Goal: Complete application form: Complete application form

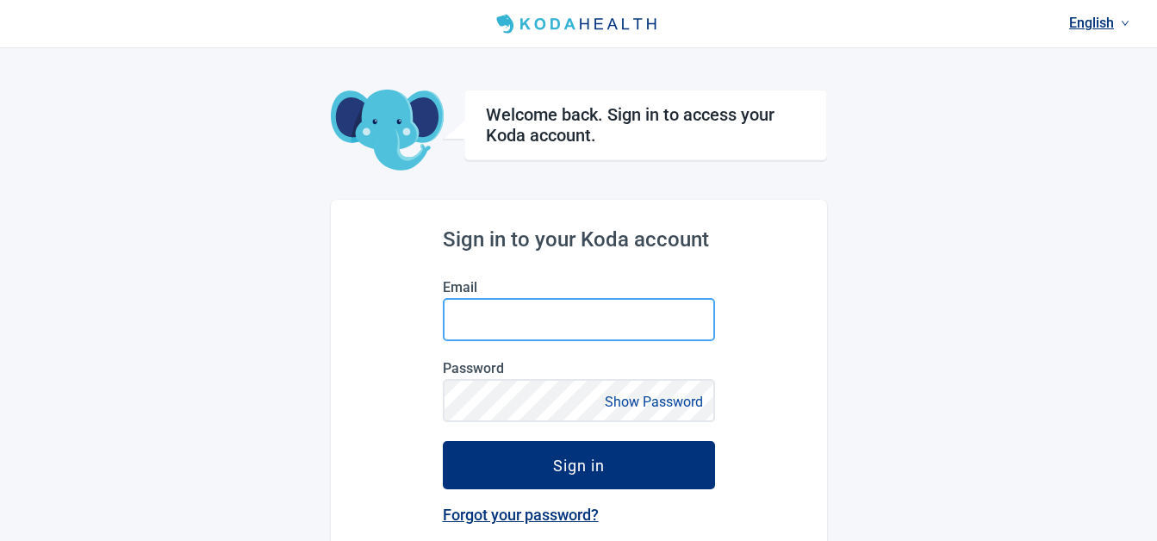
type input "[EMAIL_ADDRESS][DOMAIN_NAME]"
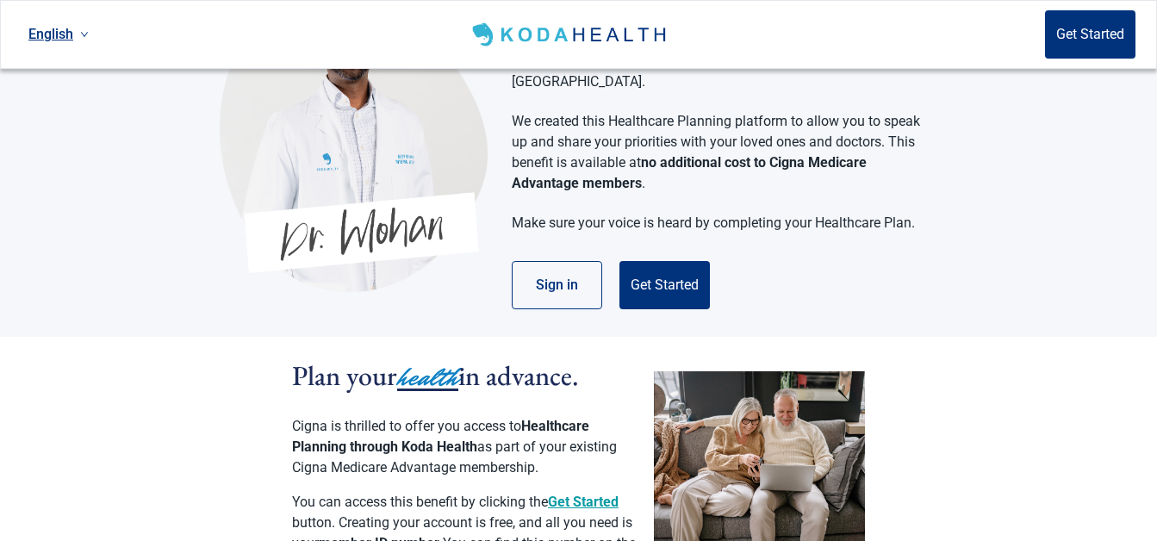
scroll to position [258, 0]
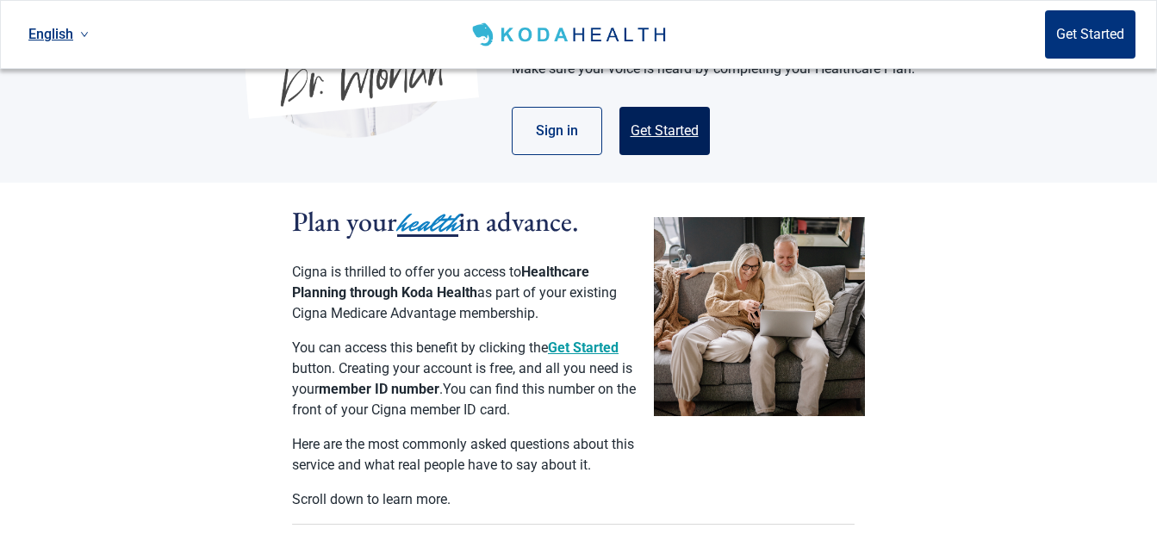
click at [672, 107] on button "Get Started" at bounding box center [664, 131] width 90 height 48
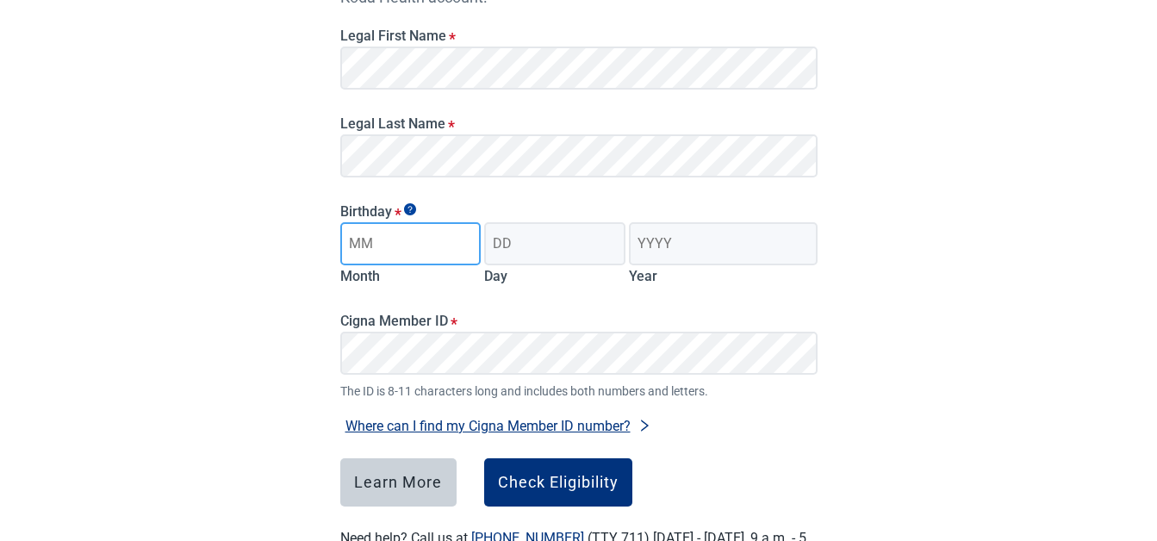
type input "05"
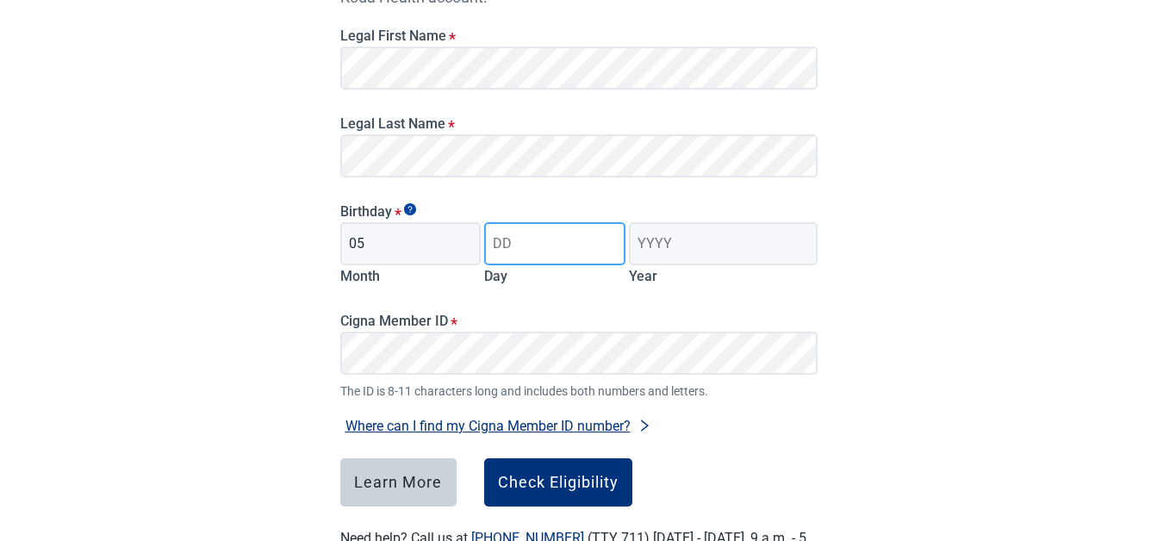
type input "04"
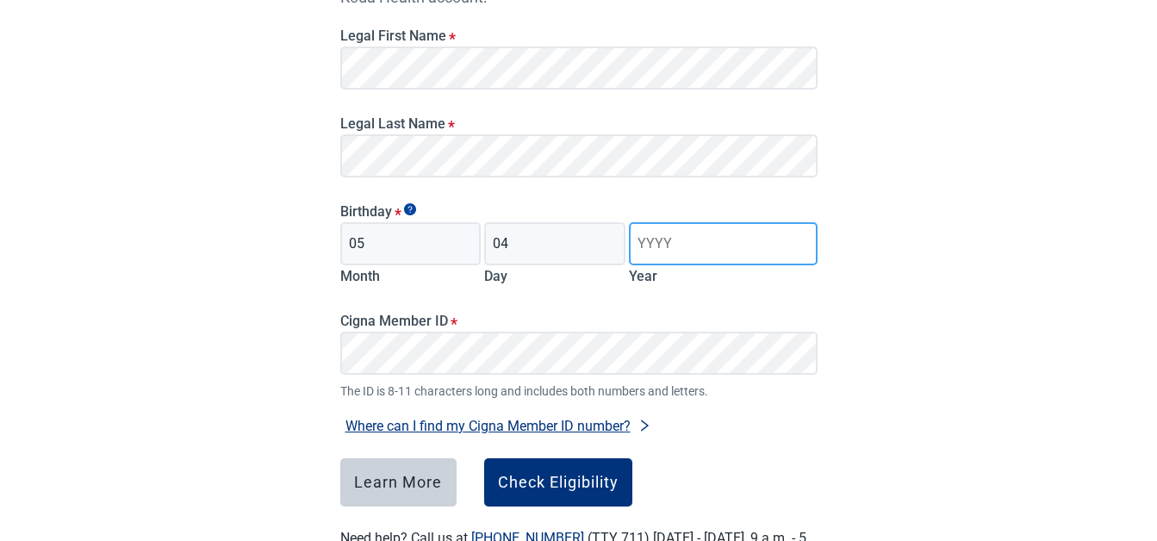
type input "1959"
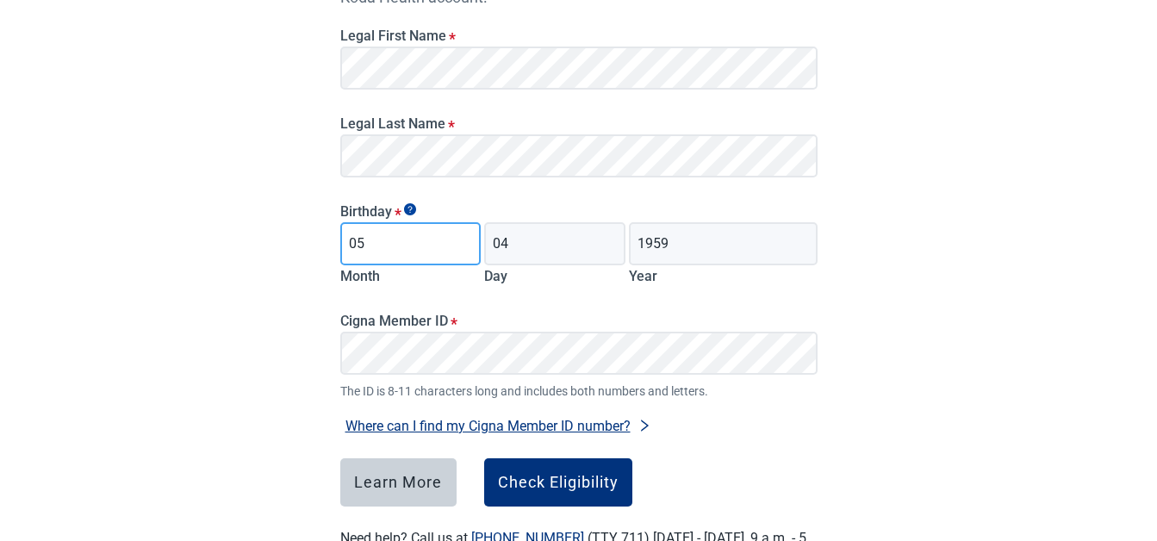
drag, startPoint x: 402, startPoint y: 239, endPoint x: 292, endPoint y: 244, distance: 110.3
click at [294, 244] on div "Have Questions about Healthcare Planning? Learn More Here English Sign in Check…" at bounding box center [578, 177] width 1157 height 870
type input "01"
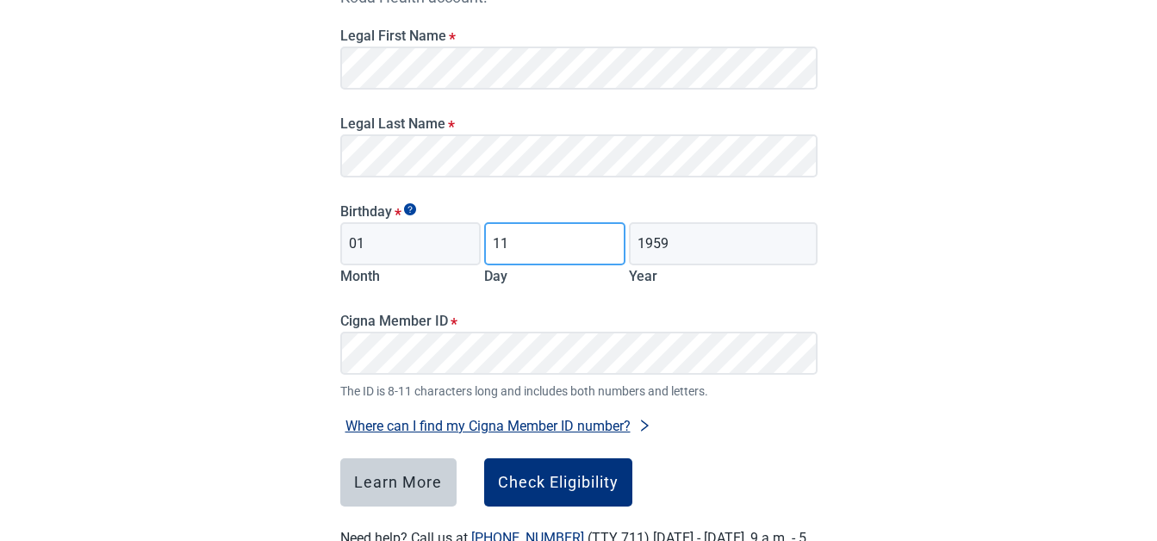
type input "11"
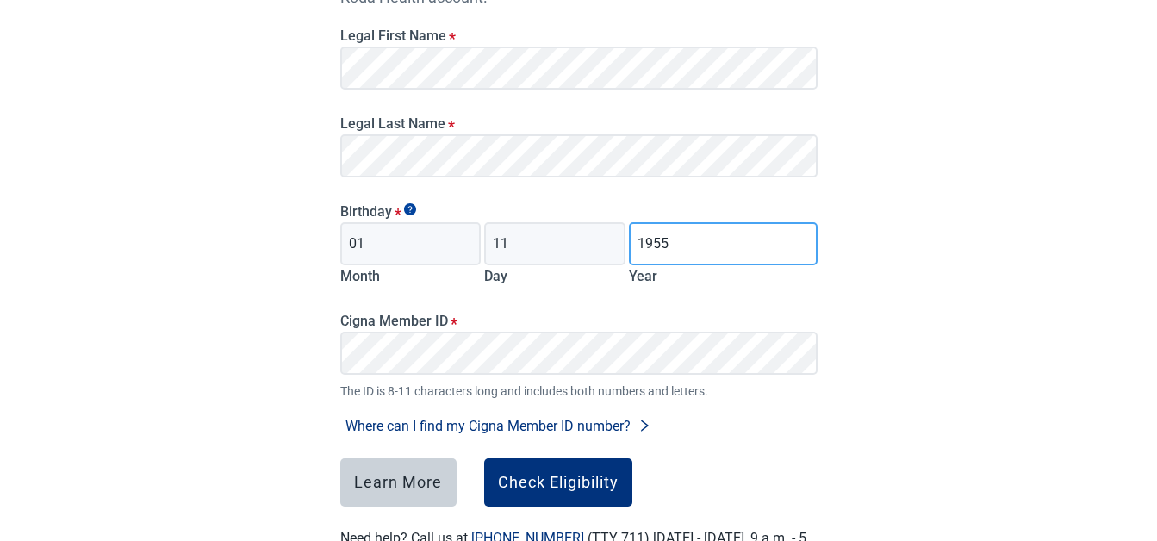
type input "1955"
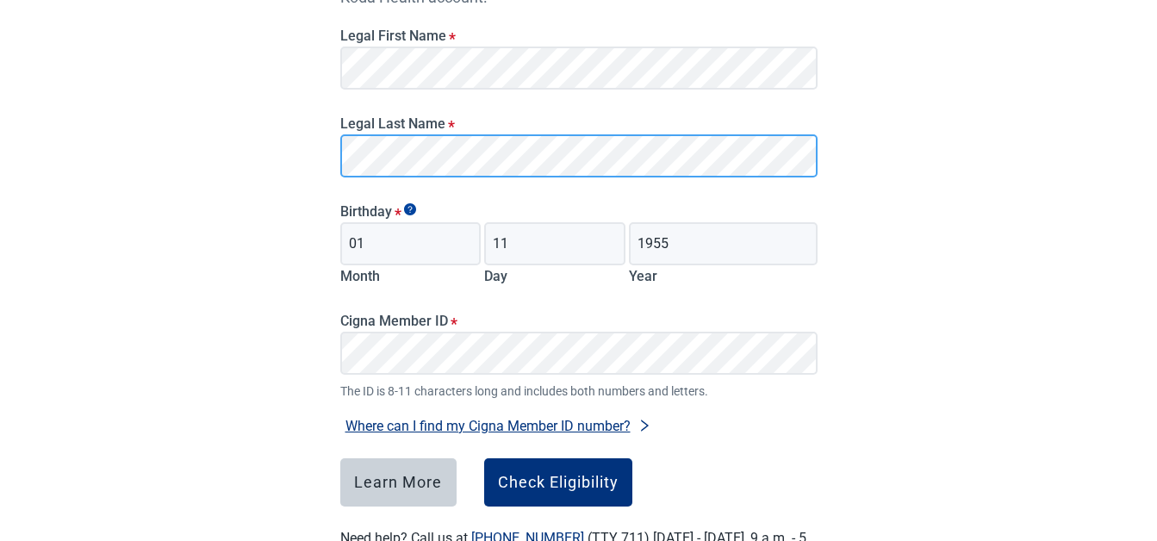
click at [322, 147] on main "Check eligibility Please provide the following information to see if you qualif…" at bounding box center [579, 190] width 560 height 842
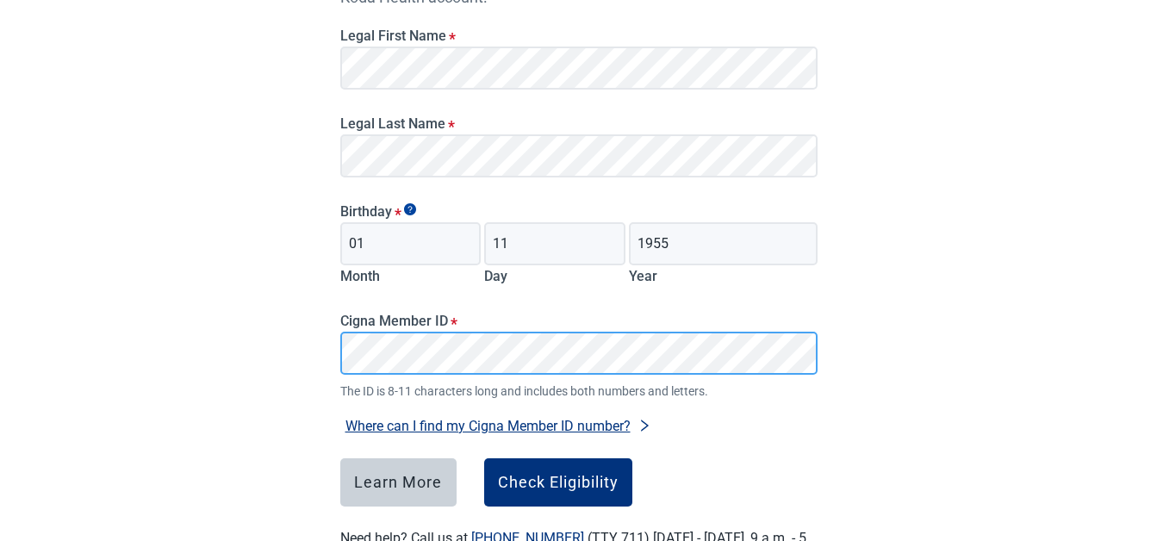
click at [170, 307] on div "Have Questions about Healthcare Planning? Learn More Here English Sign in Check…" at bounding box center [578, 177] width 1157 height 870
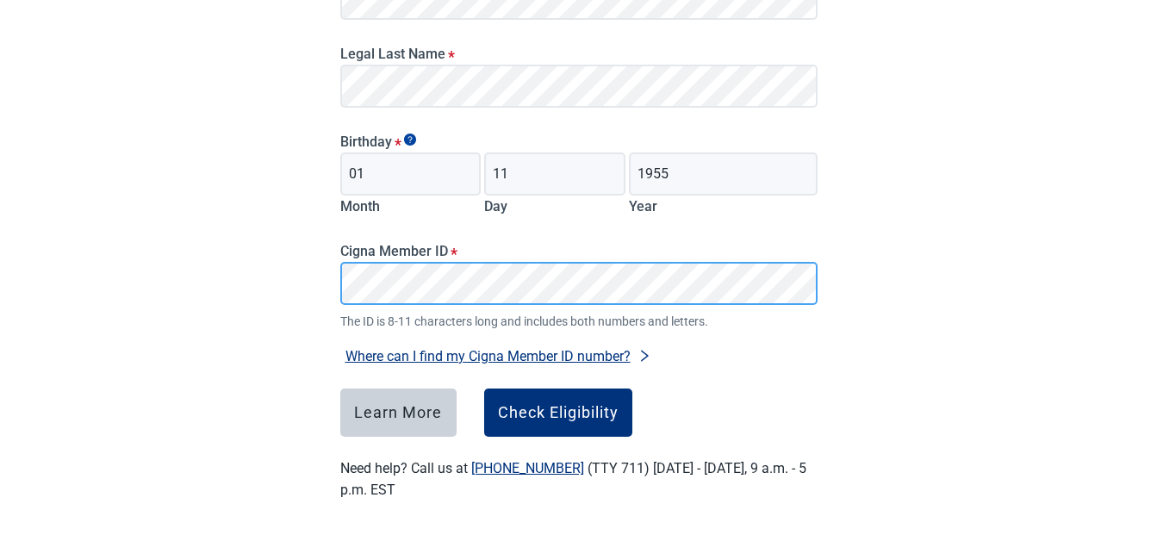
scroll to position [329, 0]
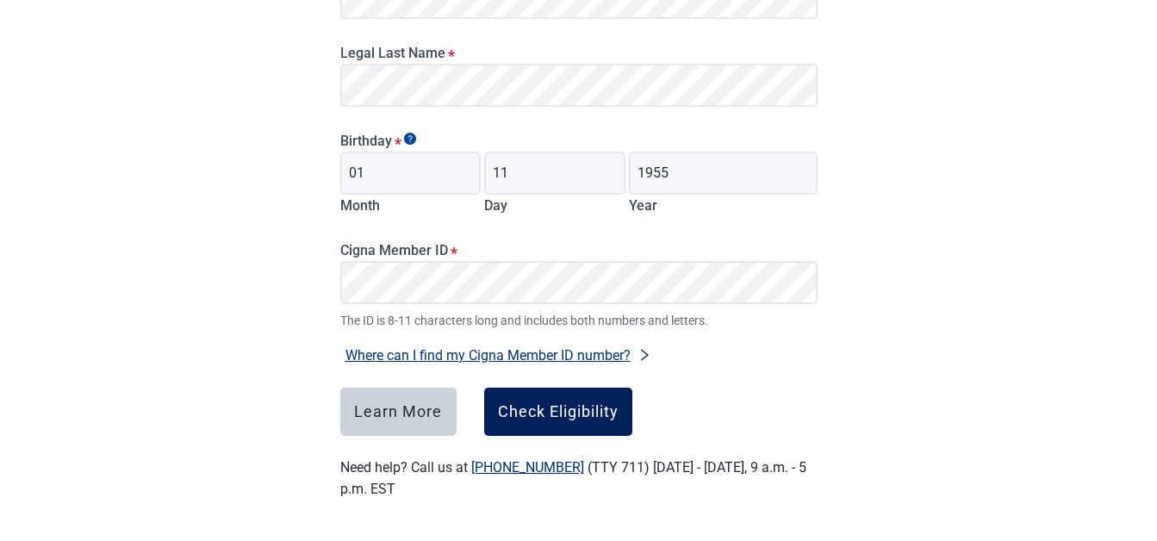
click at [600, 410] on div "Check Eligibility" at bounding box center [558, 411] width 121 height 17
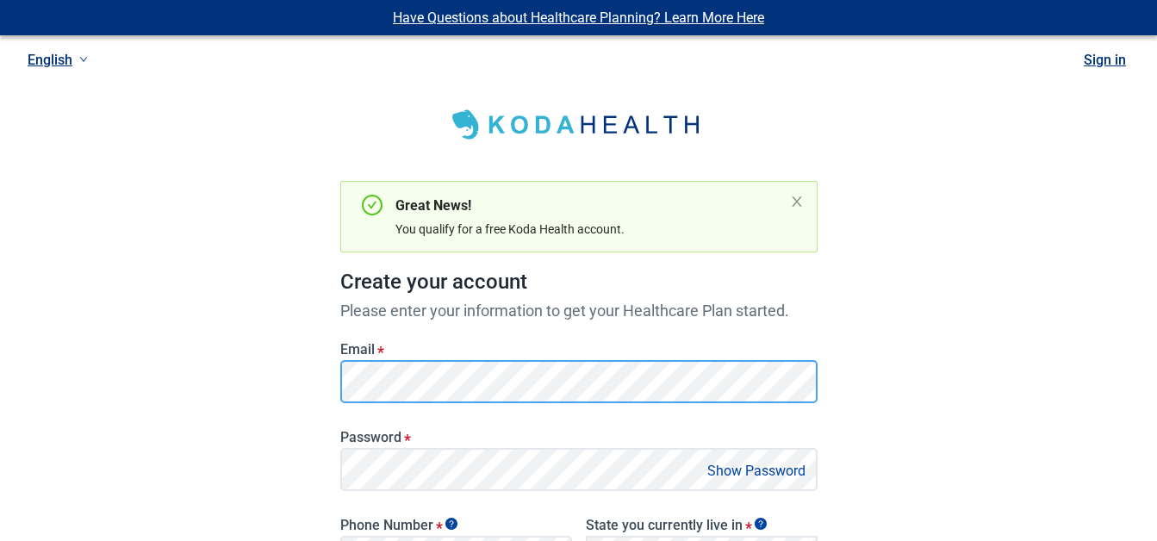
click at [295, 383] on div "Have Questions about Healthcare Planning? Learn More Here English Sign in Great…" at bounding box center [578, 444] width 1157 height 888
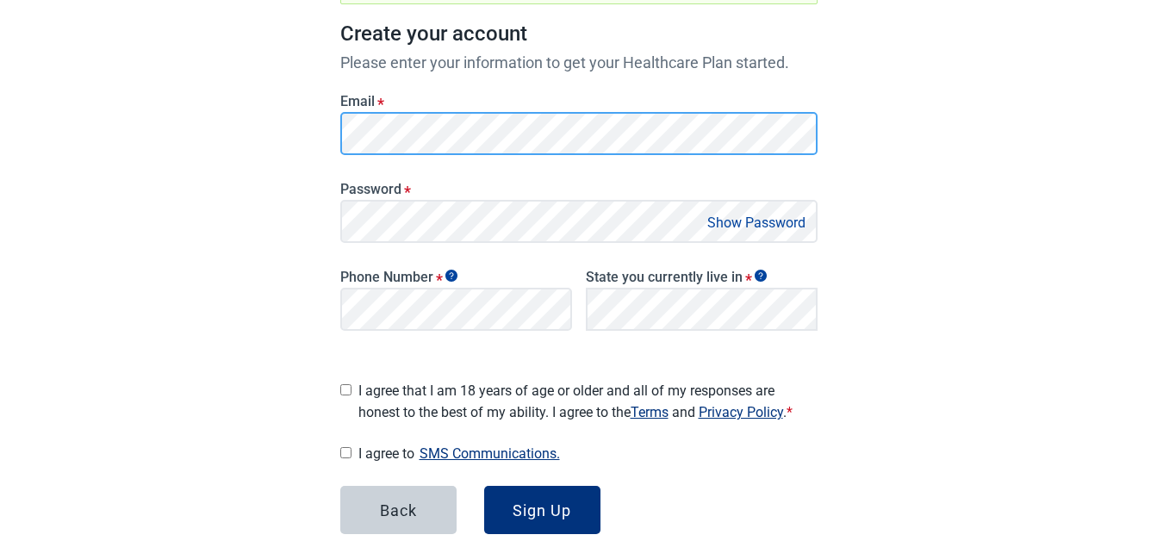
scroll to position [258, 0]
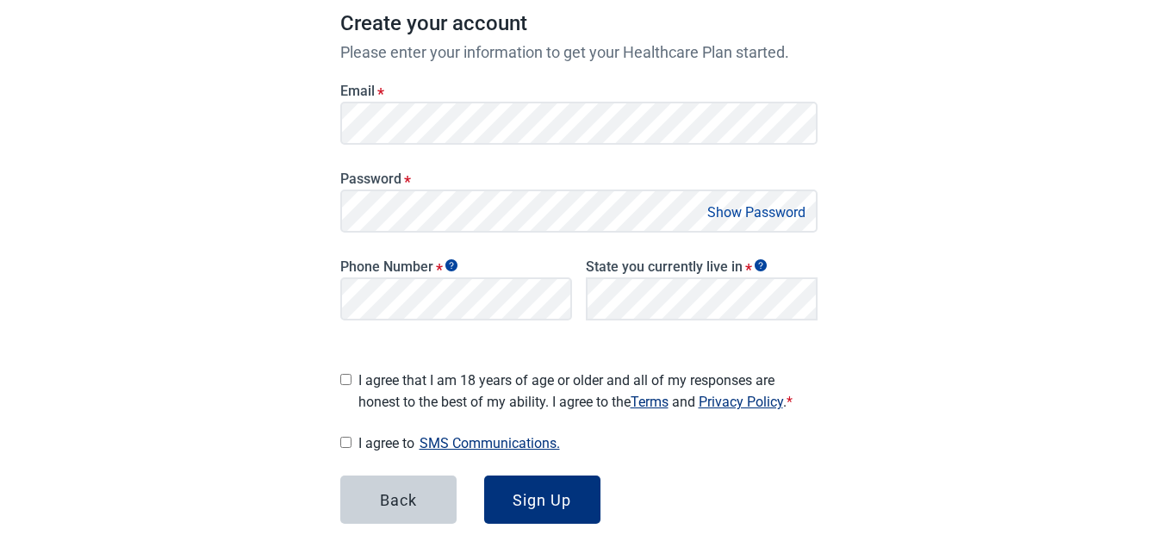
click at [362, 435] on span "I agree to SMS Communications." at bounding box center [587, 442] width 459 height 23
click at [351, 437] on input "I agree to SMS Communications." at bounding box center [345, 442] width 11 height 11
checkbox input "true"
click at [380, 388] on span "I agree that I am 18 years of age or older and all of my responses are honest t…" at bounding box center [587, 390] width 459 height 43
click at [351, 385] on input "I agree that I am 18 years of age or older and all of my responses are honest t…" at bounding box center [345, 379] width 11 height 11
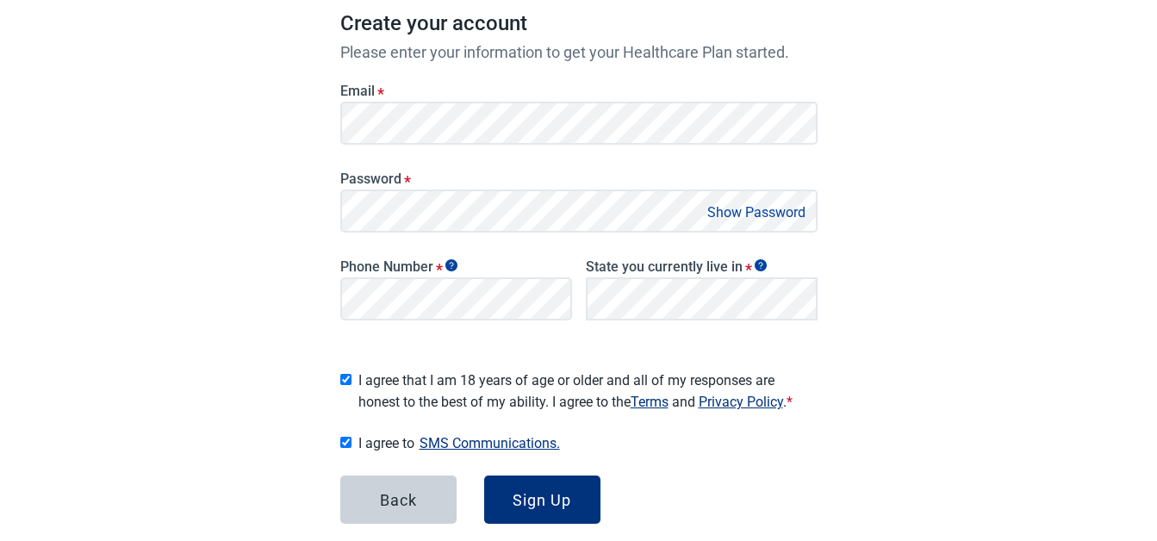
checkbox input "true"
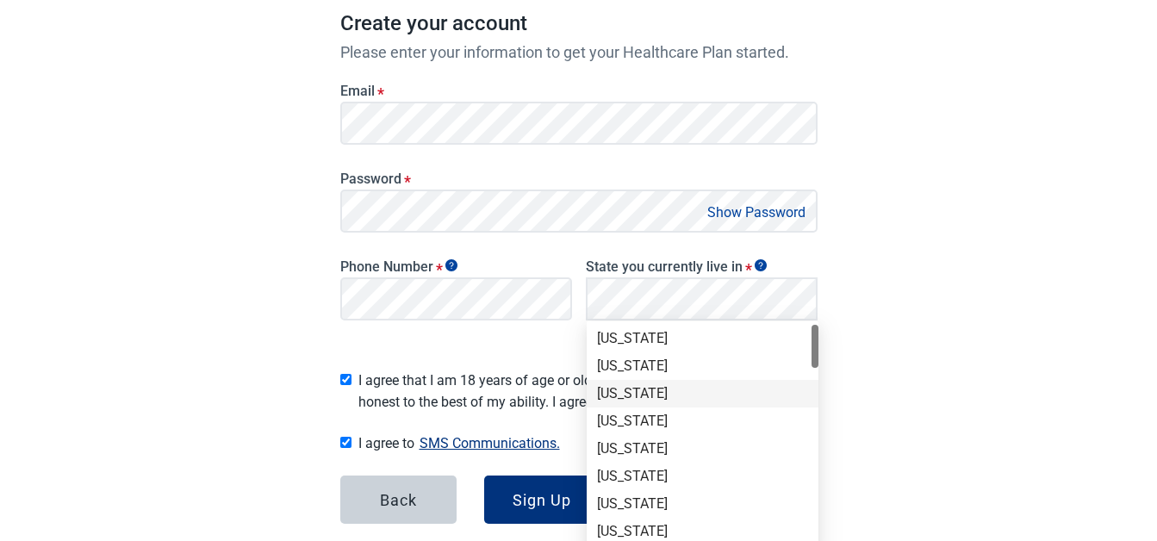
click at [698, 400] on div "Arizona" at bounding box center [702, 393] width 211 height 19
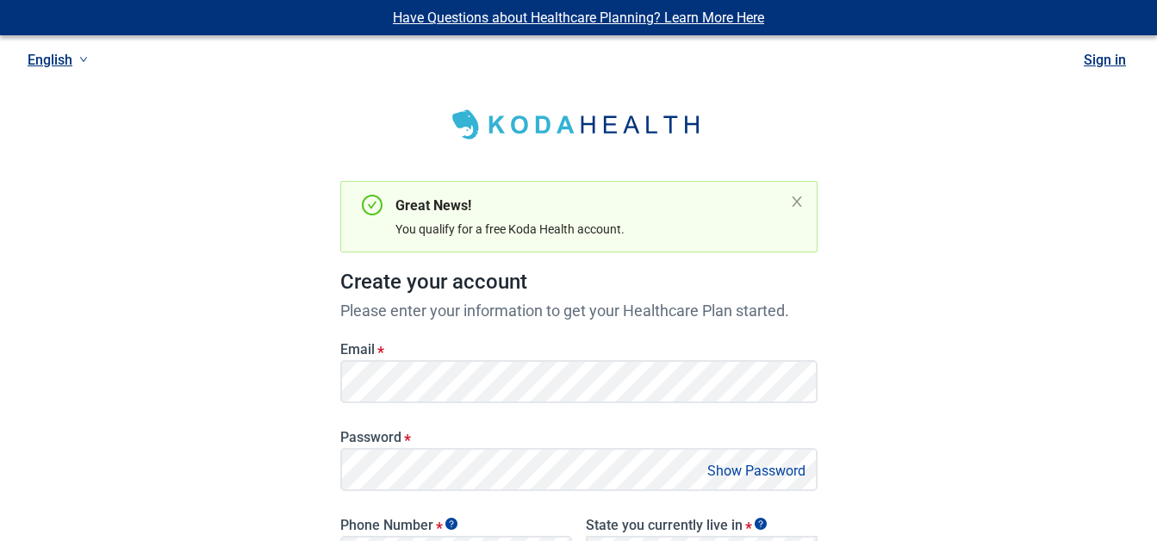
scroll to position [341, 0]
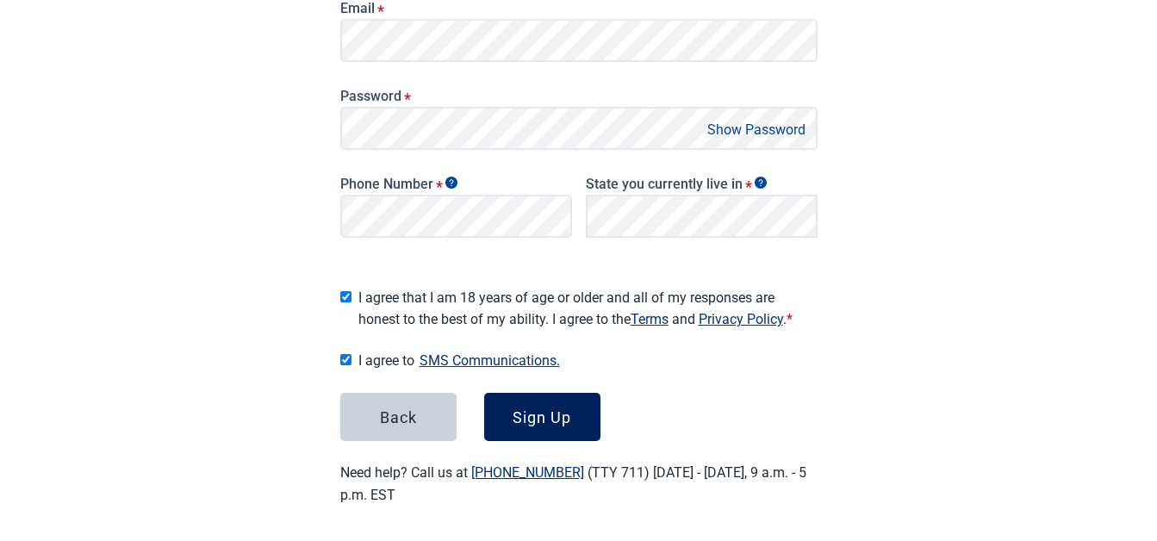
click at [571, 408] on div "Sign Up" at bounding box center [541, 416] width 59 height 17
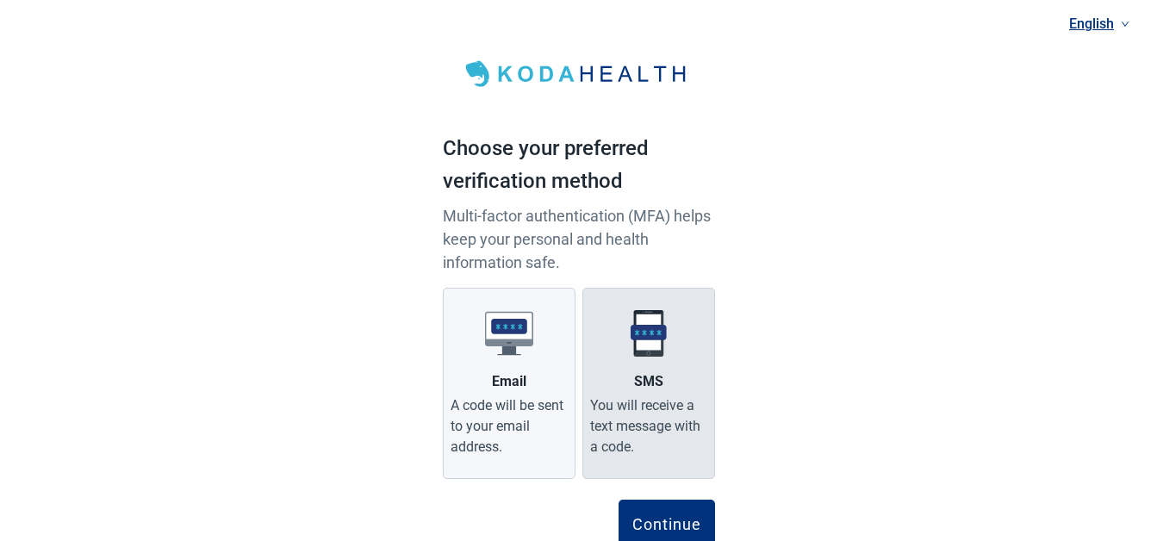
click at [632, 343] on img at bounding box center [648, 333] width 48 height 48
click at [0, 0] on input "SMS You will receive a text message with a code." at bounding box center [0, 0] width 0 height 0
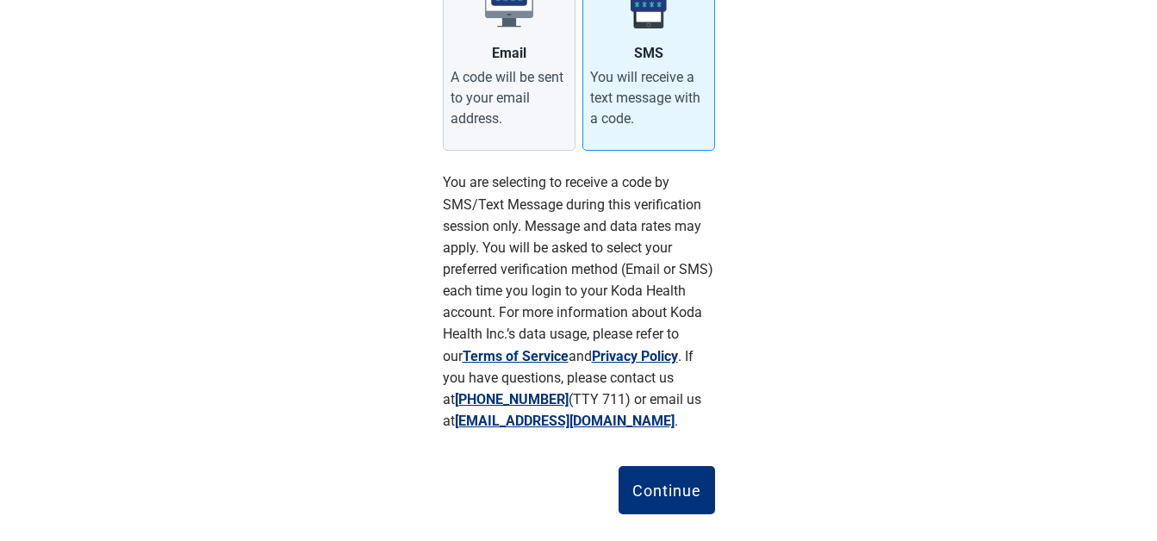
scroll to position [357, 0]
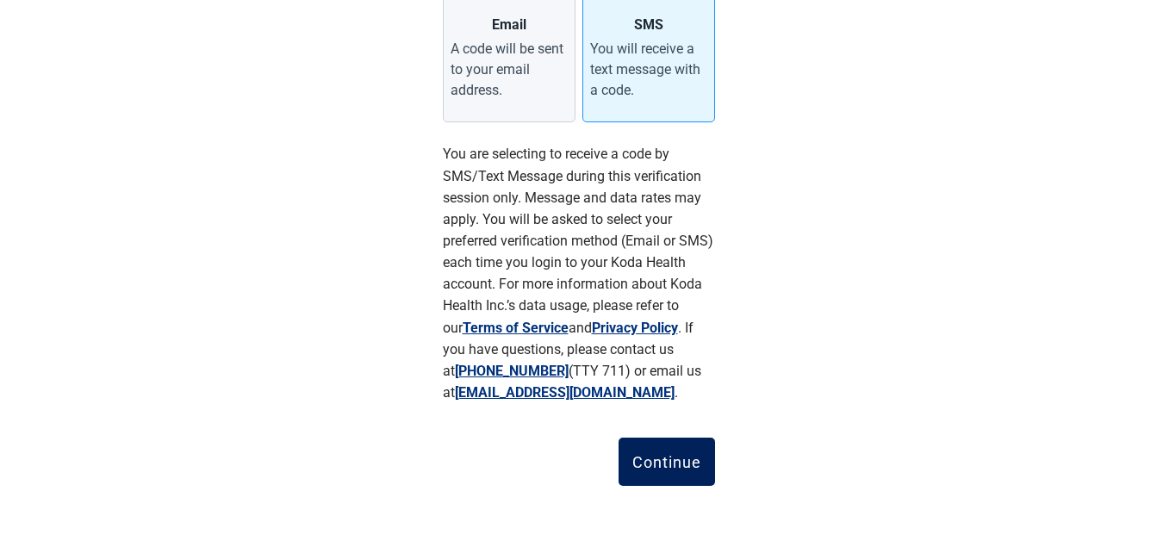
click at [679, 462] on div "Continue" at bounding box center [666, 461] width 69 height 17
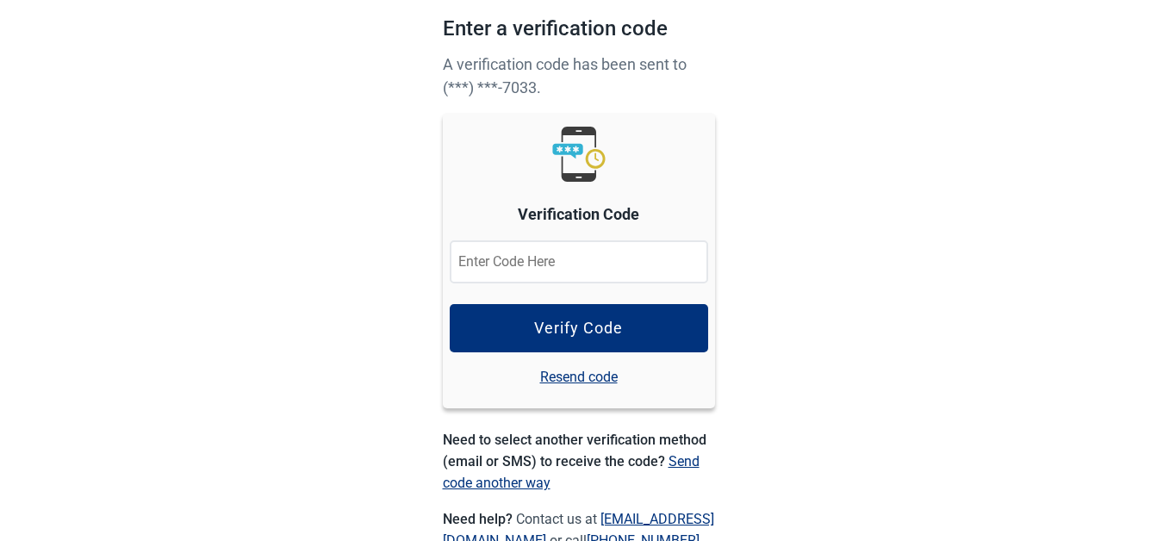
click at [531, 254] on input at bounding box center [579, 261] width 258 height 43
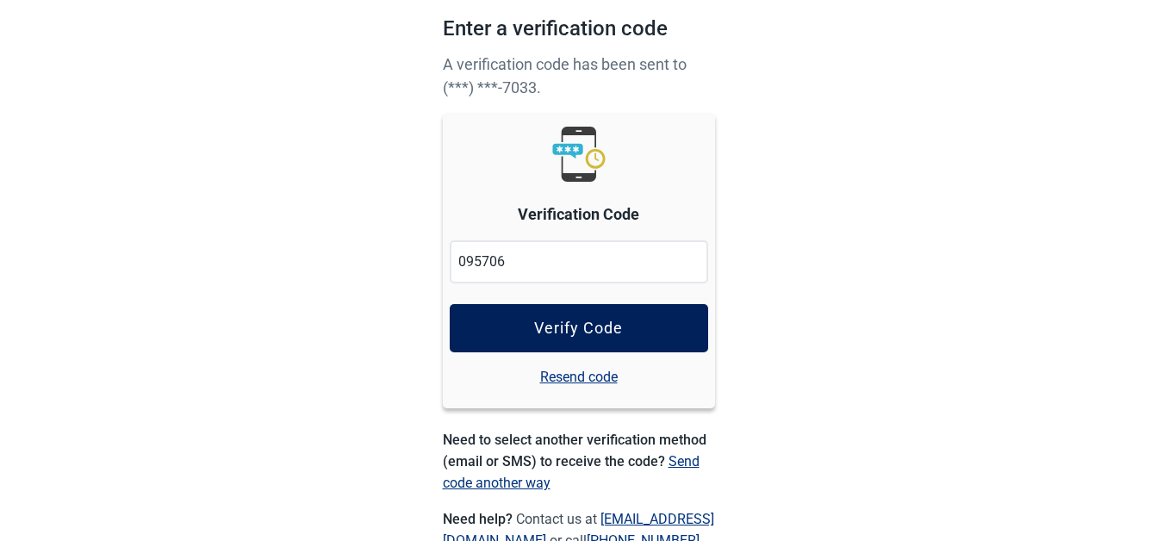
type input "095706"
click at [609, 331] on div "Verify Code" at bounding box center [578, 328] width 89 height 17
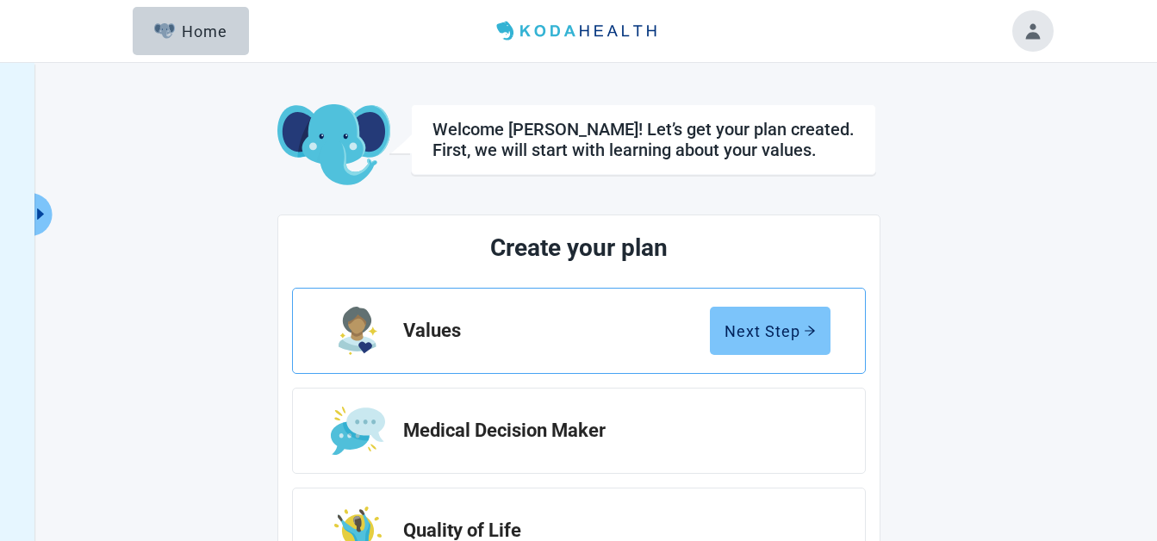
click at [786, 318] on button "Next Step" at bounding box center [770, 331] width 121 height 48
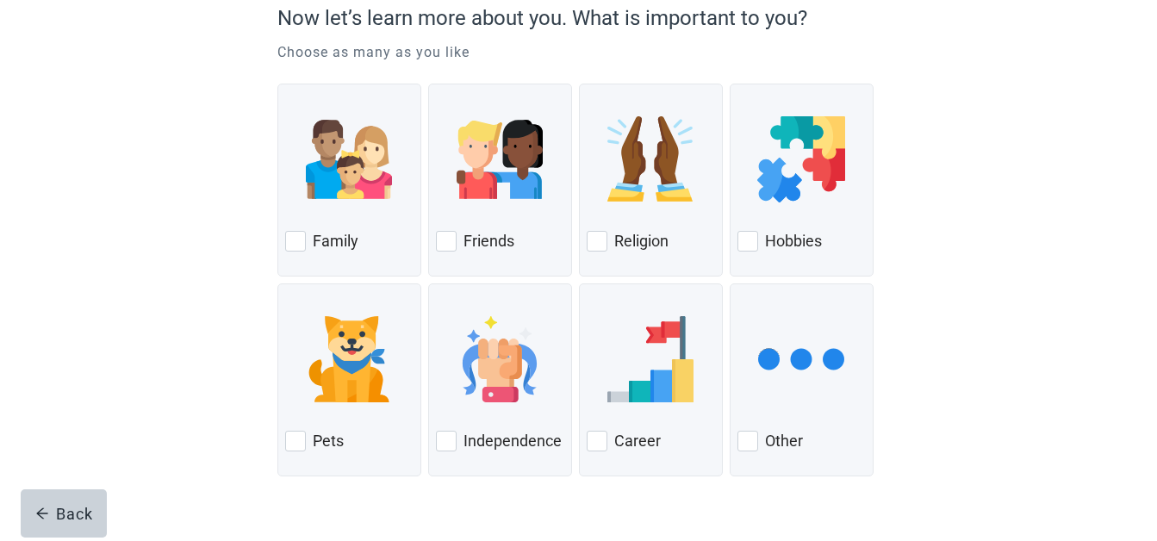
scroll to position [172, 0]
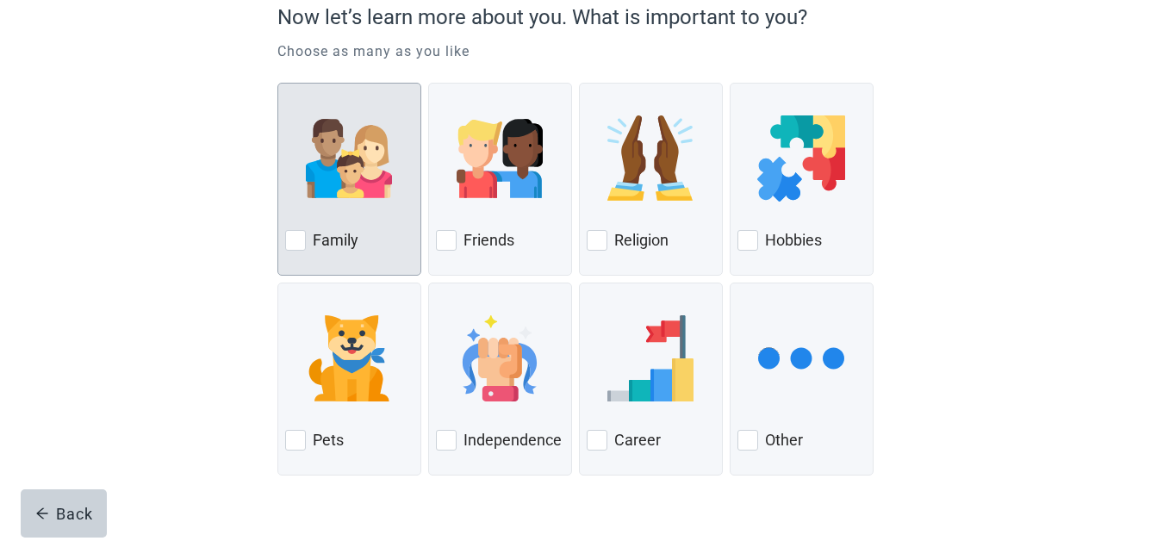
click at [295, 236] on div at bounding box center [295, 240] width 21 height 21
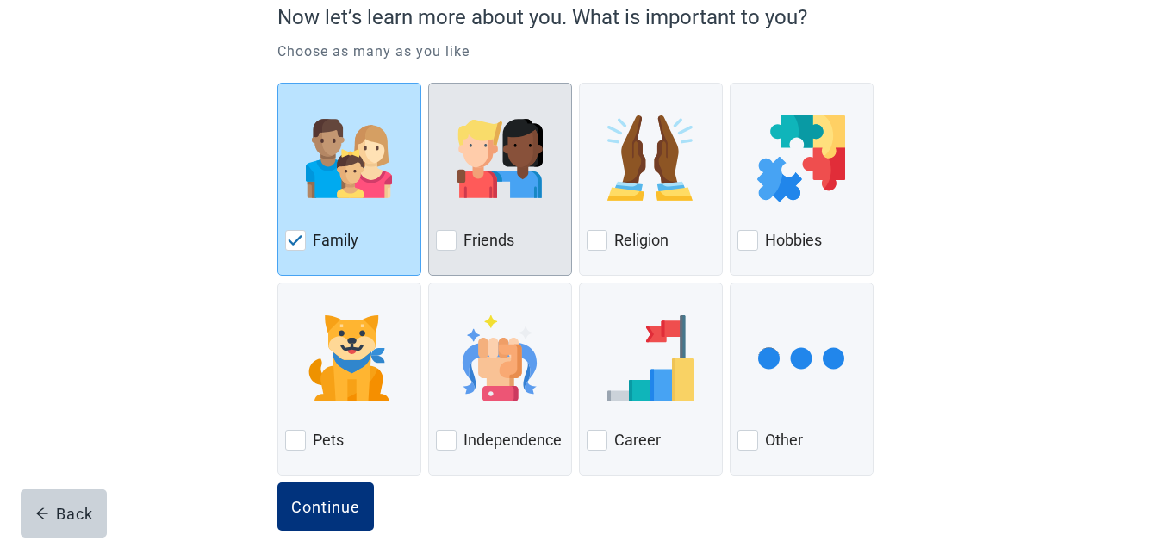
click at [444, 230] on div at bounding box center [446, 240] width 21 height 21
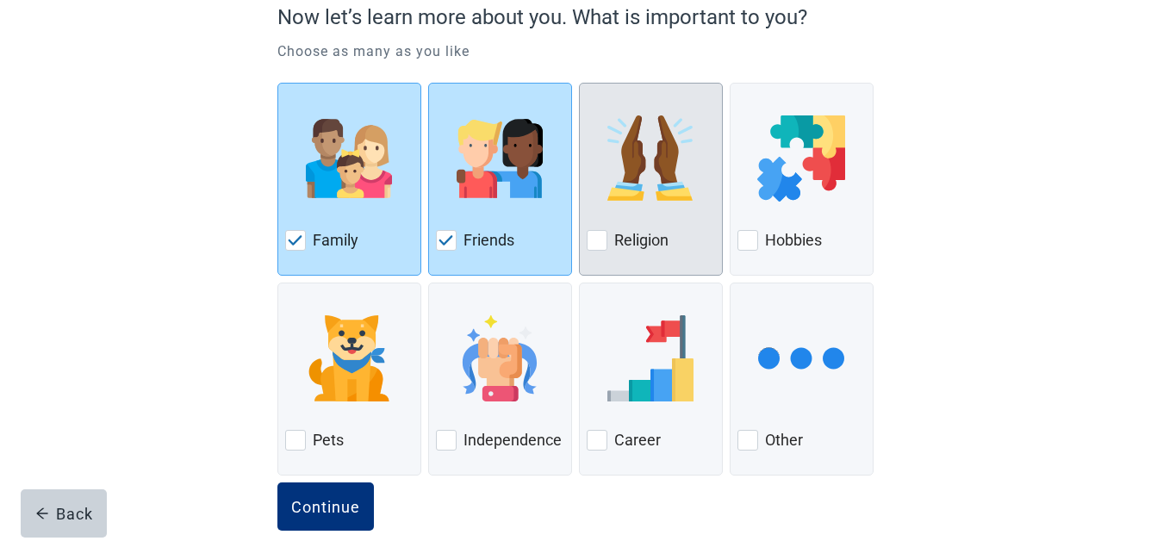
click at [582, 238] on div "Religion" at bounding box center [651, 179] width 144 height 193
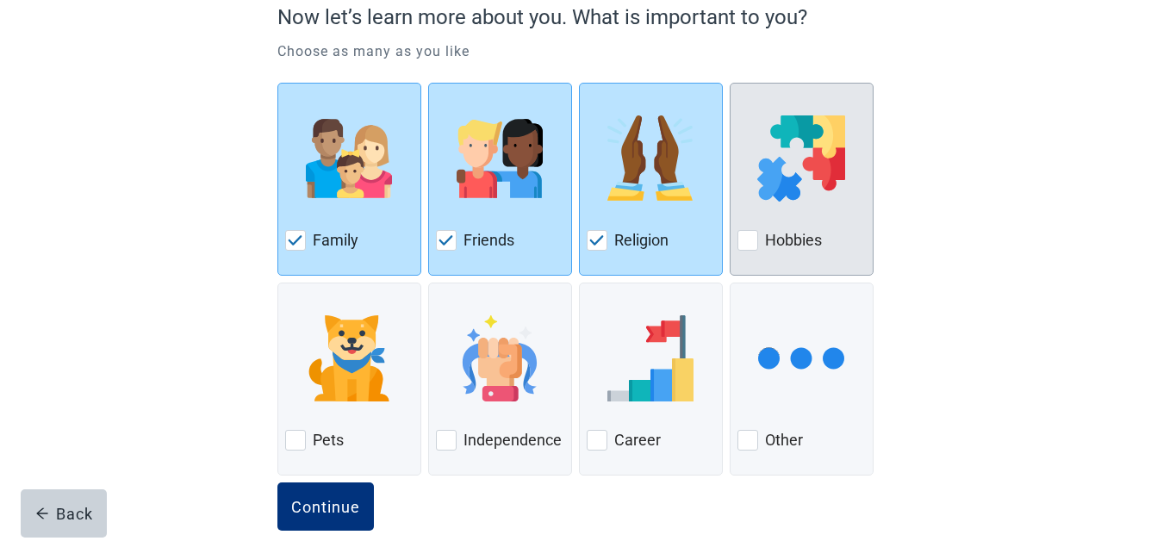
click at [744, 237] on div at bounding box center [747, 240] width 21 height 21
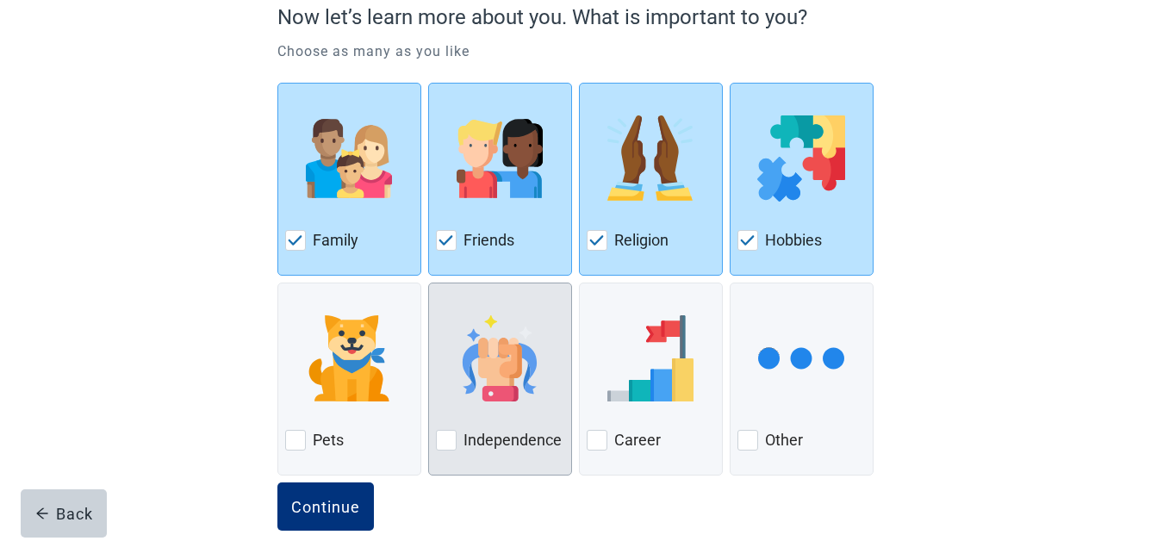
click at [501, 388] on img at bounding box center [499, 358] width 86 height 86
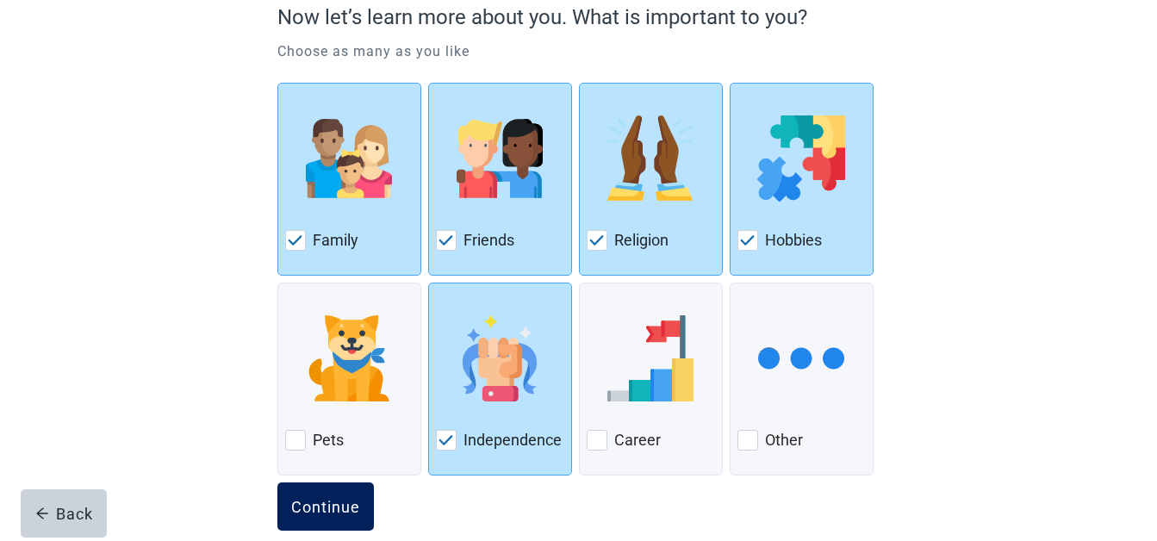
click at [328, 490] on button "Continue" at bounding box center [325, 506] width 96 height 48
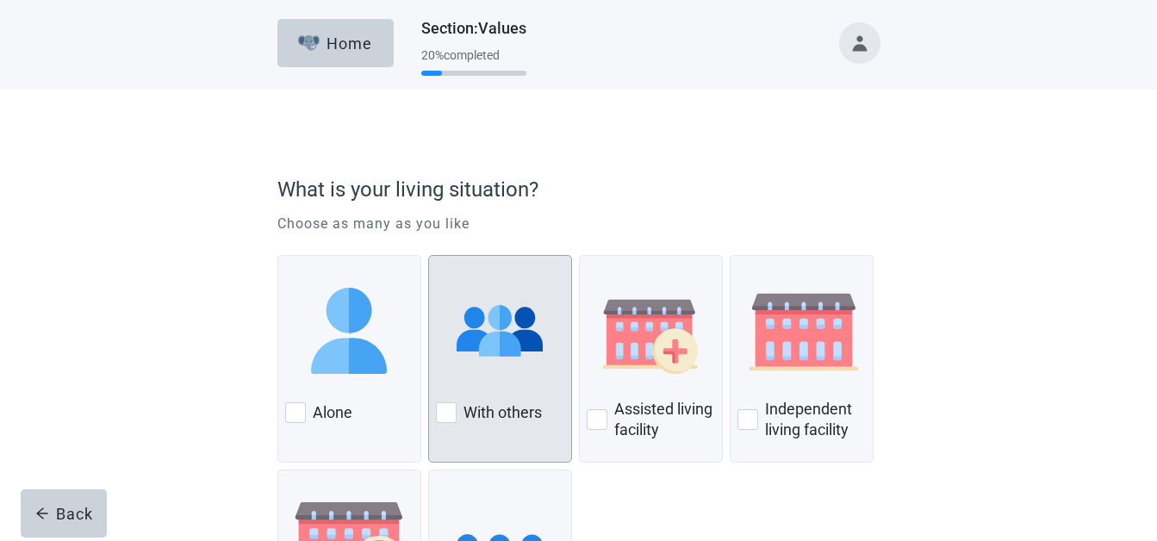
click at [445, 410] on div at bounding box center [446, 412] width 21 height 21
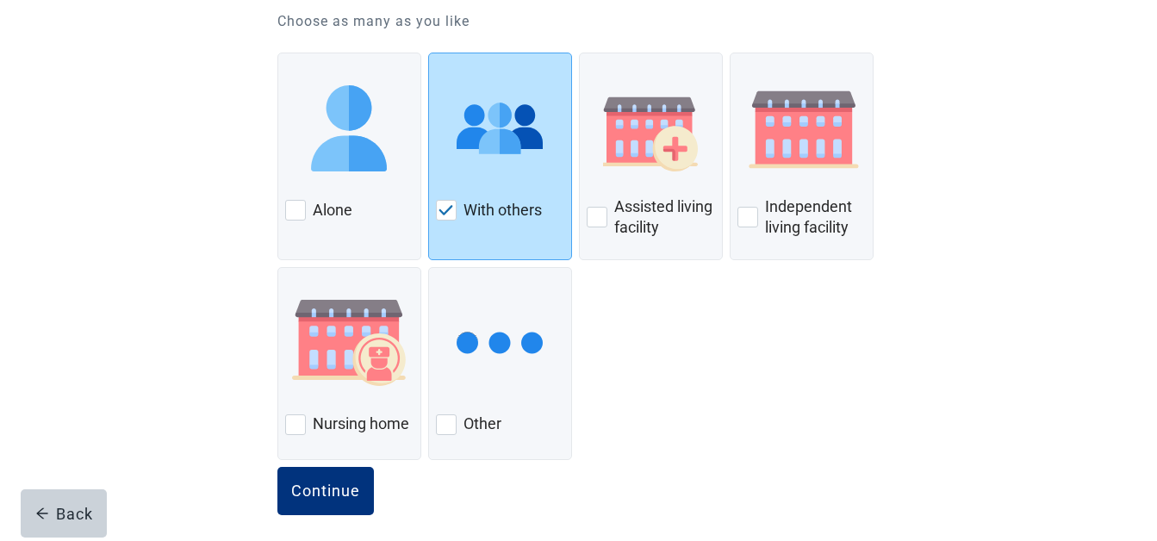
scroll to position [214, 0]
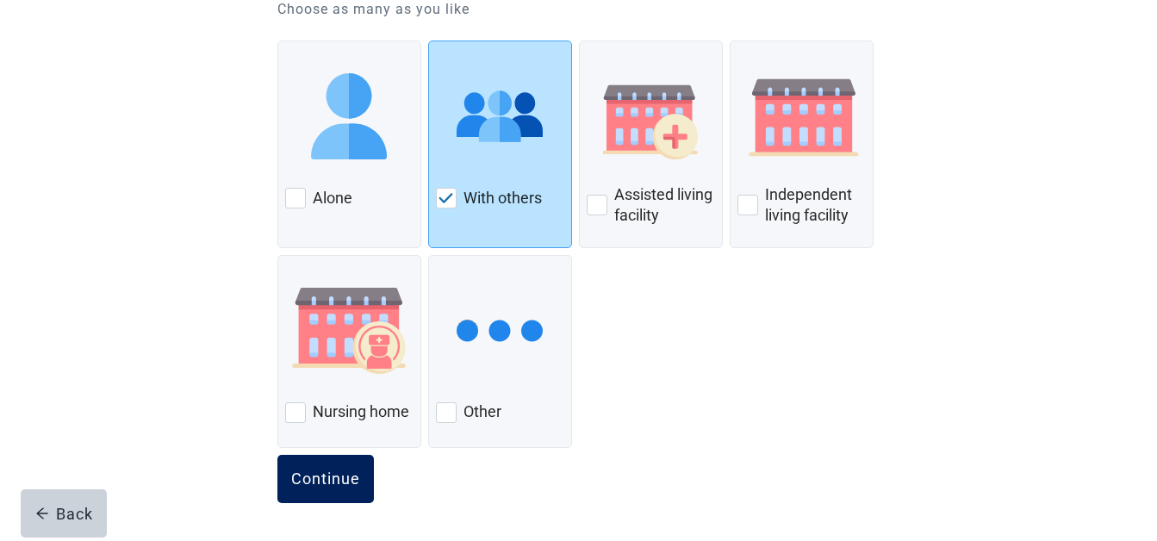
click at [322, 470] on div "Continue" at bounding box center [325, 478] width 69 height 17
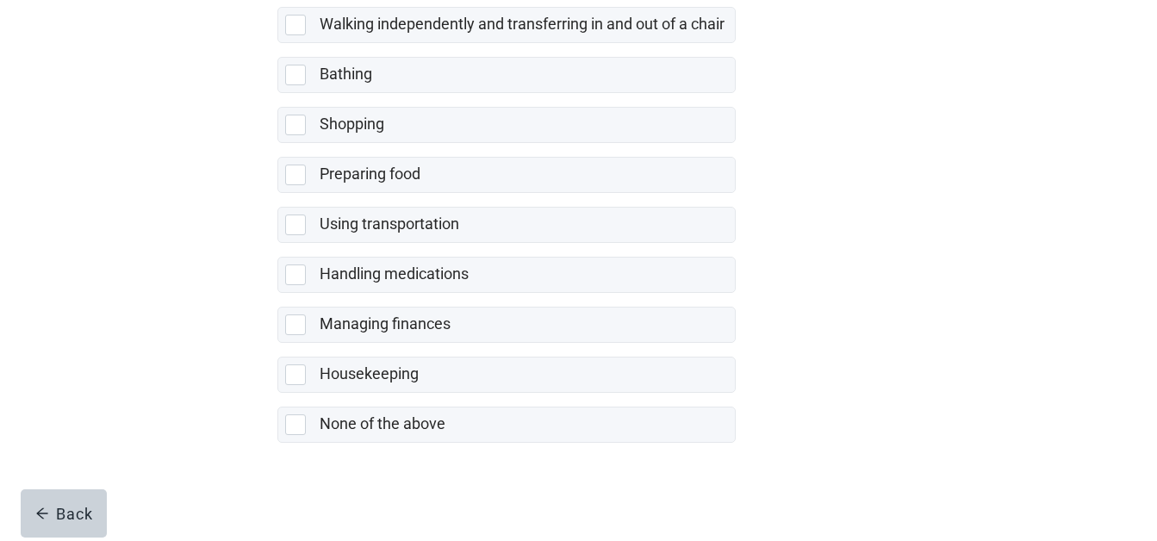
scroll to position [412, 0]
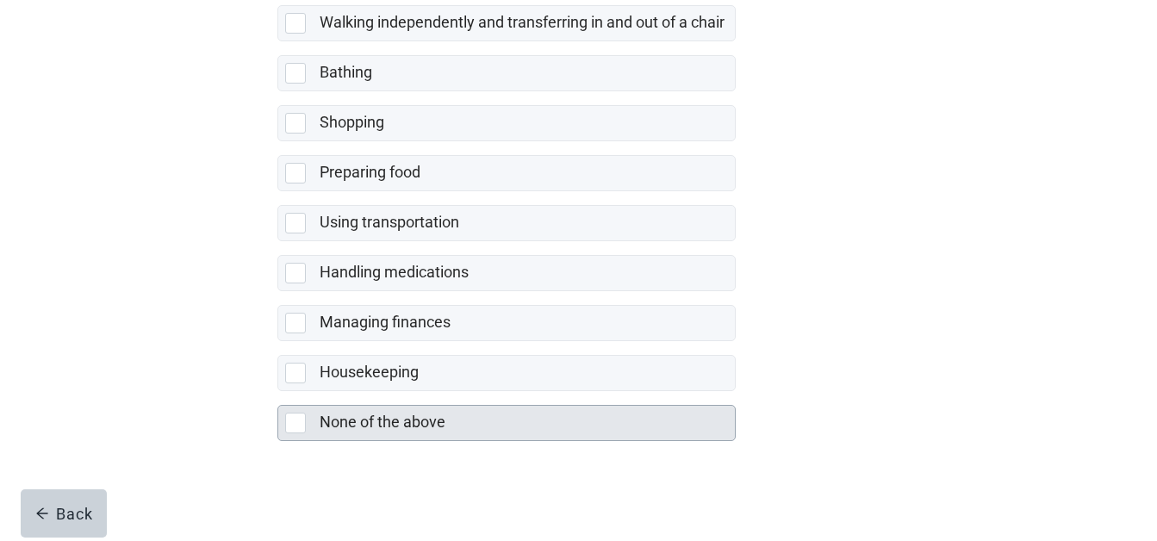
click at [295, 425] on div at bounding box center [295, 423] width 21 height 21
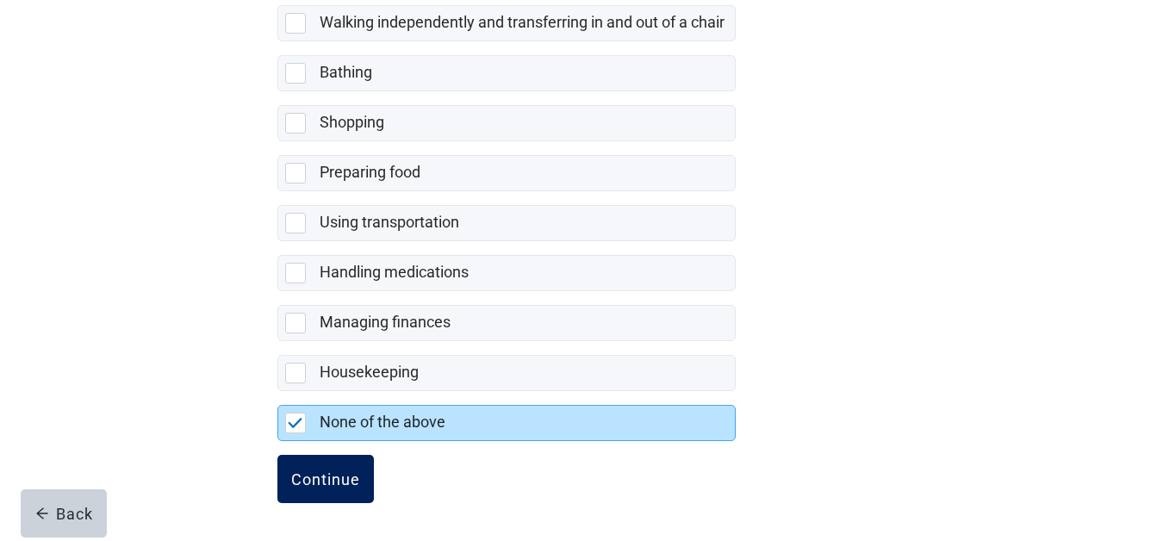
click at [329, 477] on div "Continue" at bounding box center [325, 478] width 69 height 17
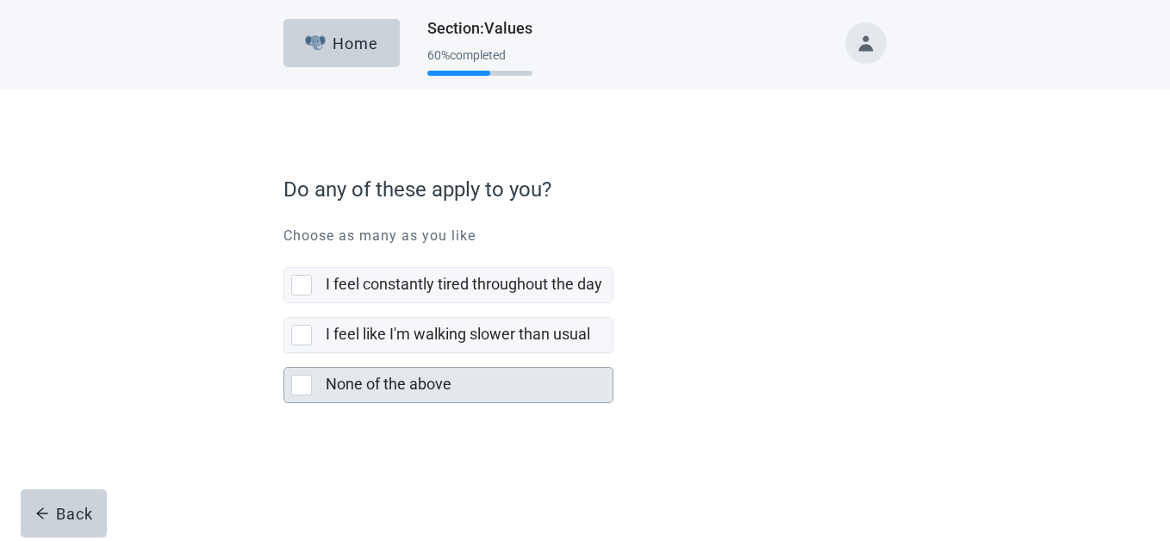
click at [295, 388] on div at bounding box center [301, 385] width 21 height 21
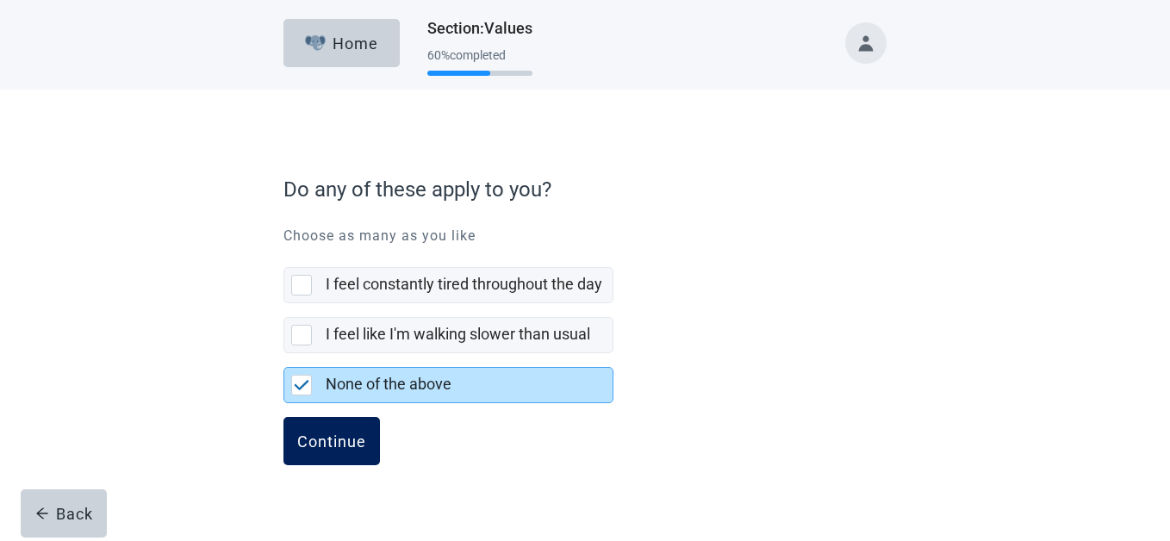
click at [342, 441] on div "Continue" at bounding box center [331, 440] width 69 height 17
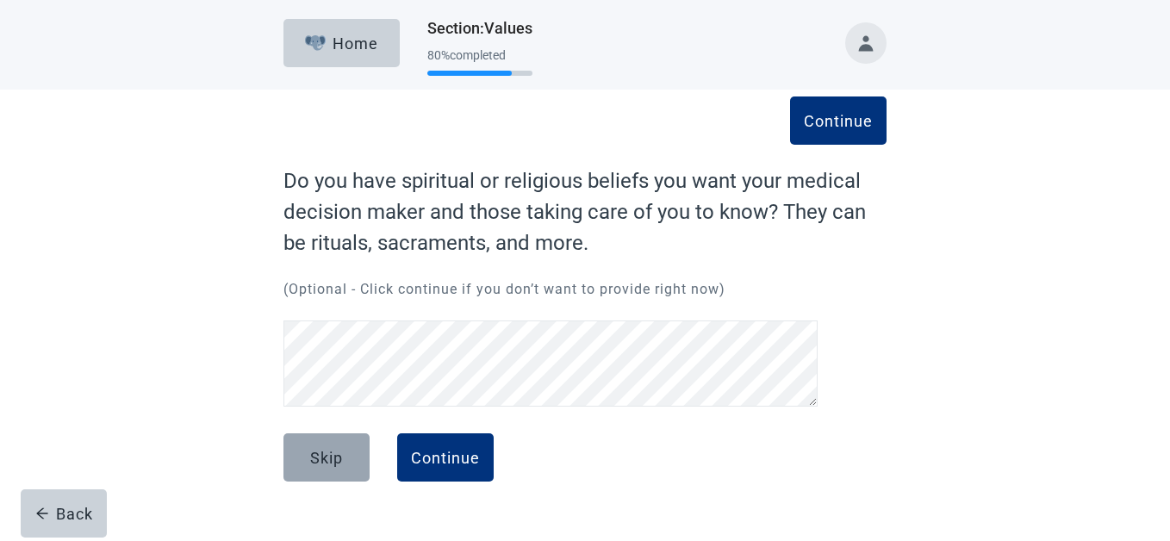
click at [333, 454] on div "Skip" at bounding box center [326, 457] width 33 height 17
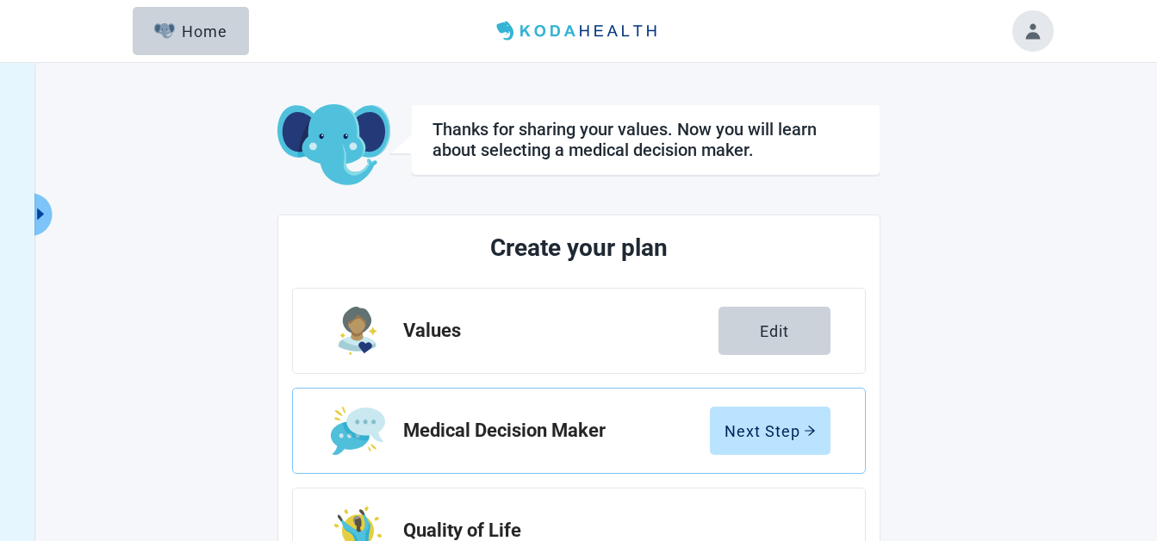
click at [84, 362] on div "Thanks for sharing your values. Now you will learn about selecting a medical de…" at bounding box center [578, 489] width 1157 height 853
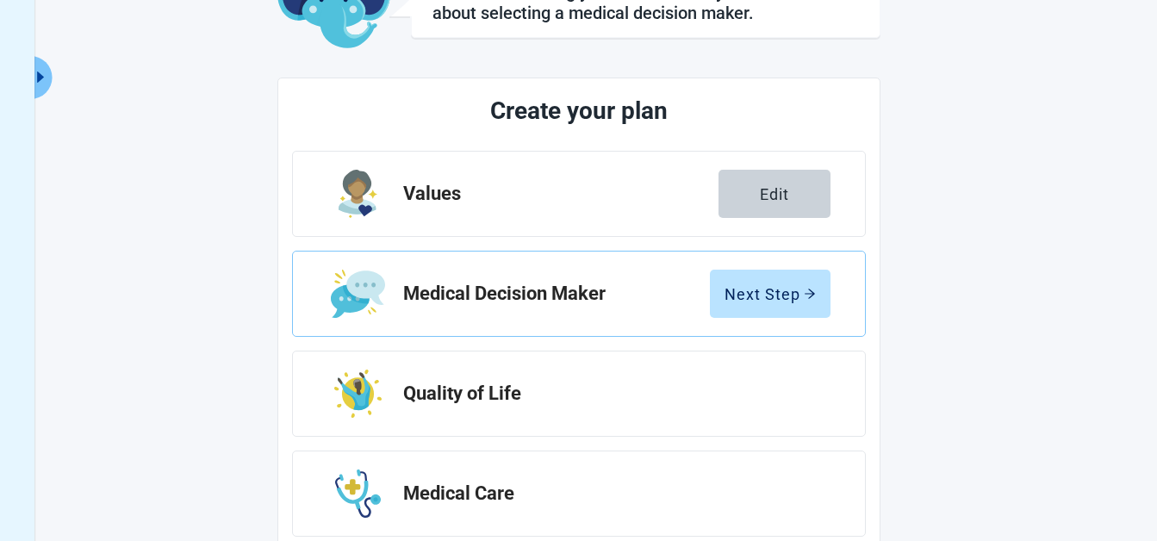
scroll to position [139, 0]
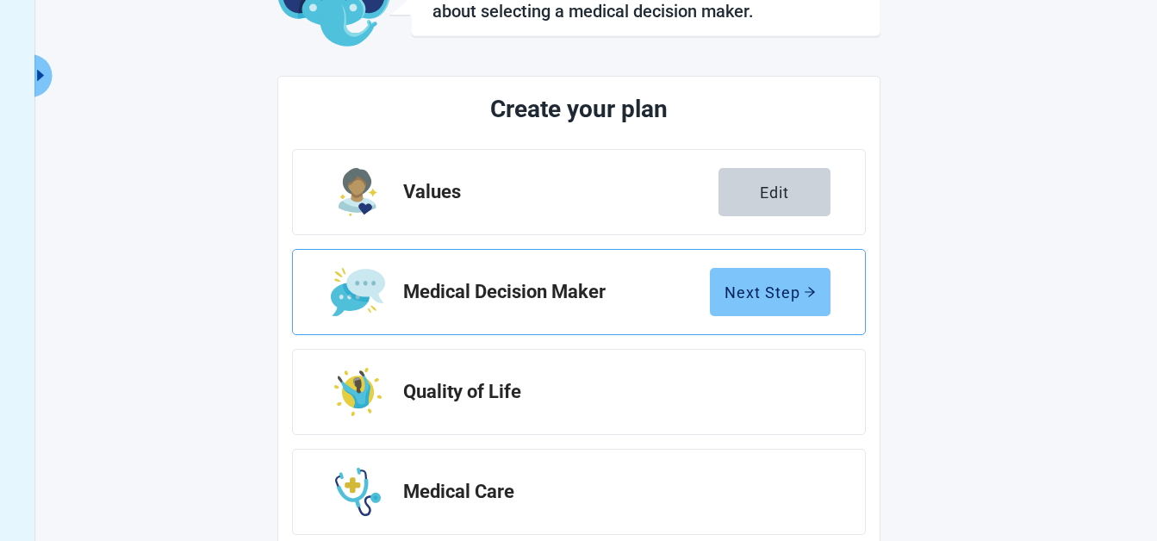
click at [797, 291] on div "Next Step" at bounding box center [769, 291] width 91 height 17
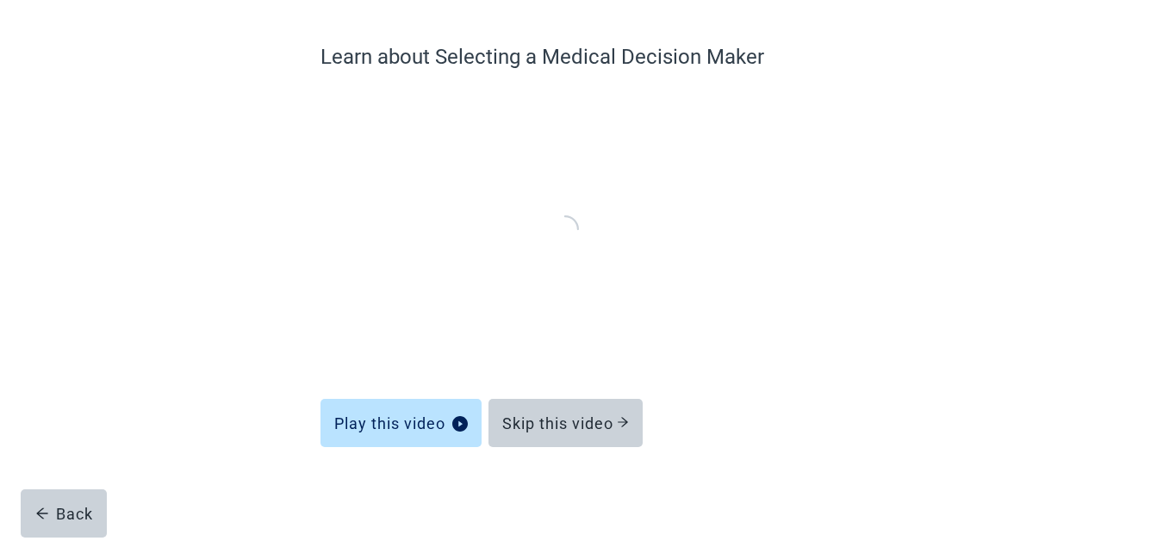
scroll to position [123, 0]
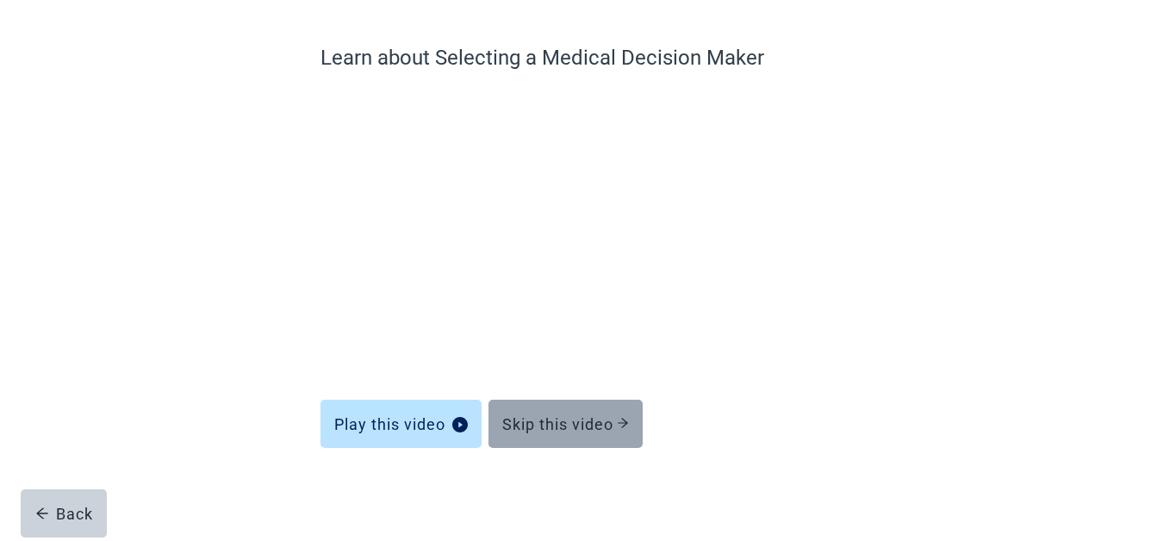
click at [599, 418] on div "Skip this video" at bounding box center [565, 423] width 127 height 17
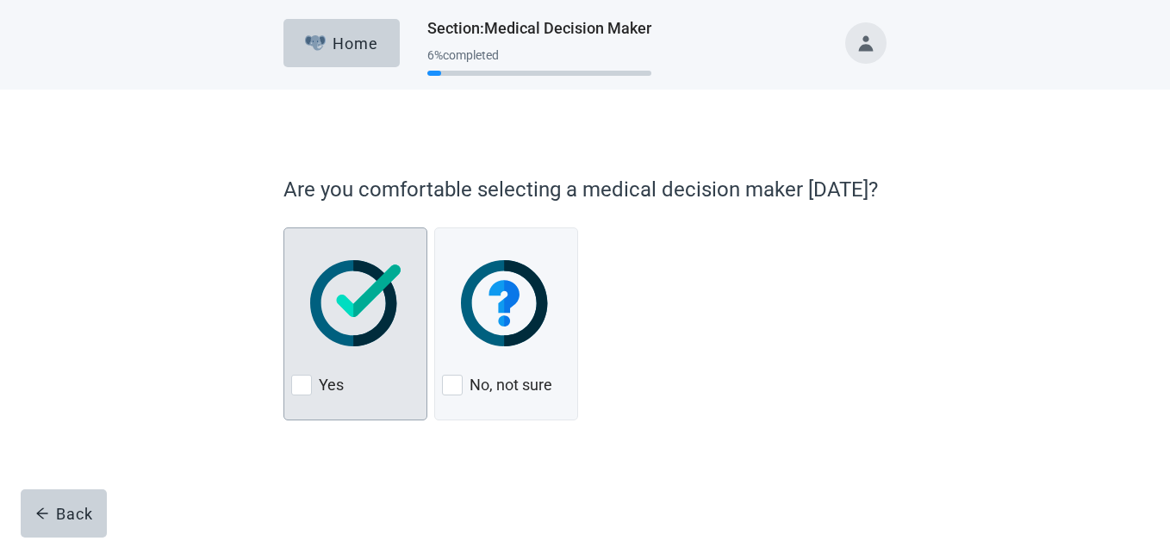
click at [361, 294] on img at bounding box center [355, 303] width 90 height 86
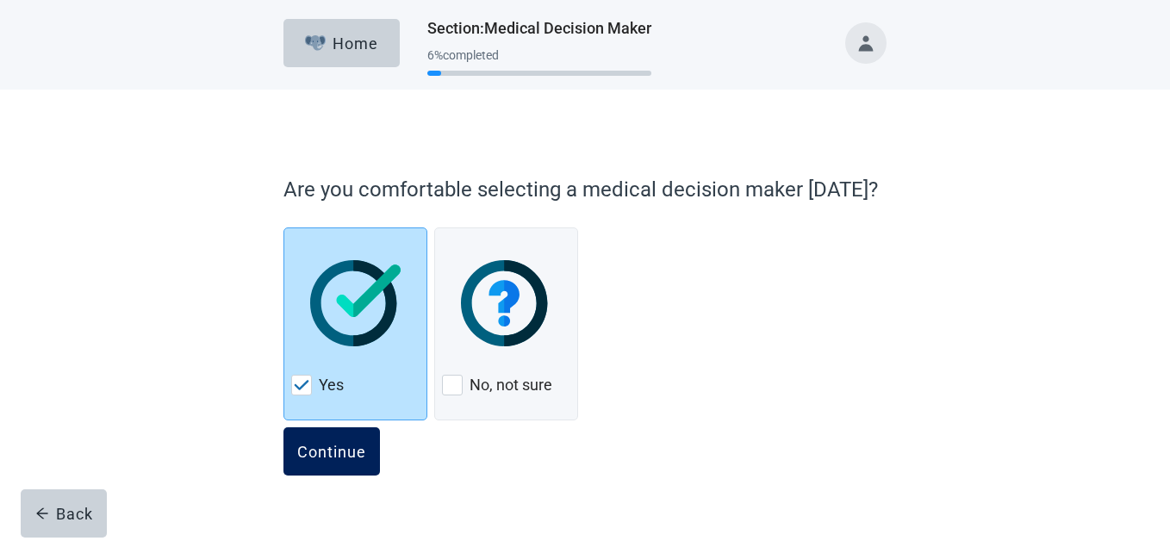
click at [327, 461] on button "Continue" at bounding box center [331, 451] width 96 height 48
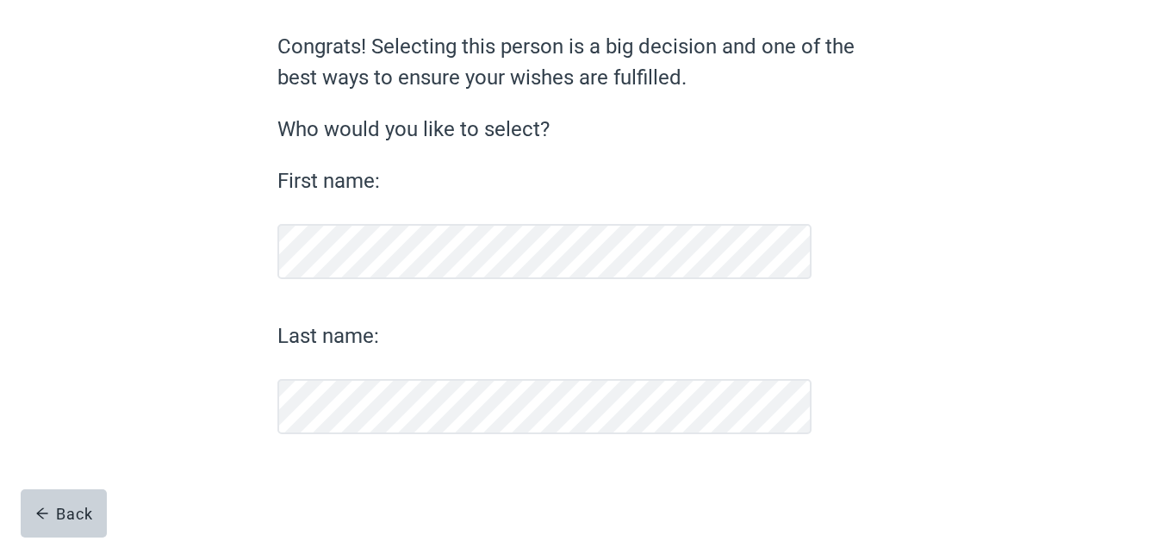
click at [351, 434] on div "Last name:" at bounding box center [544, 377] width 534 height 114
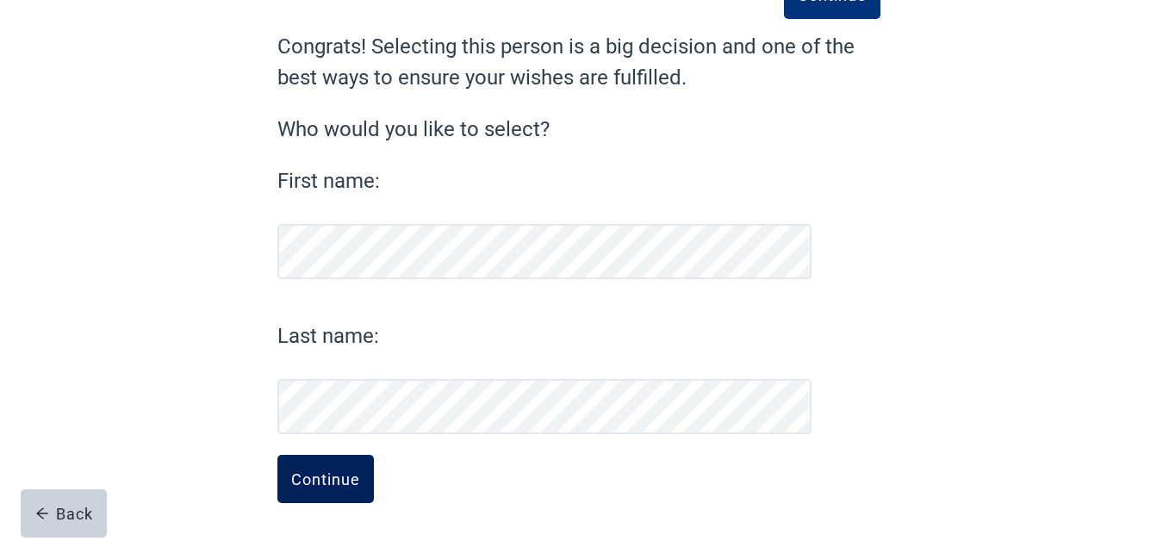
click at [338, 465] on button "Continue" at bounding box center [325, 479] width 96 height 48
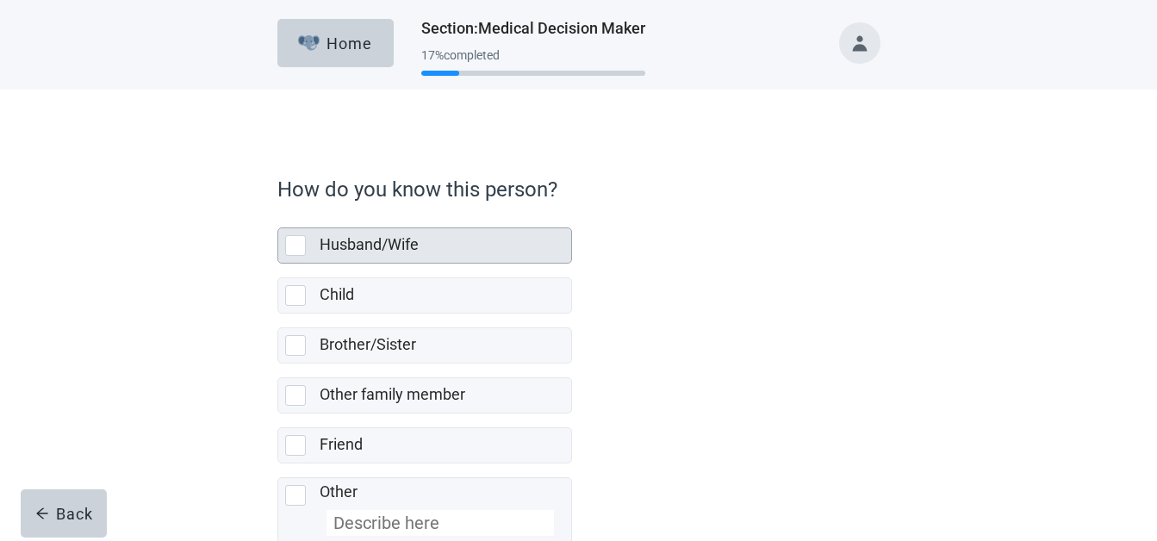
click at [301, 249] on div at bounding box center [295, 245] width 21 height 21
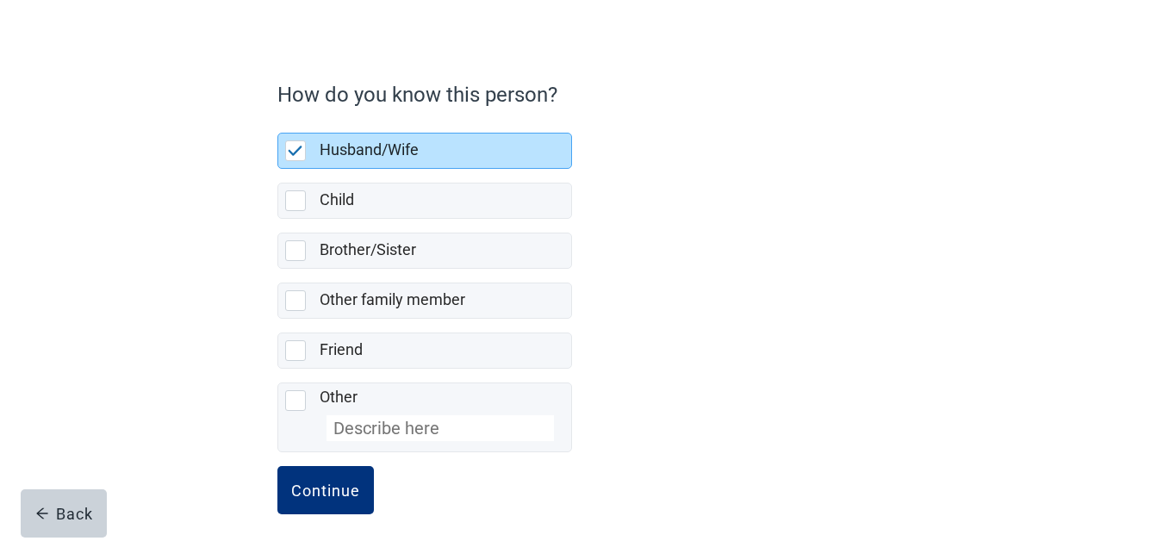
scroll to position [106, 0]
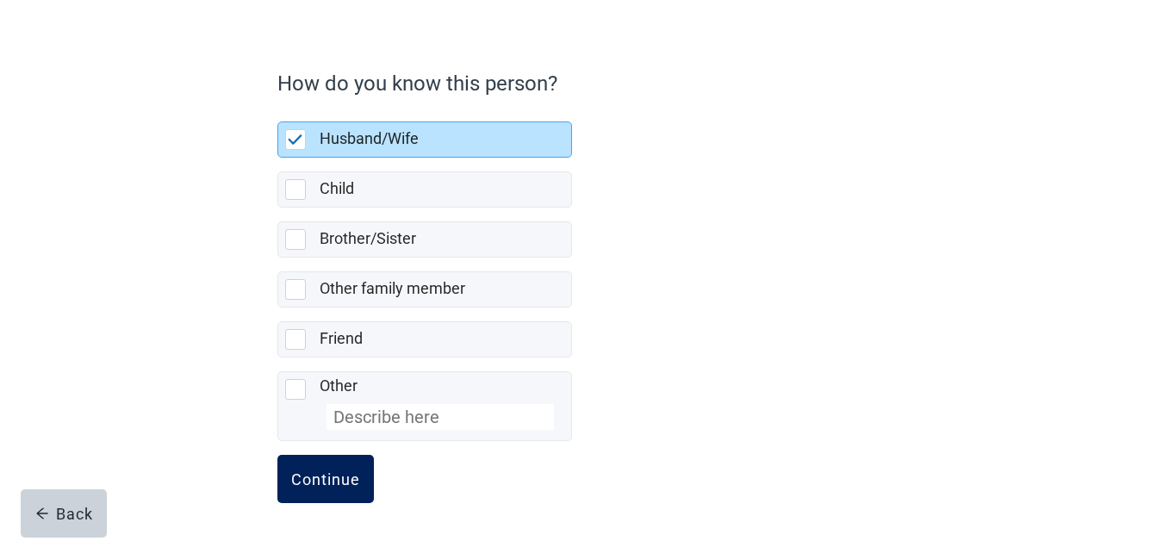
click at [320, 475] on div "Continue" at bounding box center [325, 478] width 69 height 17
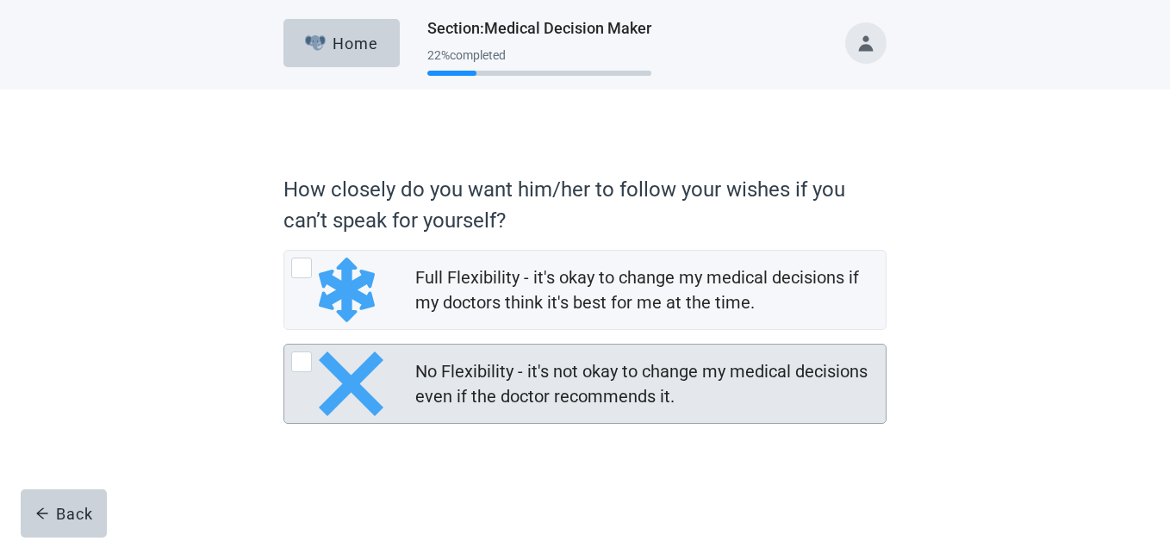
click at [298, 359] on div at bounding box center [301, 361] width 21 height 21
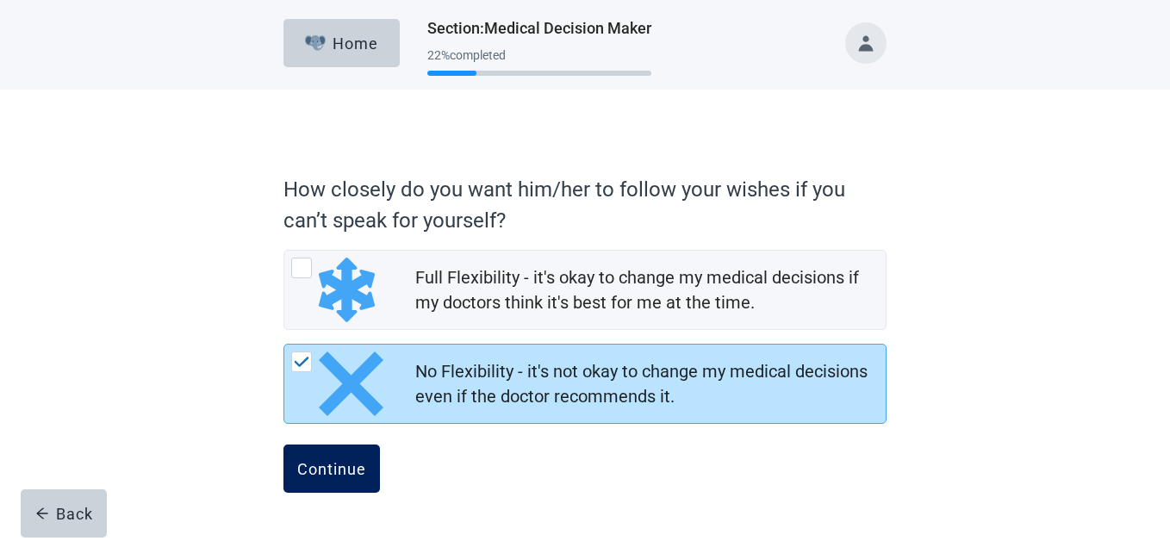
click at [346, 468] on div "Continue" at bounding box center [331, 468] width 69 height 17
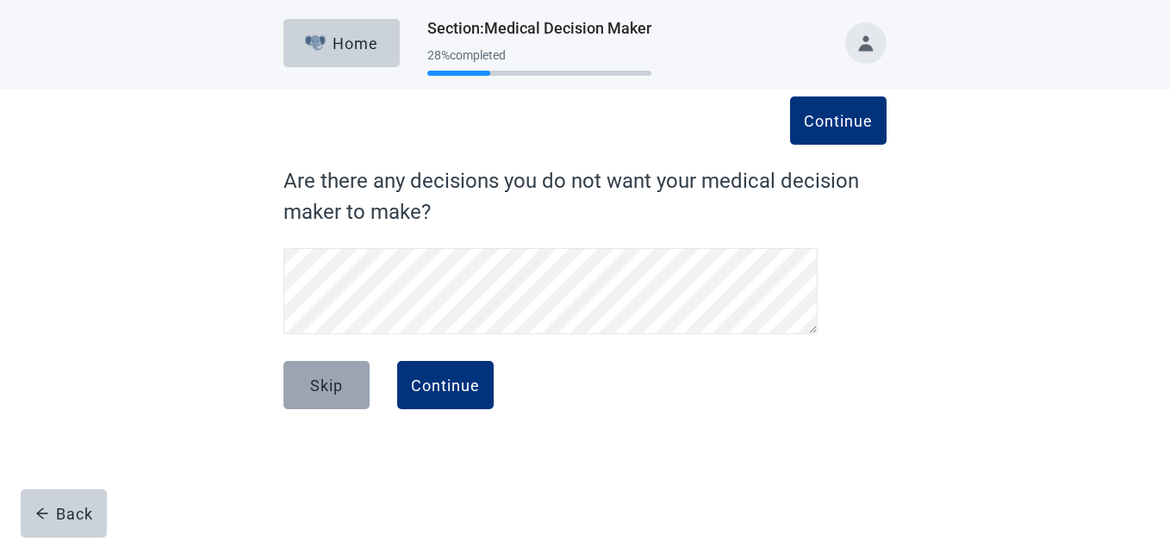
click at [326, 374] on button "Skip" at bounding box center [326, 385] width 86 height 48
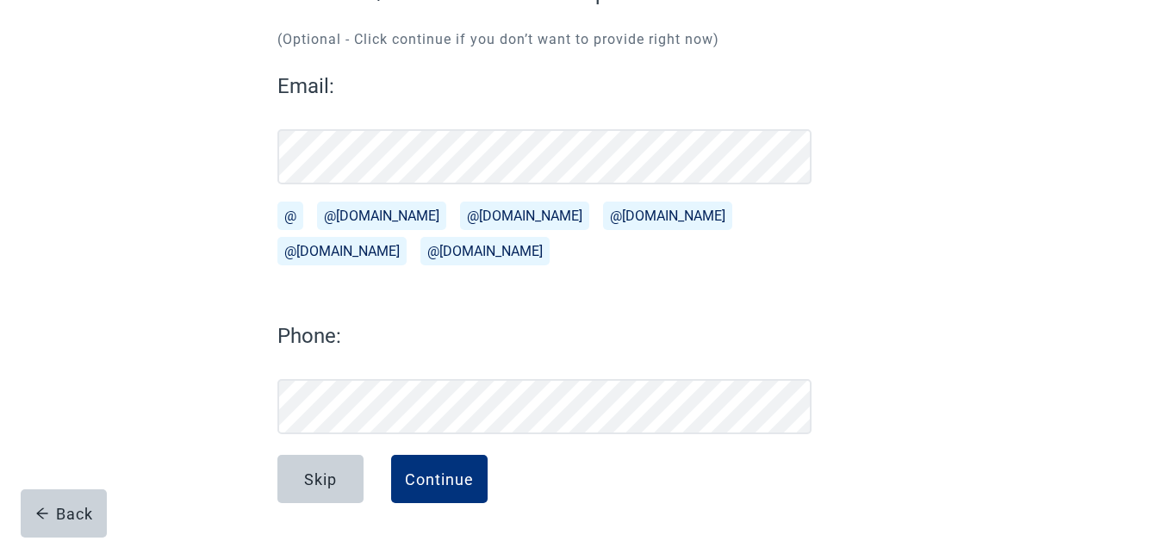
scroll to position [188, 0]
click at [443, 475] on div "Continue" at bounding box center [439, 478] width 69 height 17
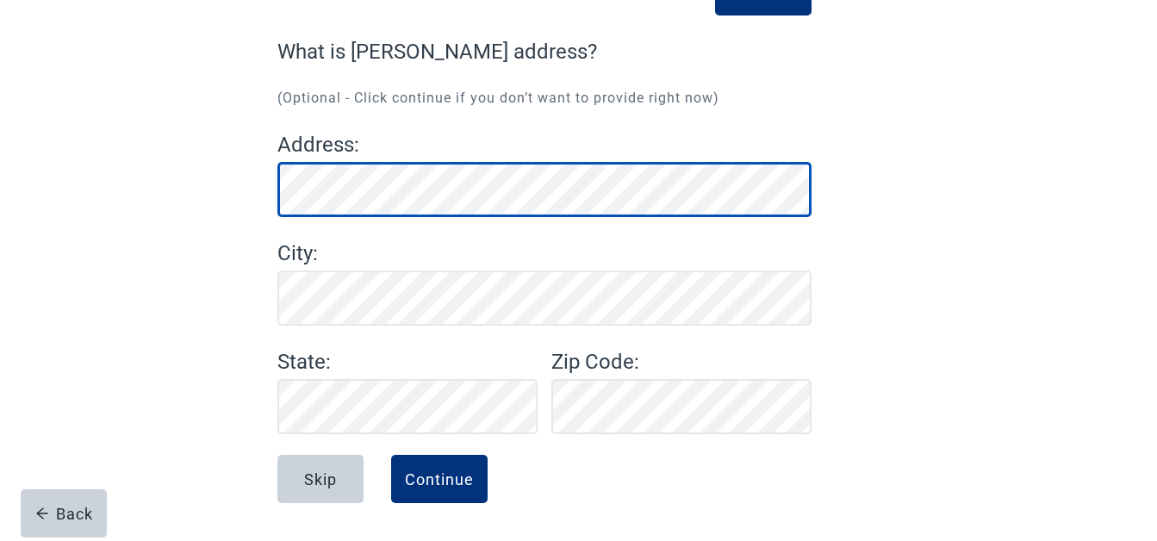
scroll to position [129, 0]
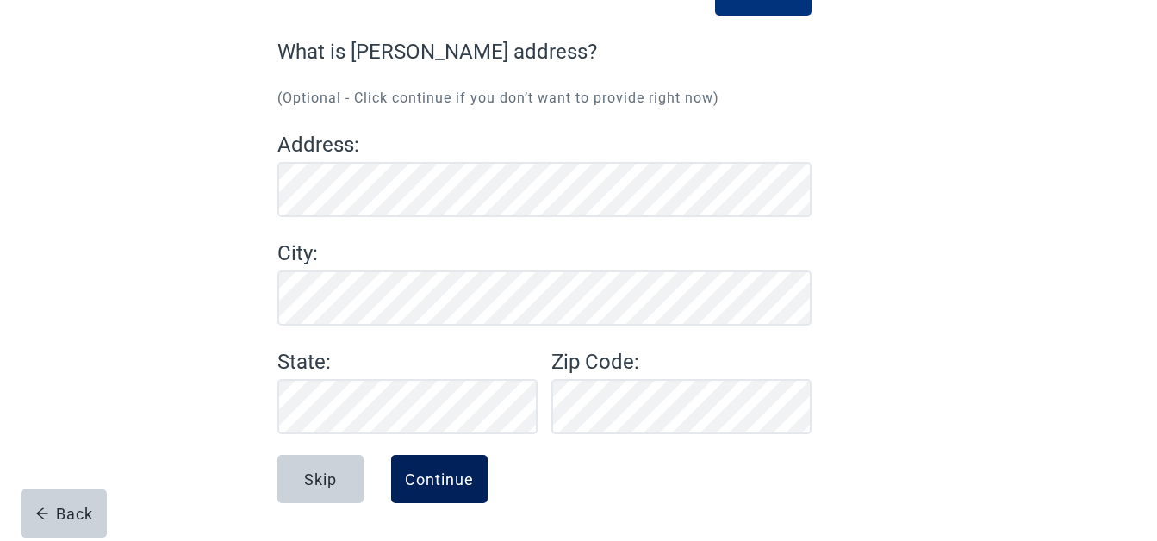
click at [457, 470] on div "Continue" at bounding box center [439, 478] width 69 height 17
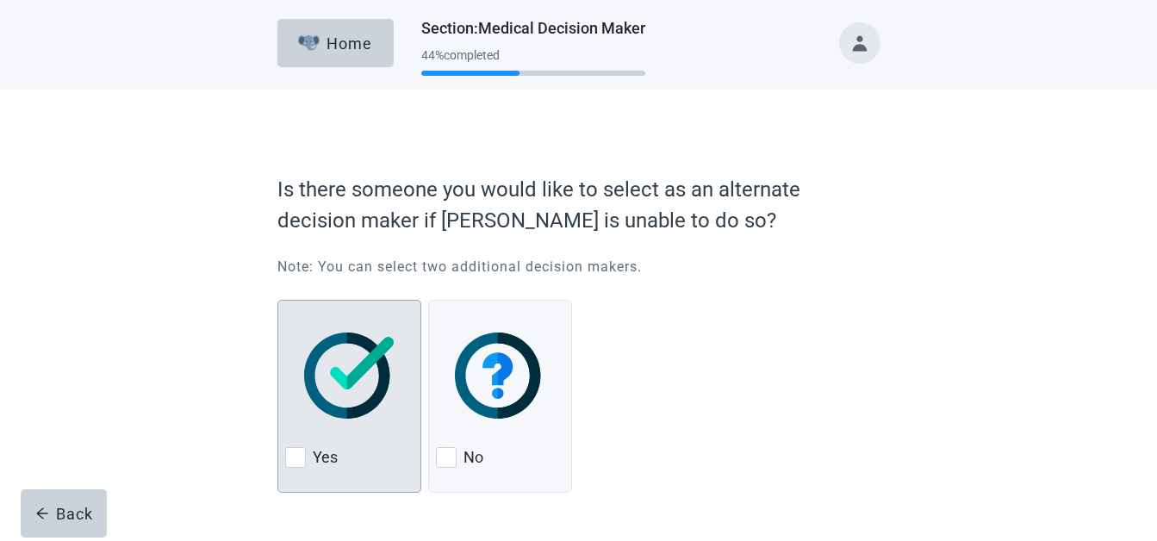
click at [357, 374] on img at bounding box center [349, 375] width 90 height 86
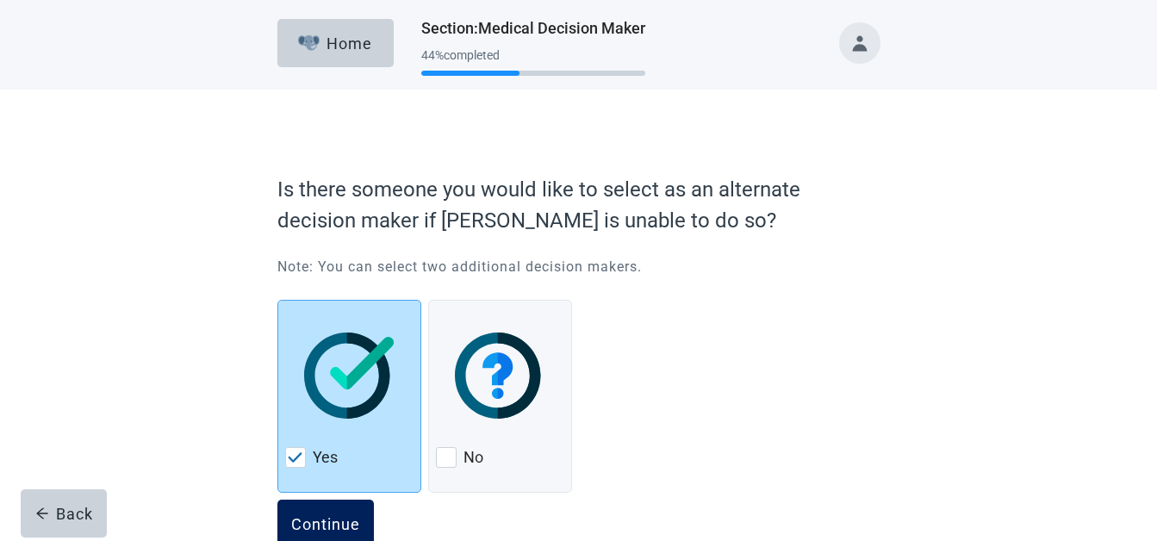
click at [357, 512] on button "Continue" at bounding box center [325, 523] width 96 height 48
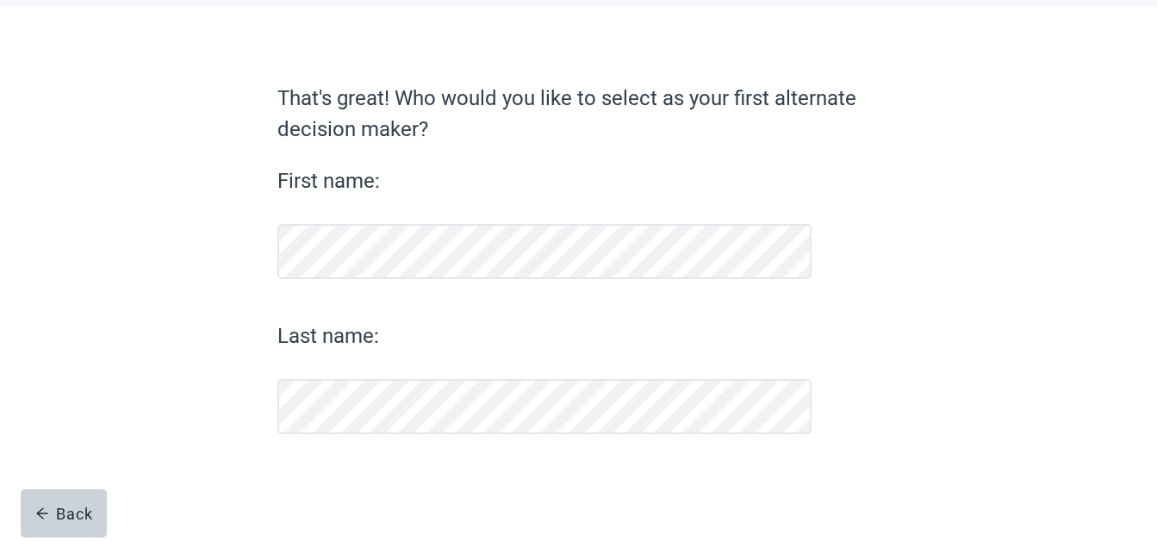
scroll to position [83, 0]
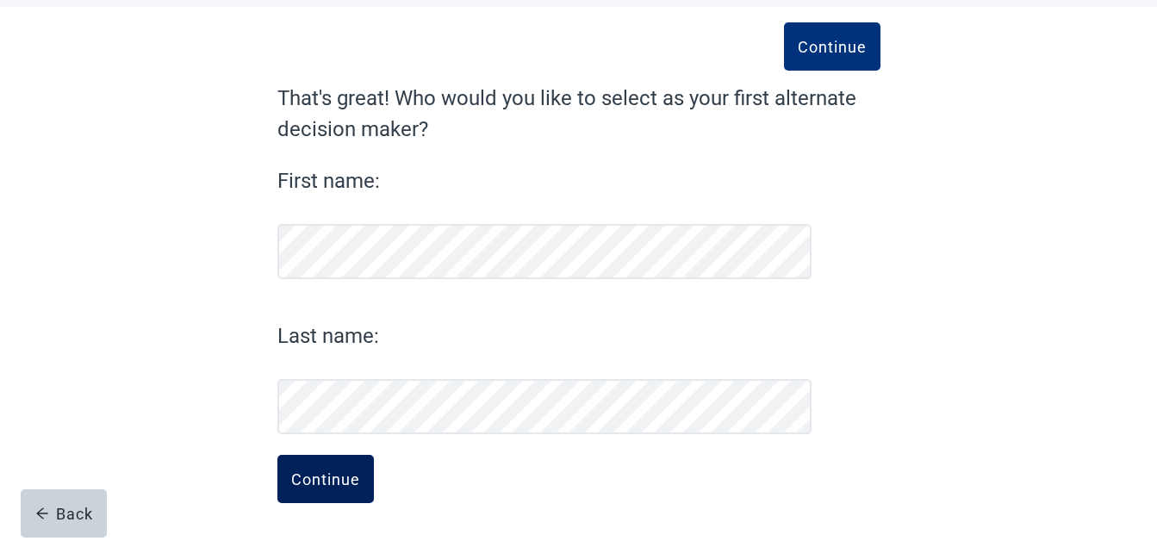
click at [338, 470] on div "Continue" at bounding box center [325, 478] width 69 height 17
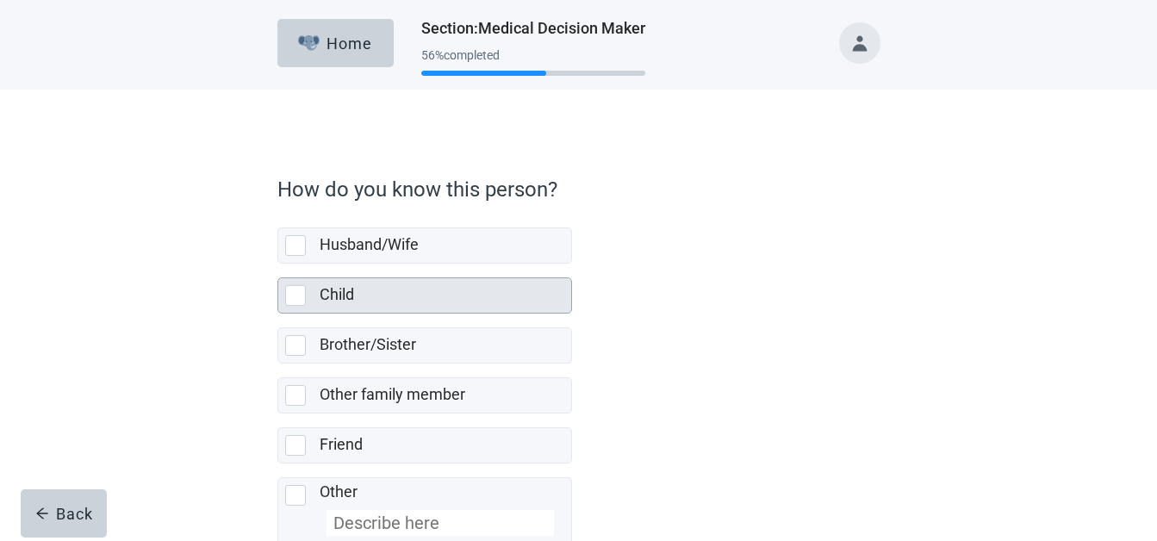
click at [293, 296] on div at bounding box center [295, 295] width 21 height 21
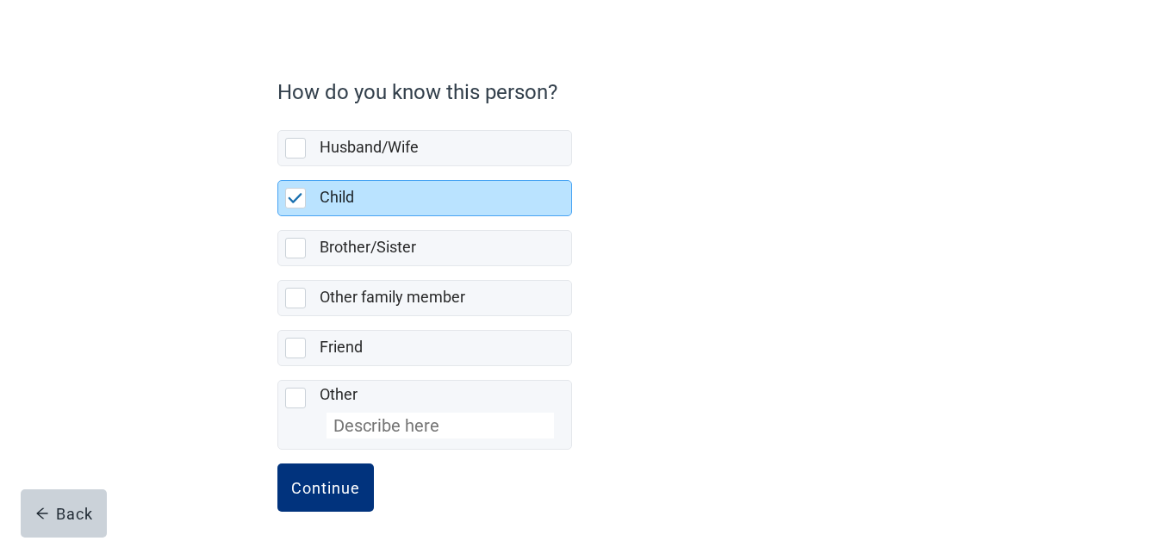
scroll to position [106, 0]
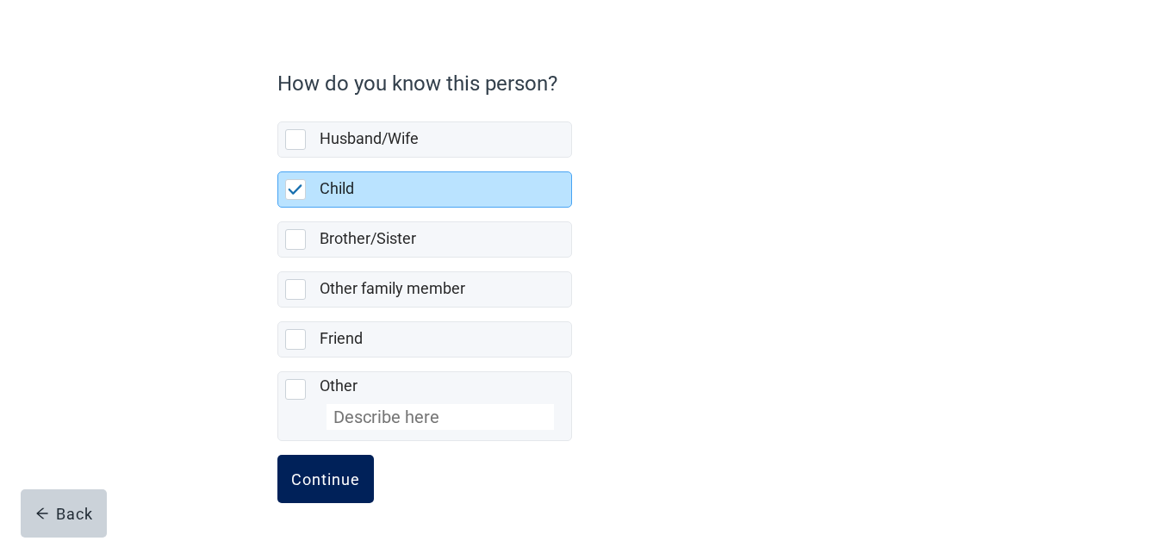
click at [301, 475] on div "Continue" at bounding box center [325, 478] width 69 height 17
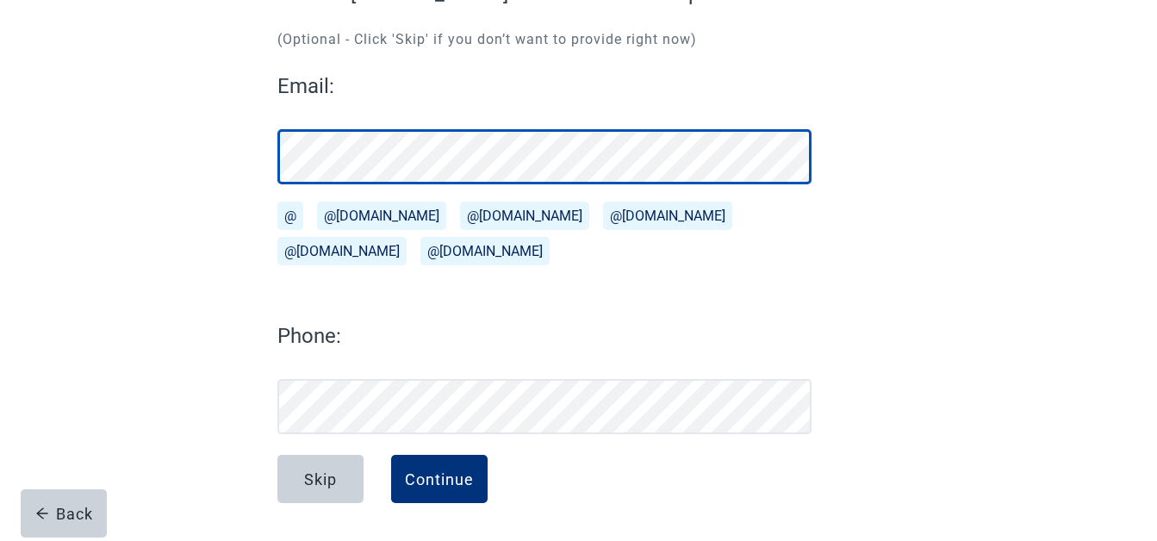
scroll to position [188, 0]
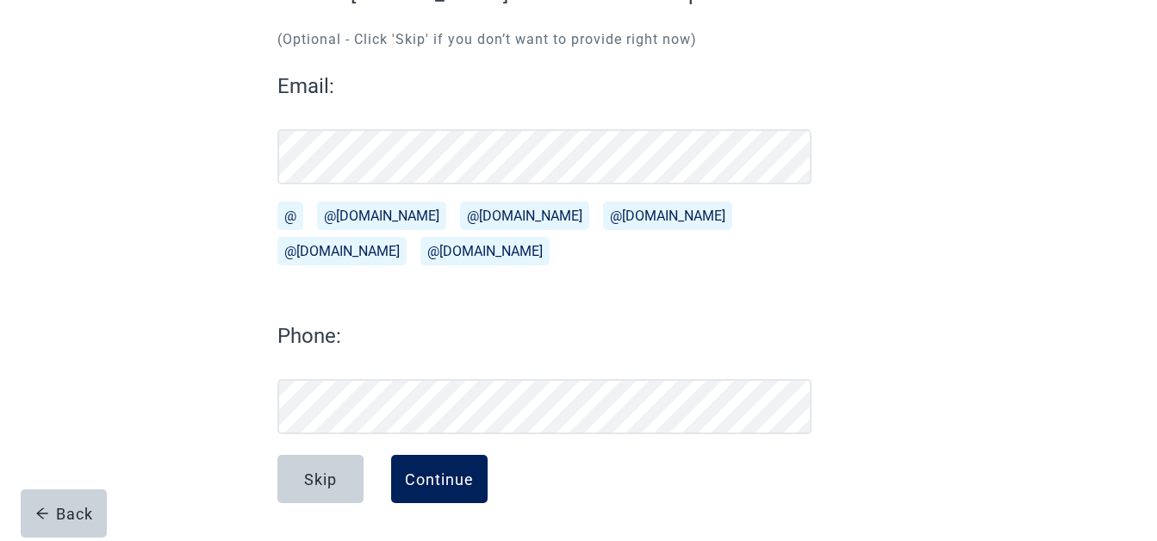
click at [437, 473] on div "Continue" at bounding box center [439, 478] width 69 height 17
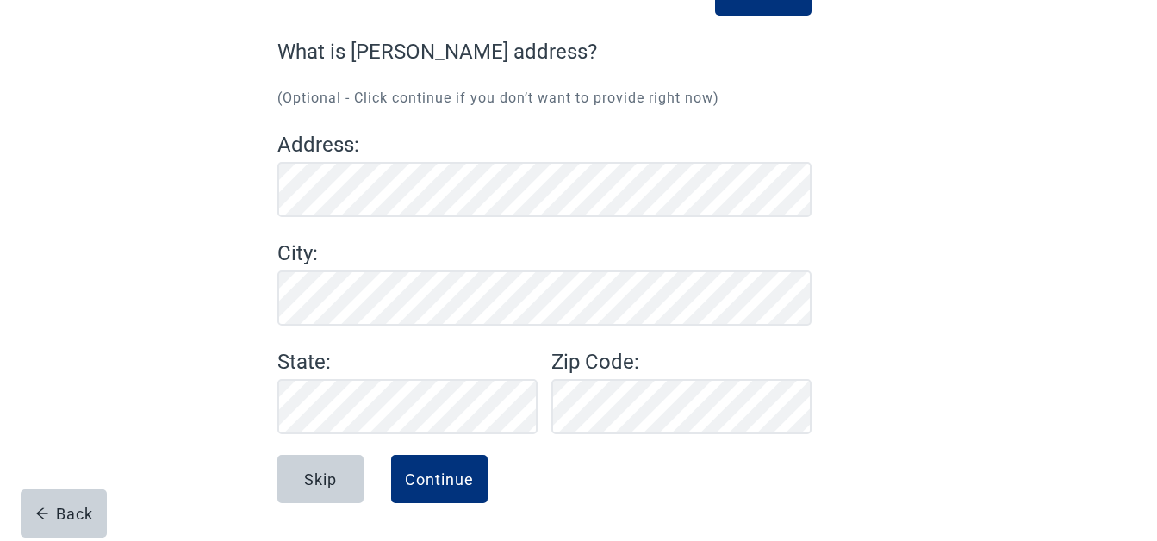
scroll to position [129, 0]
click at [325, 478] on div "Skip" at bounding box center [320, 478] width 33 height 17
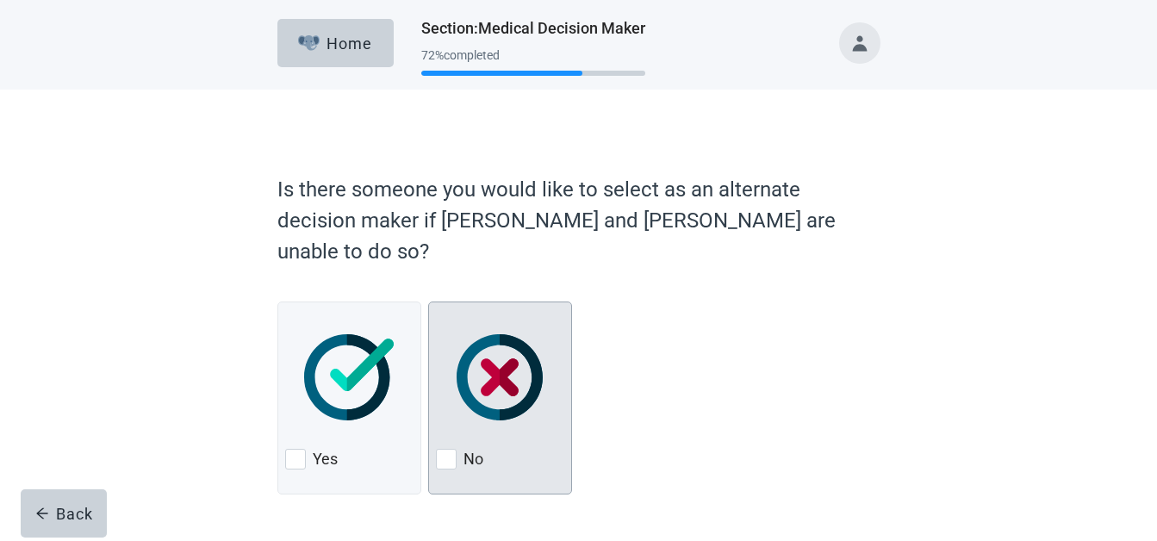
click at [450, 449] on div at bounding box center [446, 459] width 21 height 21
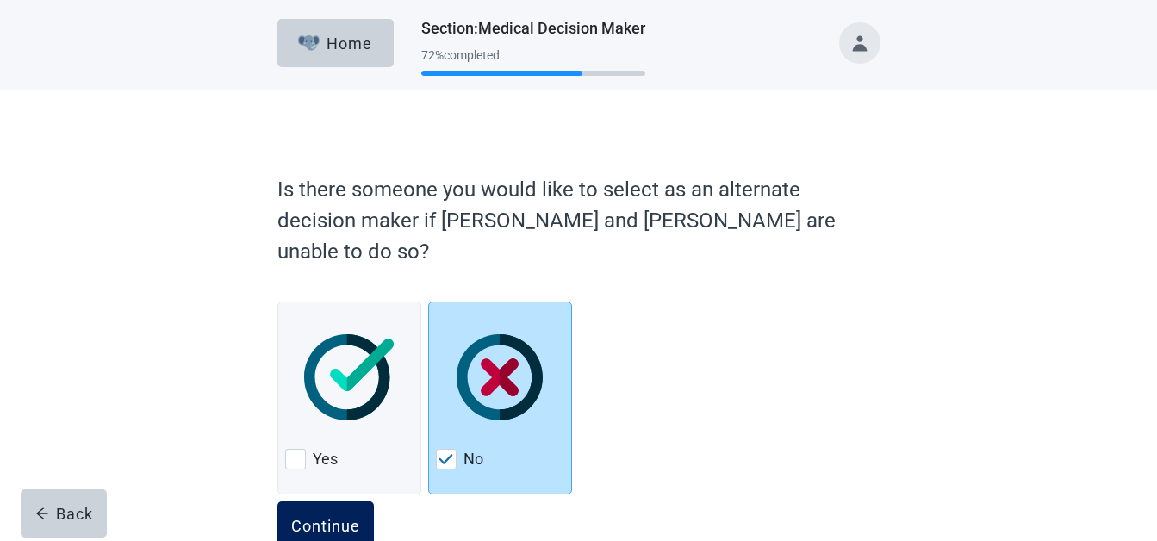
click at [340, 517] on div "Continue" at bounding box center [325, 525] width 69 height 17
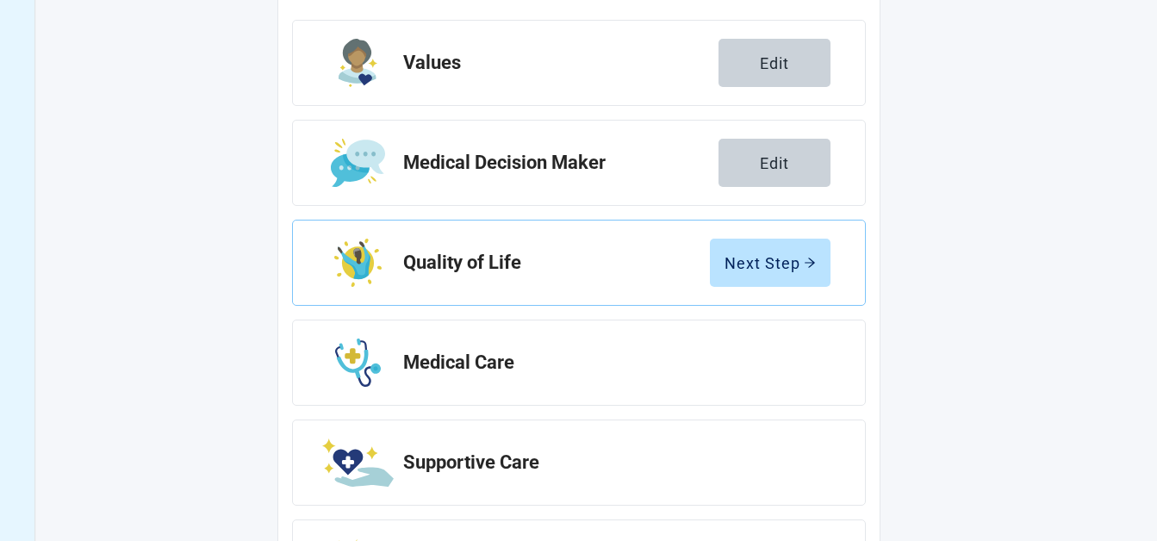
scroll to position [289, 0]
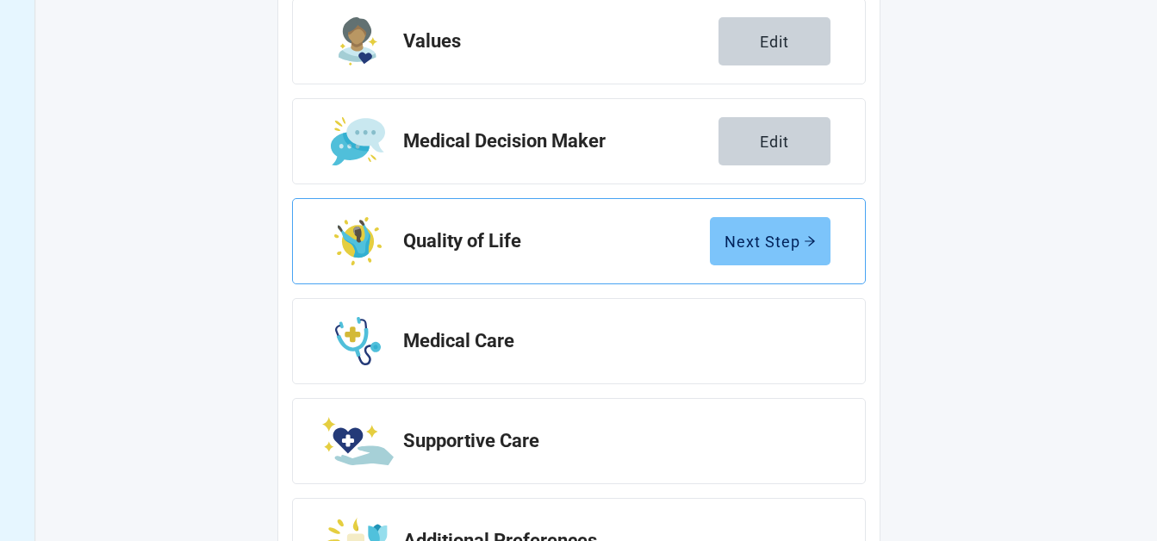
click at [797, 238] on div "Next Step" at bounding box center [769, 241] width 91 height 17
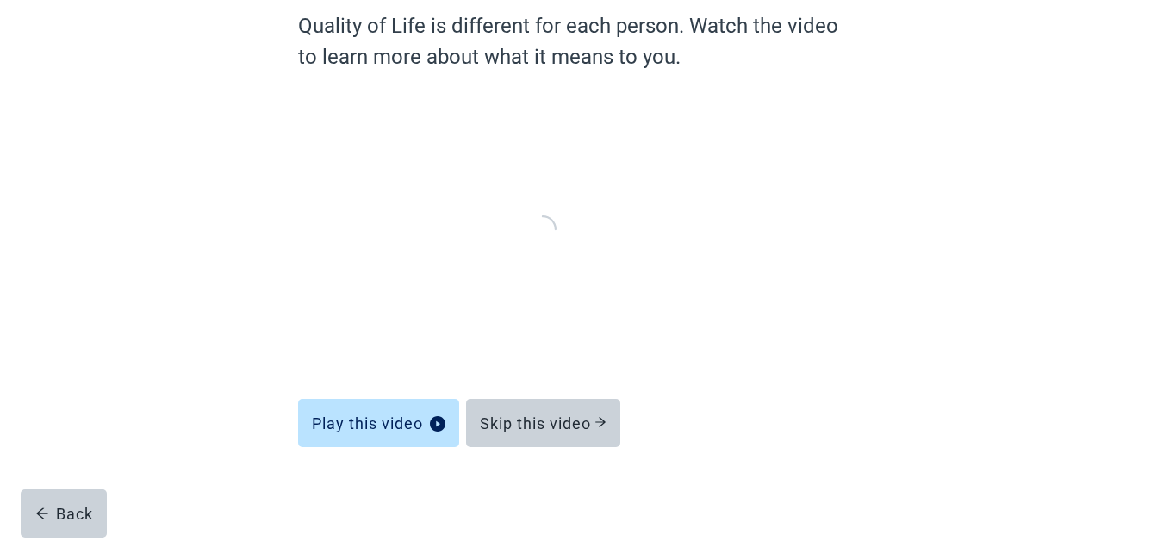
scroll to position [154, 0]
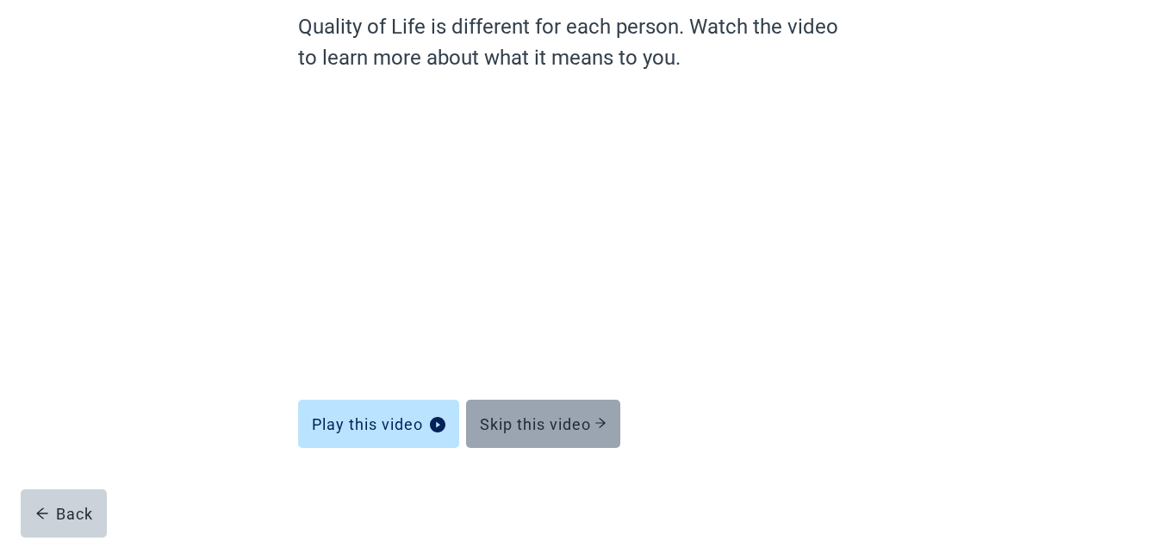
click at [561, 426] on div "Skip this video" at bounding box center [543, 423] width 127 height 17
click at [571, 415] on div "Skip this video" at bounding box center [543, 423] width 127 height 17
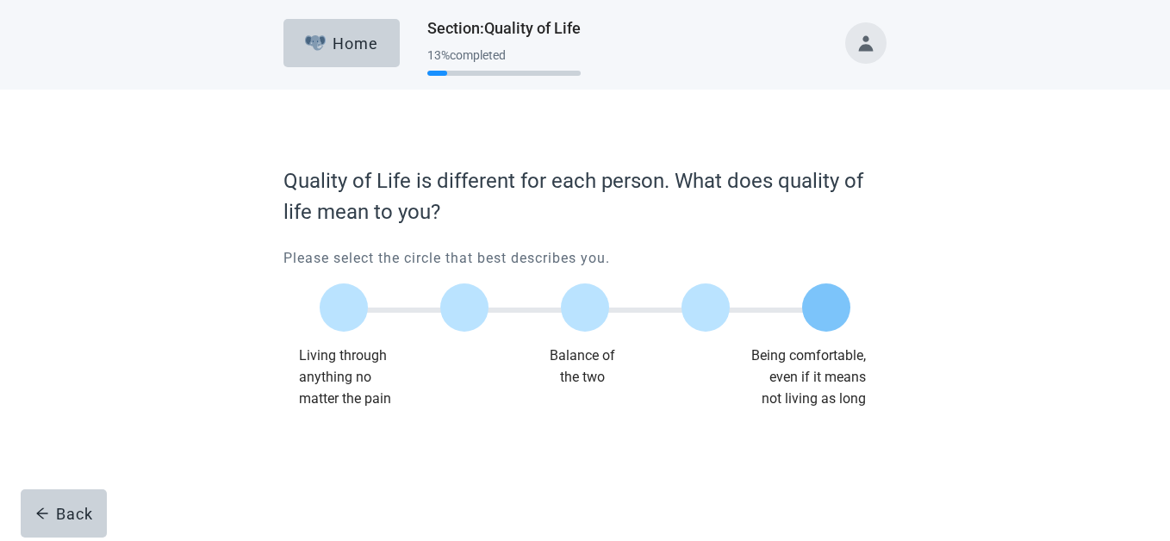
click at [822, 313] on div at bounding box center [826, 307] width 48 height 48
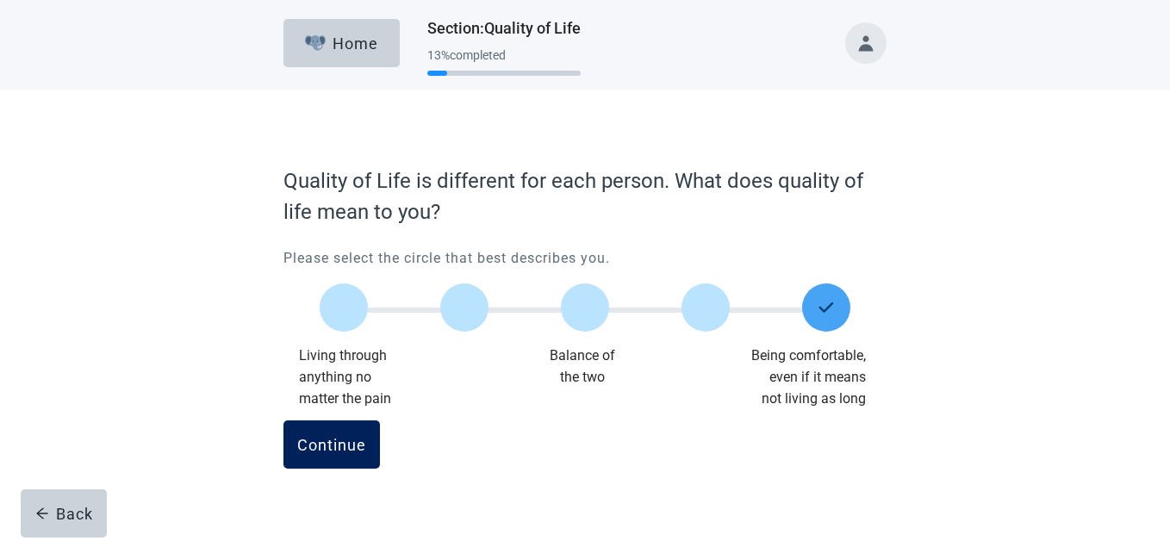
click at [340, 443] on div "Continue" at bounding box center [331, 444] width 69 height 17
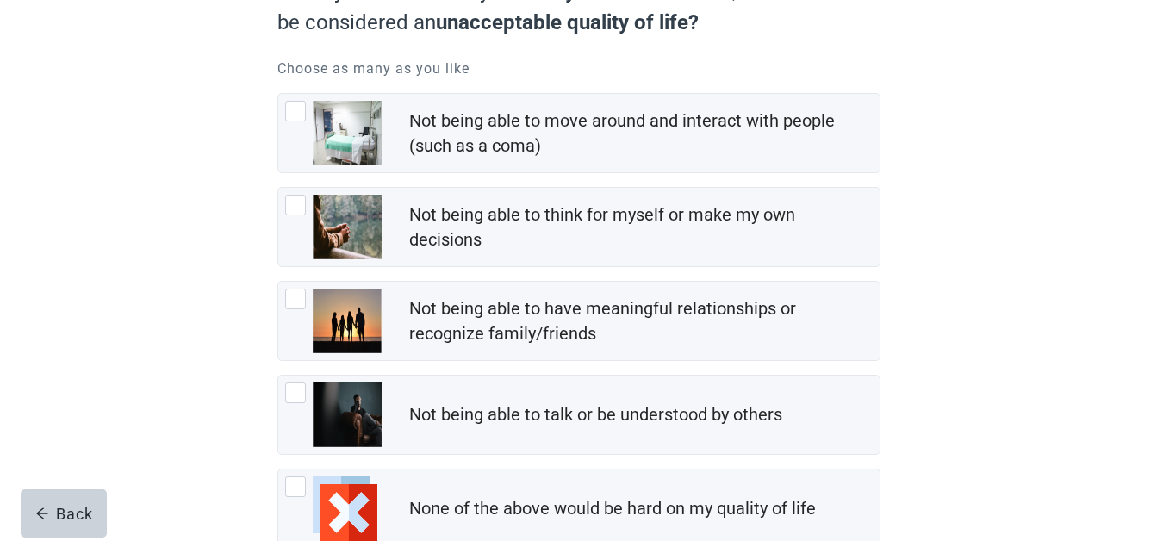
scroll to position [202, 0]
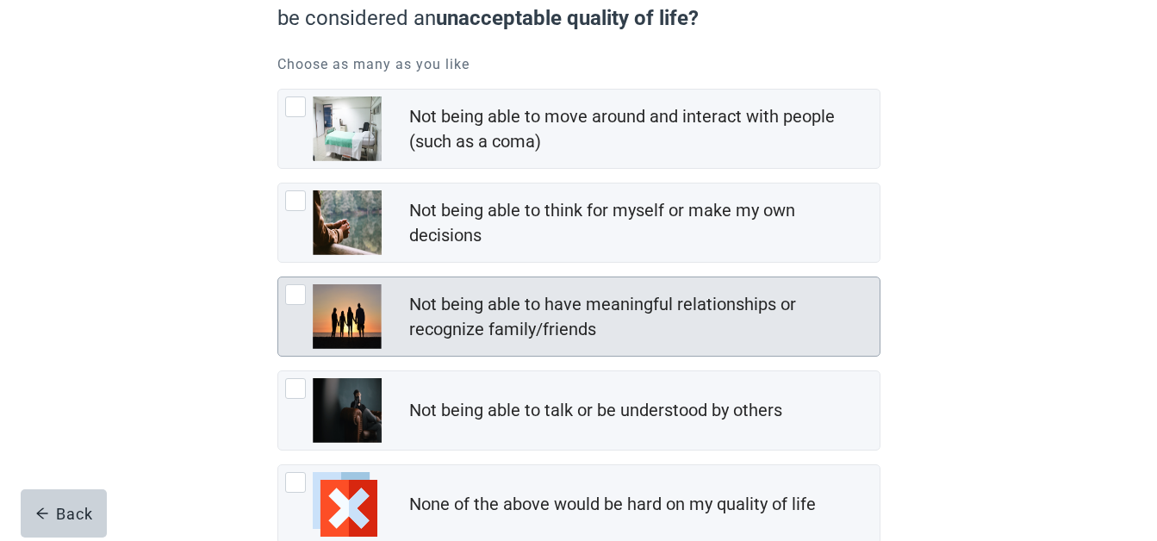
click at [474, 292] on div "Not being able to have meaningful relationships or recognize family/friends" at bounding box center [639, 317] width 460 height 50
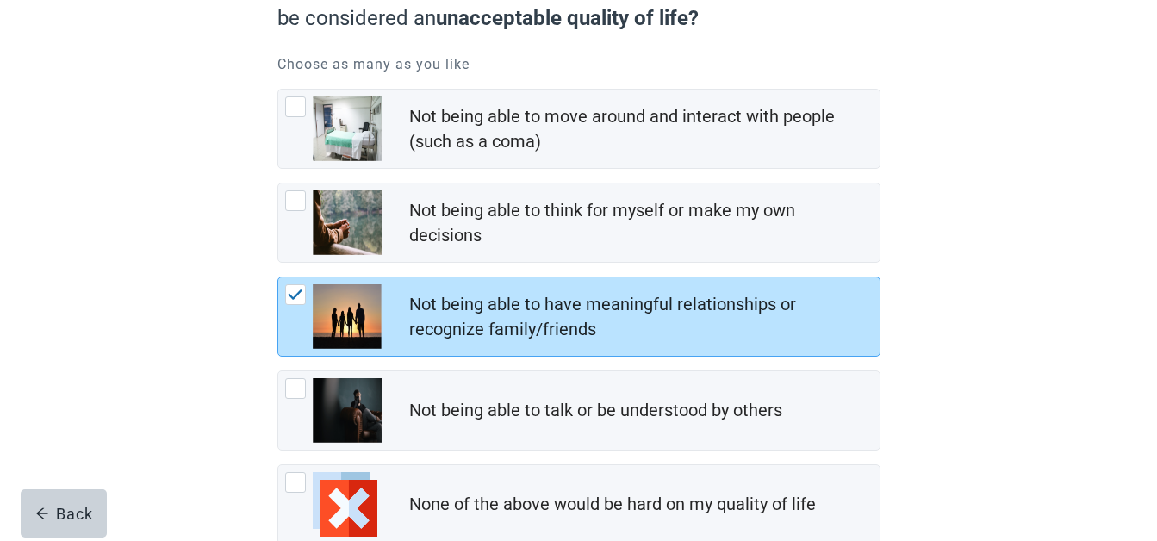
scroll to position [313, 0]
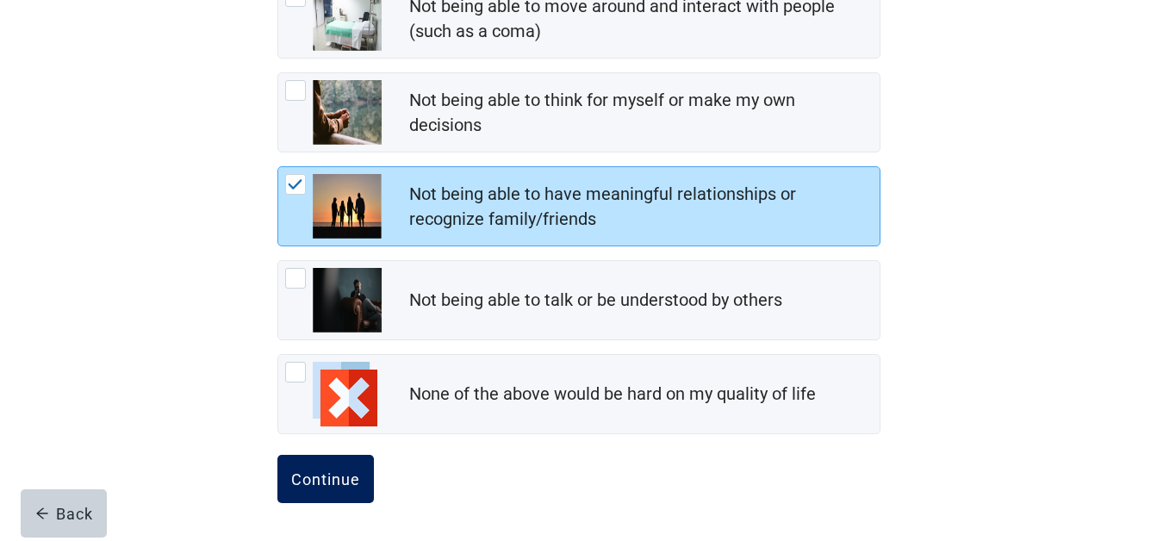
click at [335, 478] on div "Continue" at bounding box center [325, 478] width 69 height 17
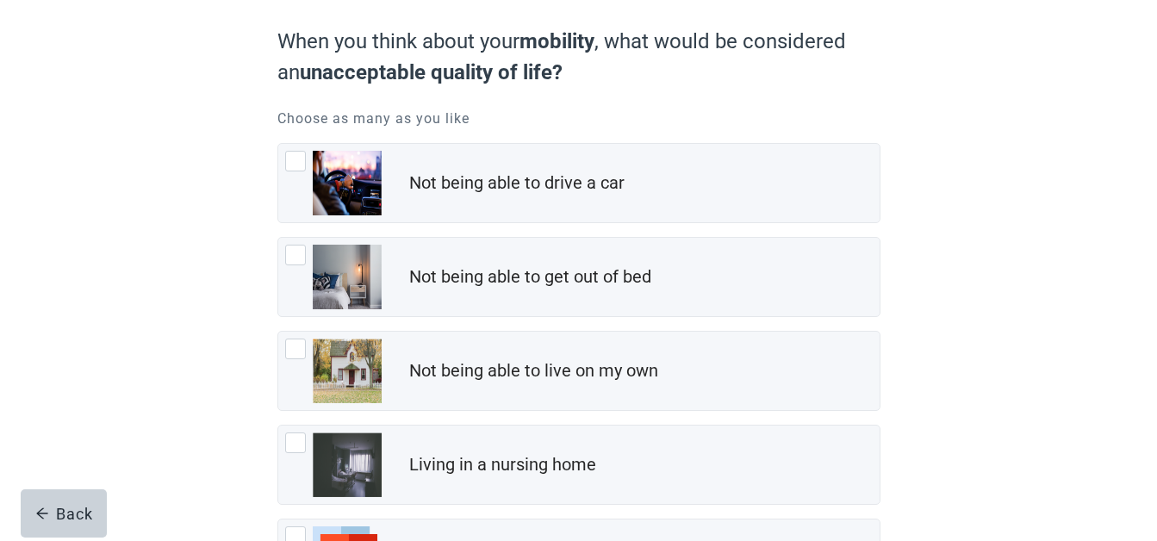
scroll to position [140, 0]
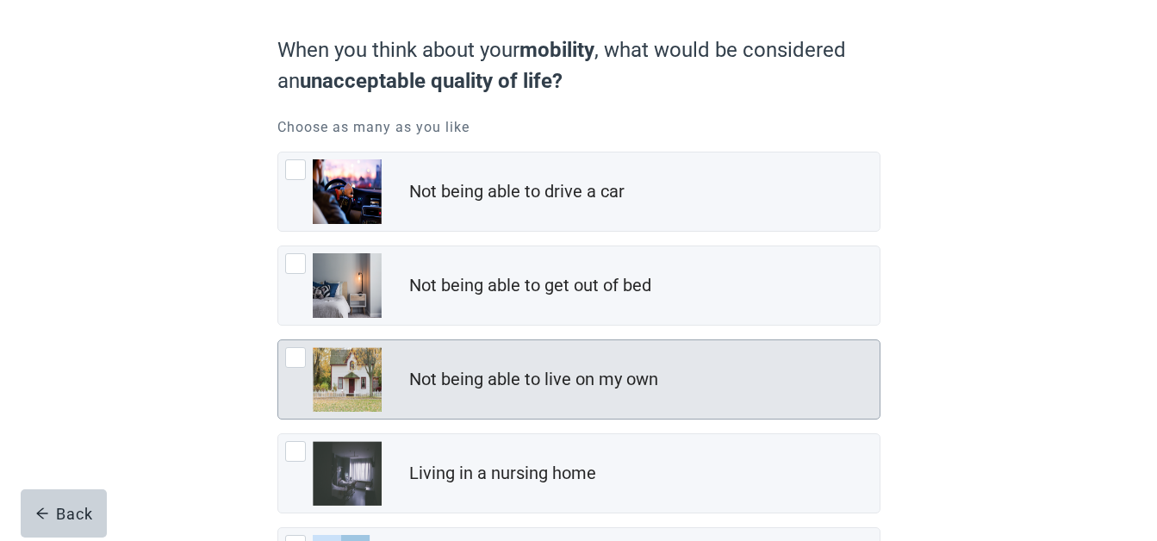
click at [291, 352] on div at bounding box center [295, 357] width 21 height 21
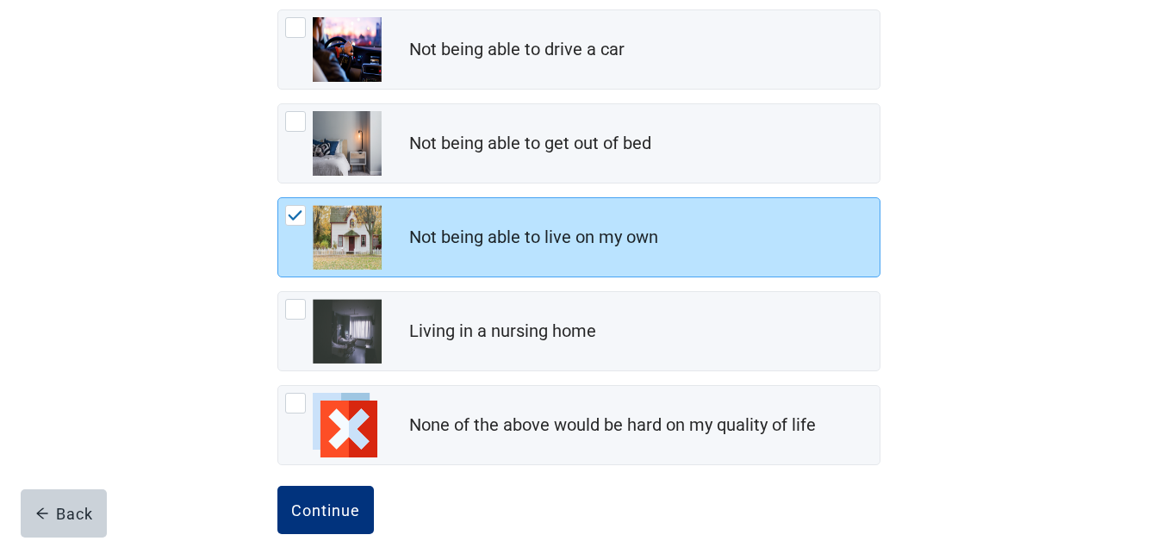
scroll to position [313, 0]
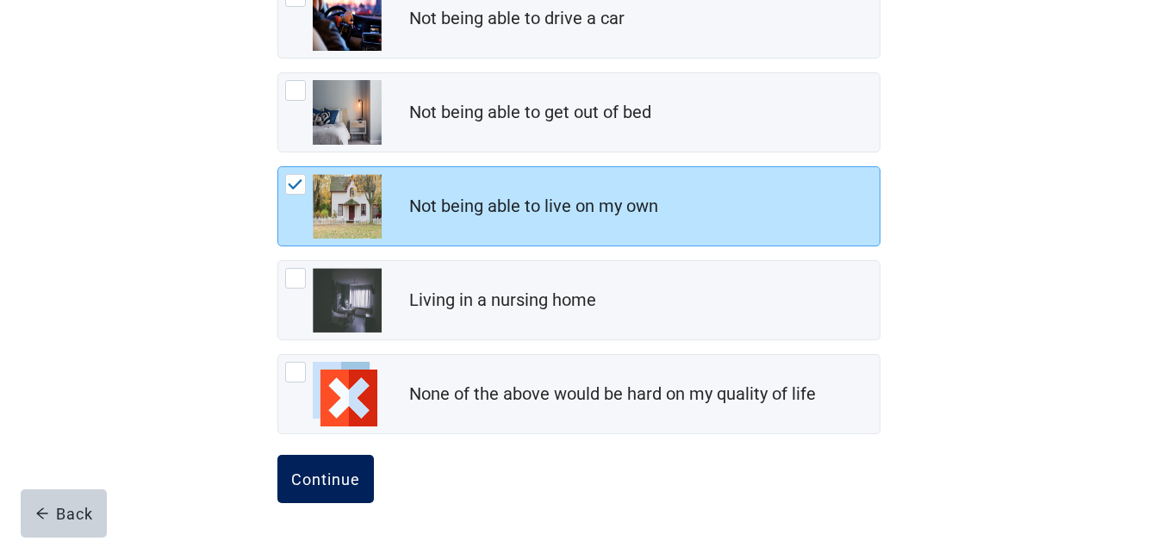
click at [327, 472] on div "Continue" at bounding box center [325, 478] width 69 height 17
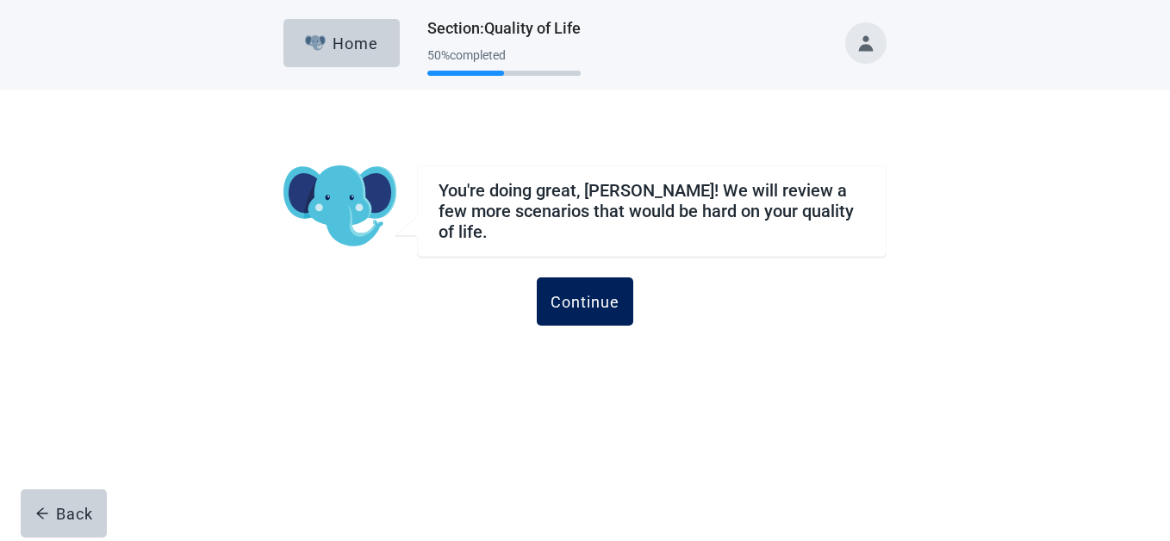
click at [586, 293] on div "Continue" at bounding box center [584, 301] width 69 height 17
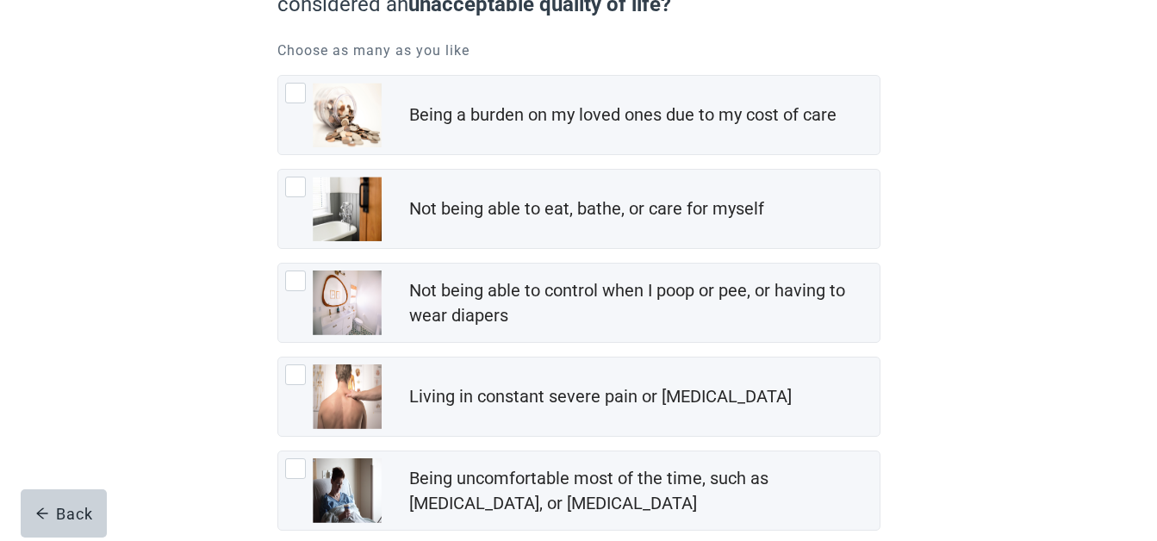
scroll to position [218, 0]
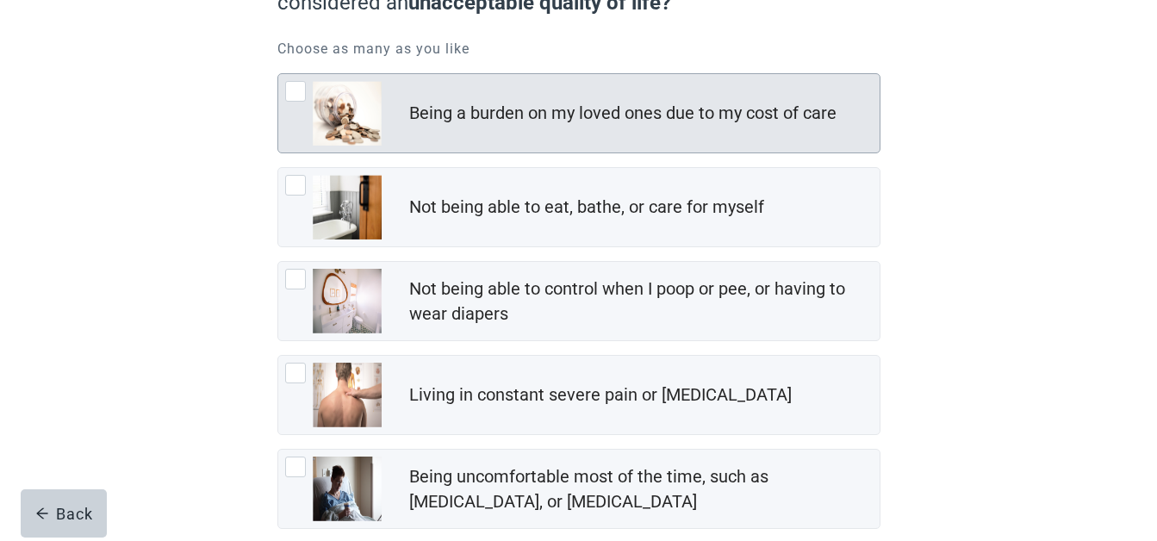
click at [301, 95] on div at bounding box center [295, 91] width 21 height 21
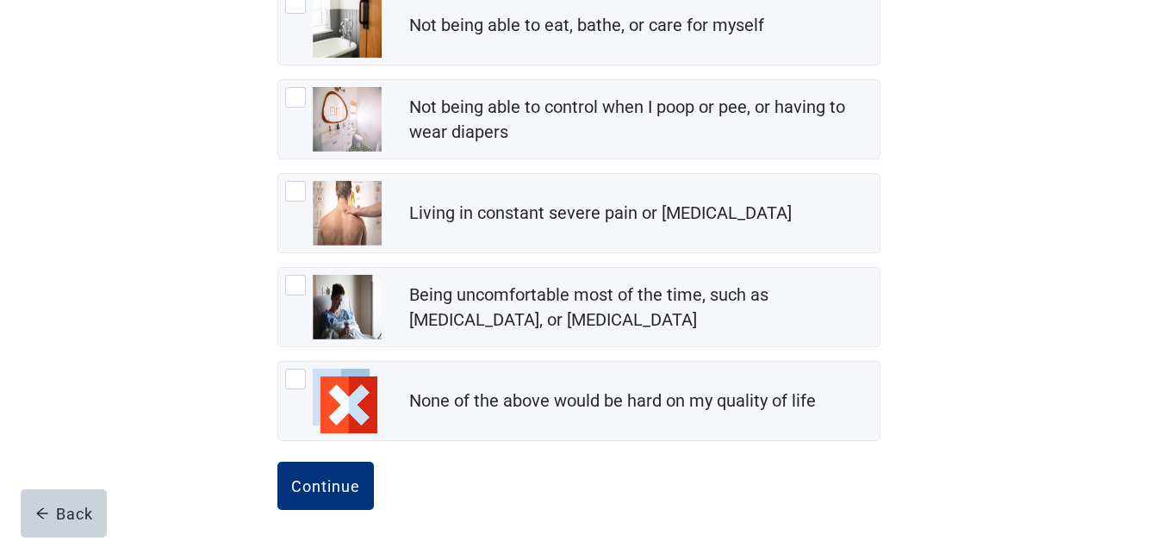
scroll to position [406, 0]
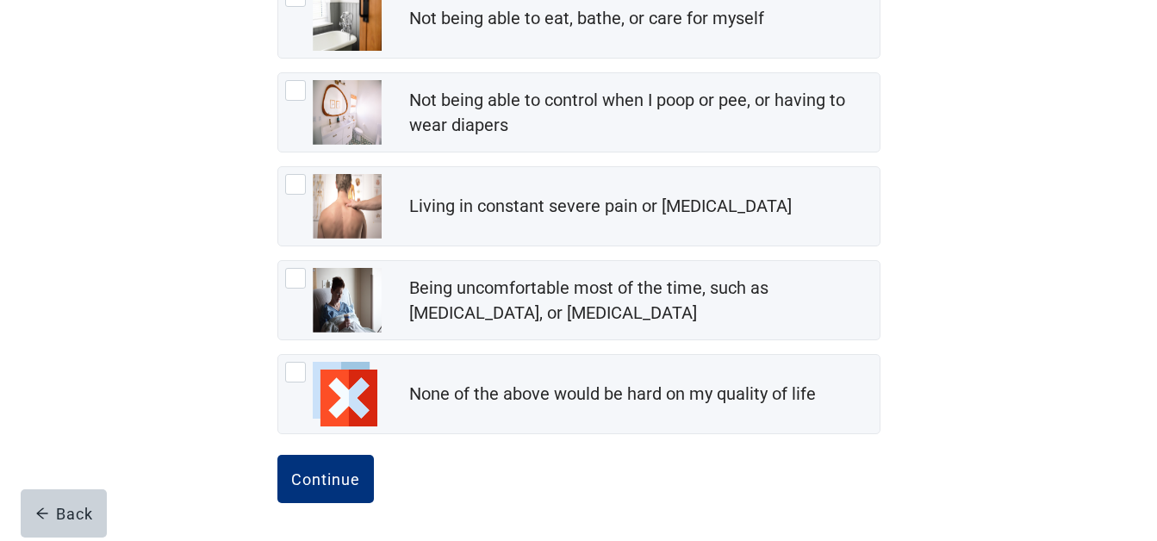
click at [348, 507] on div "Continue" at bounding box center [578, 498] width 603 height 86
click at [324, 475] on div "Continue" at bounding box center [325, 478] width 69 height 17
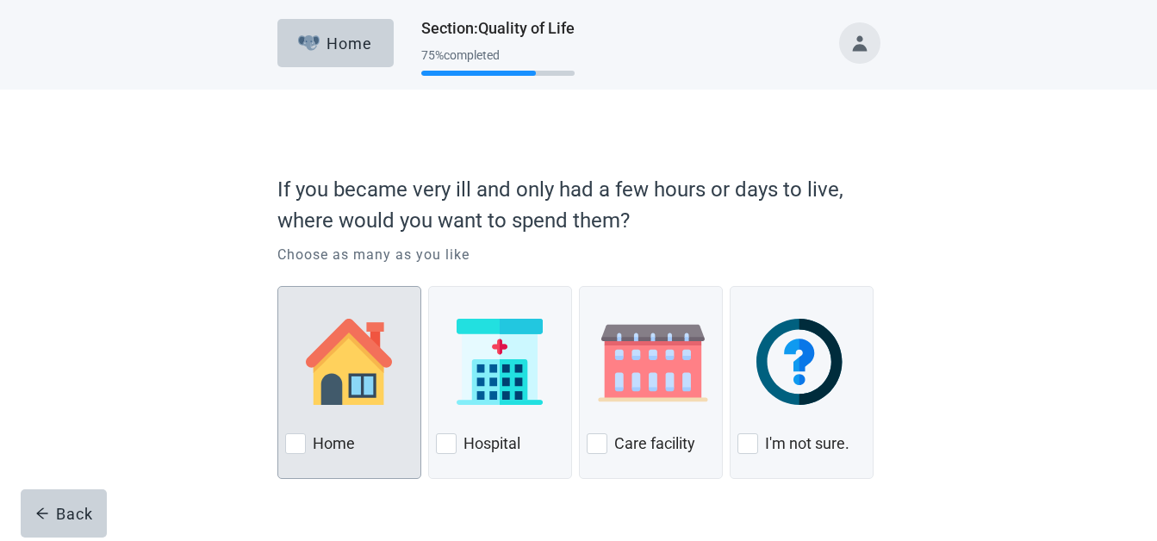
click at [302, 437] on div at bounding box center [295, 443] width 21 height 21
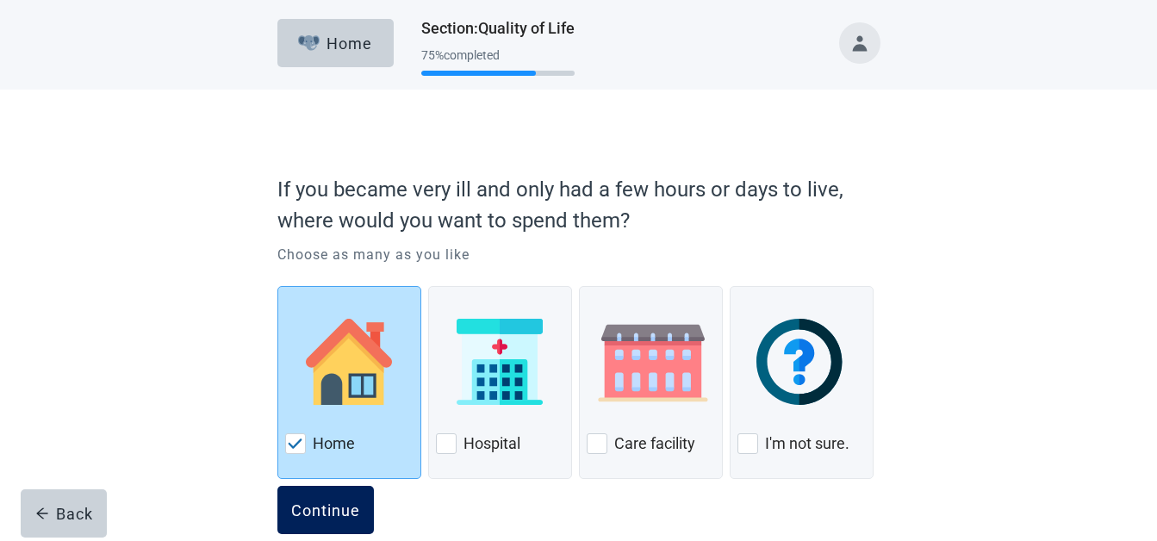
click at [331, 504] on div "Continue" at bounding box center [325, 509] width 69 height 17
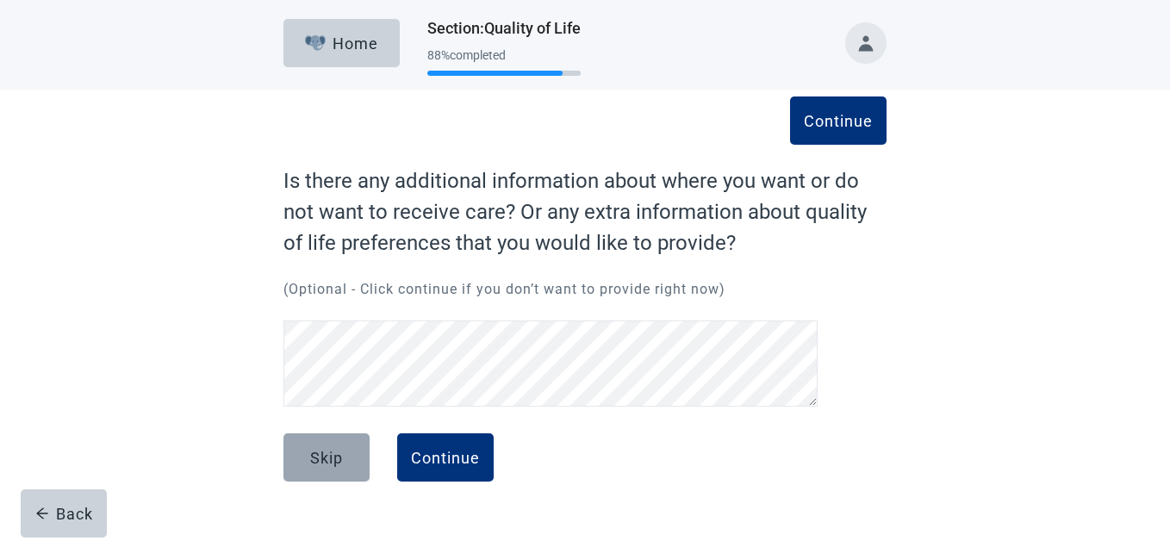
click at [324, 452] on div "Skip" at bounding box center [326, 457] width 33 height 17
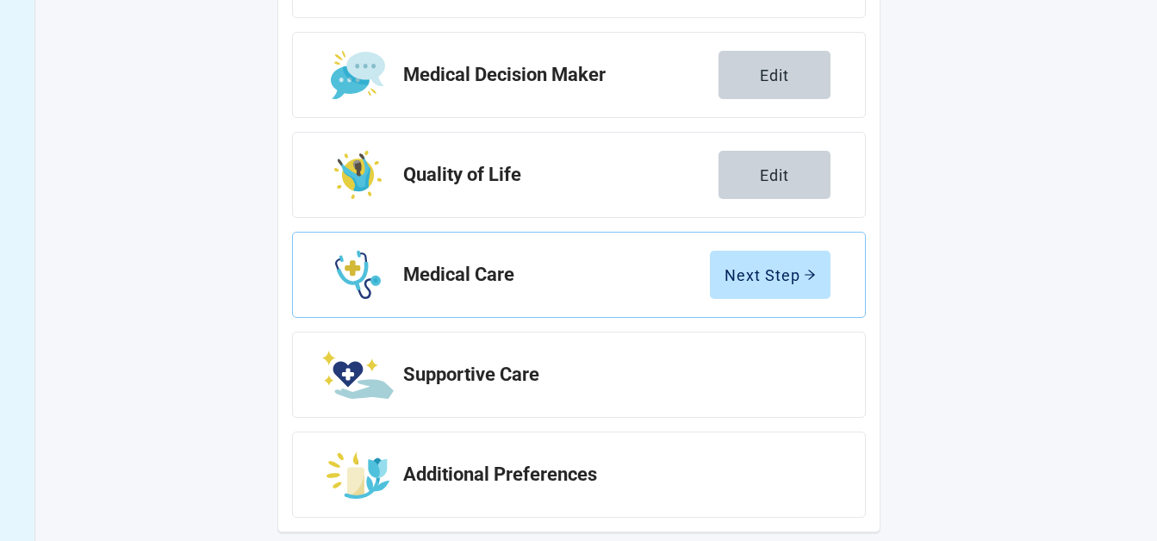
scroll to position [383, 0]
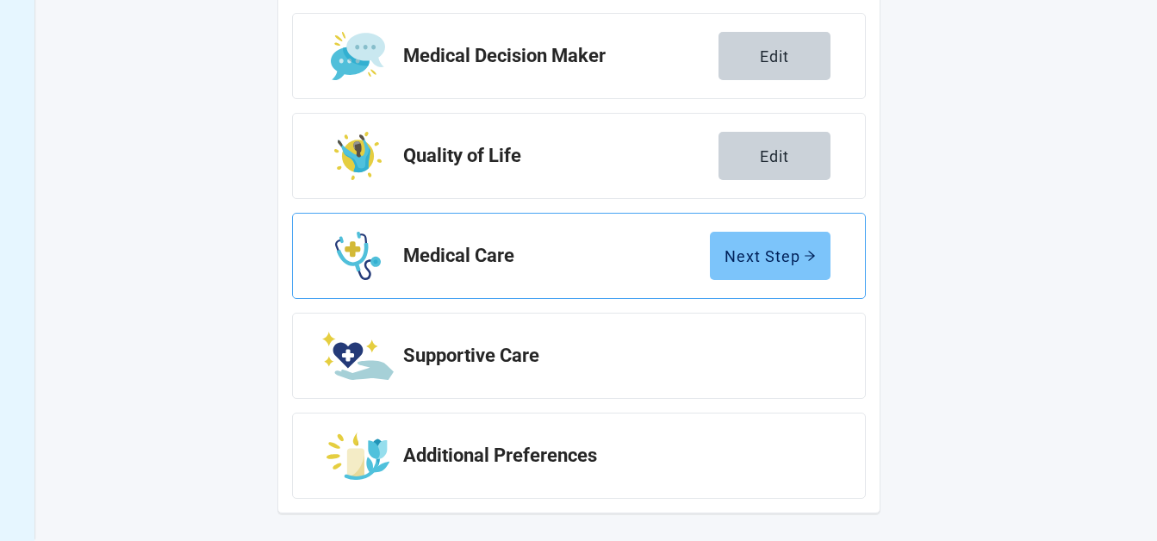
click at [791, 250] on div "Next Step" at bounding box center [769, 255] width 91 height 17
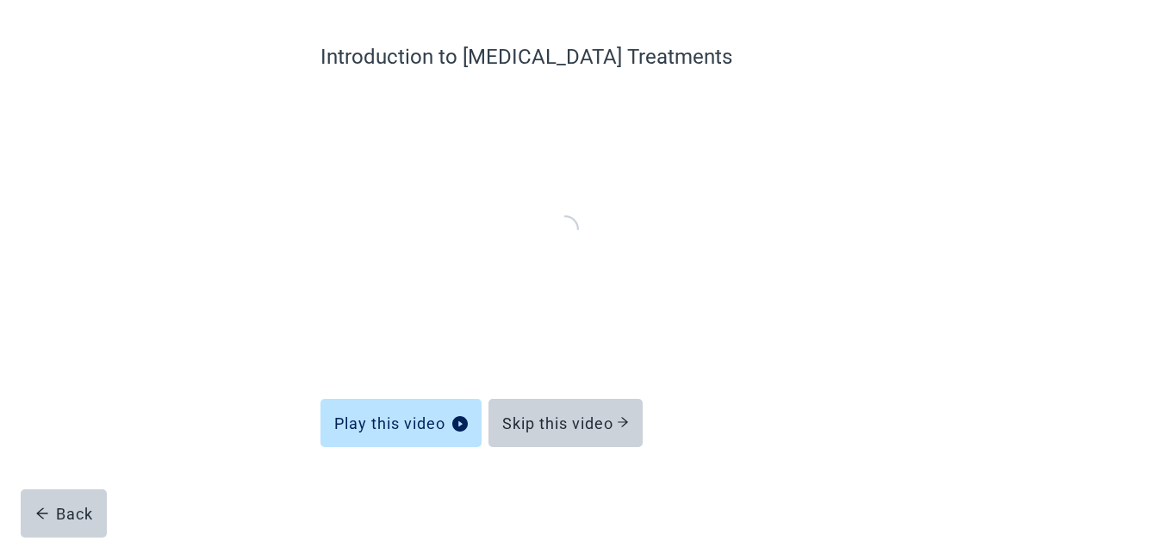
scroll to position [123, 0]
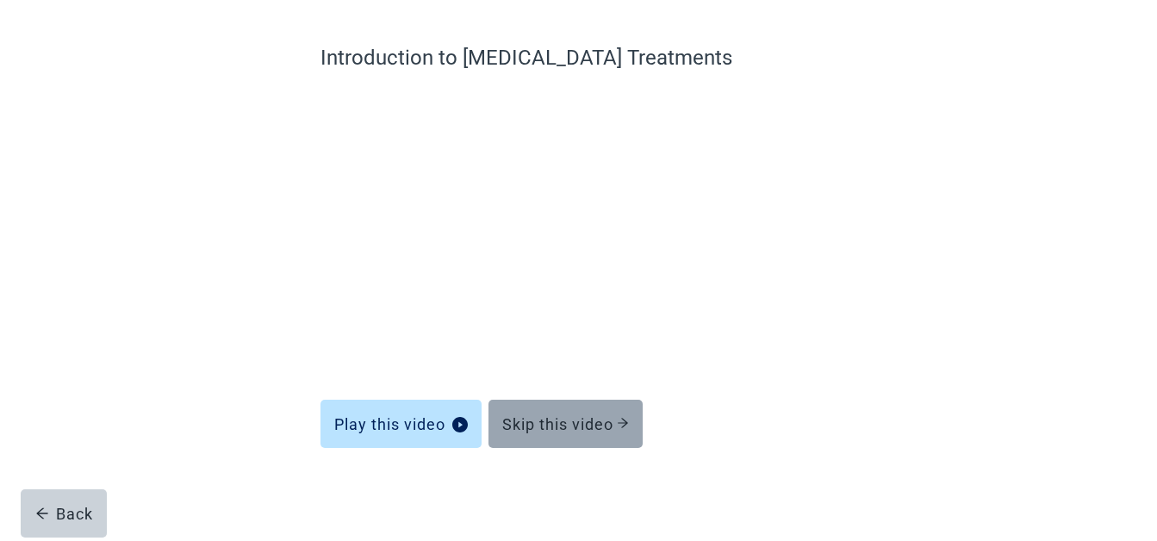
click at [608, 421] on div "Skip this video" at bounding box center [565, 423] width 127 height 17
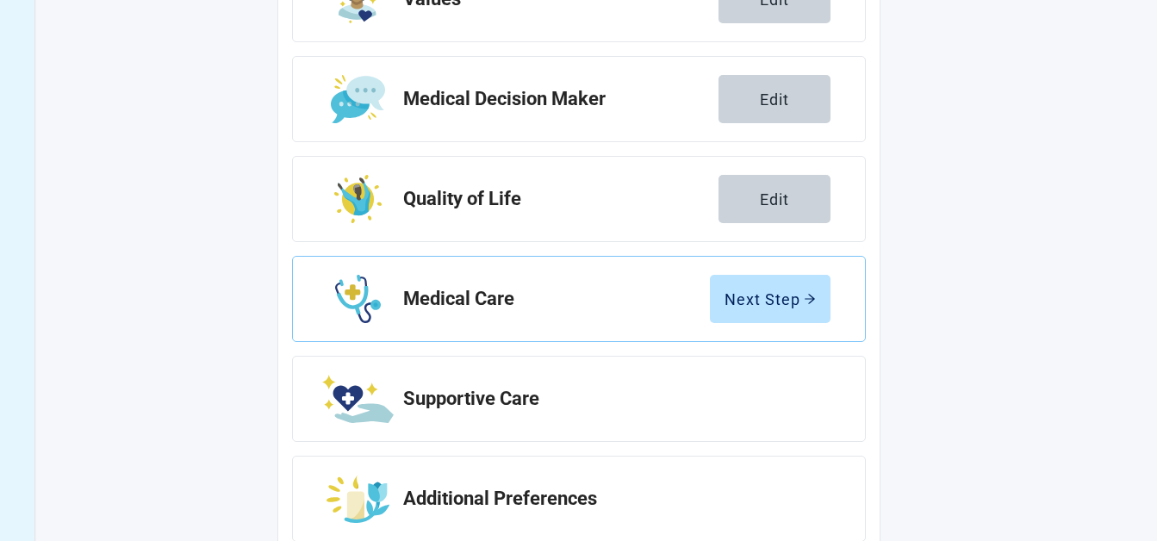
scroll to position [348, 0]
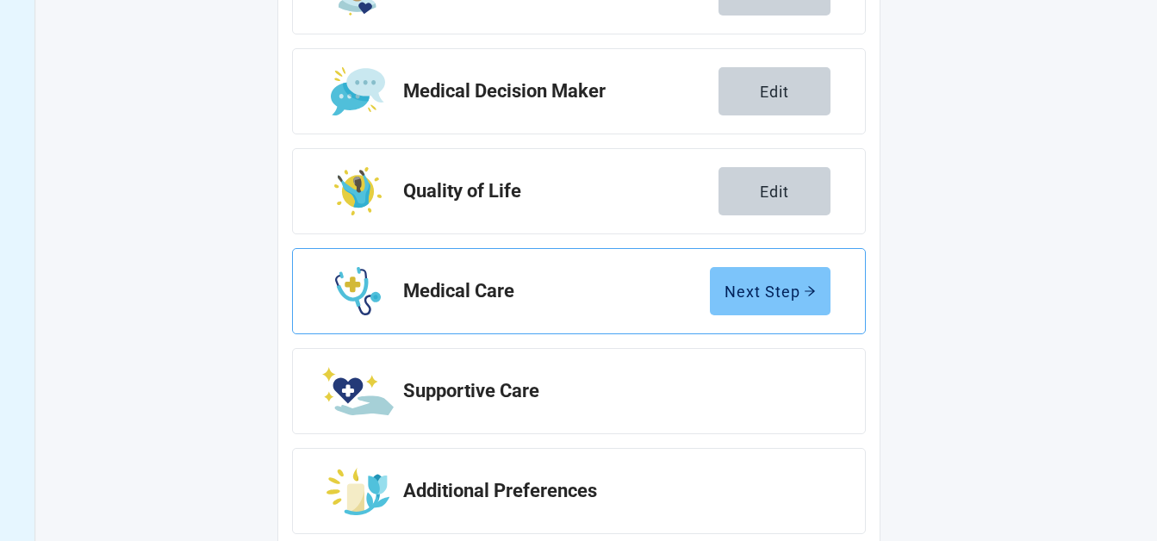
click at [792, 288] on div "Next Step" at bounding box center [769, 290] width 91 height 17
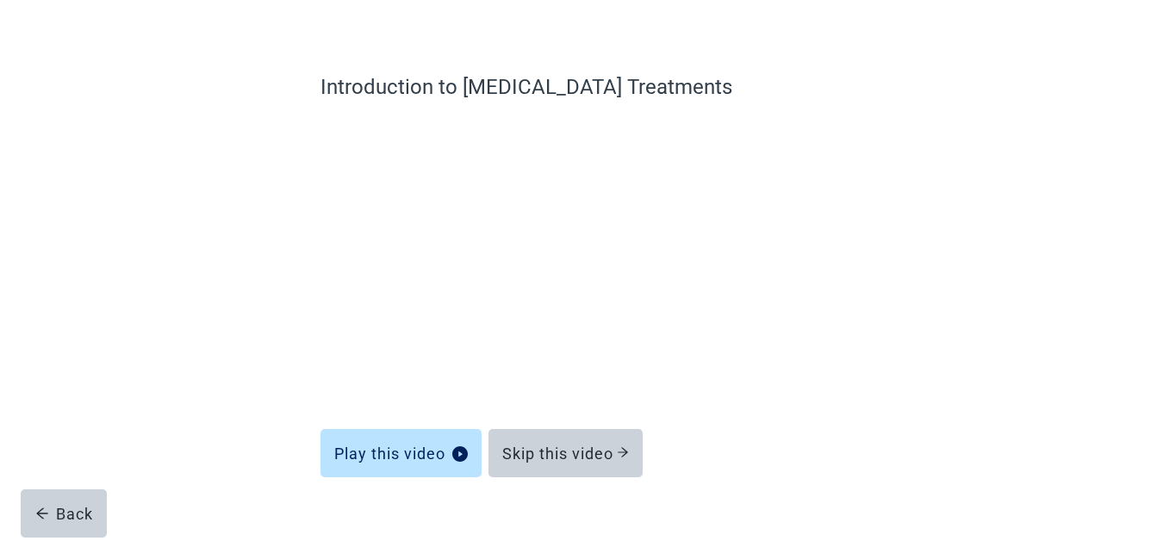
scroll to position [123, 0]
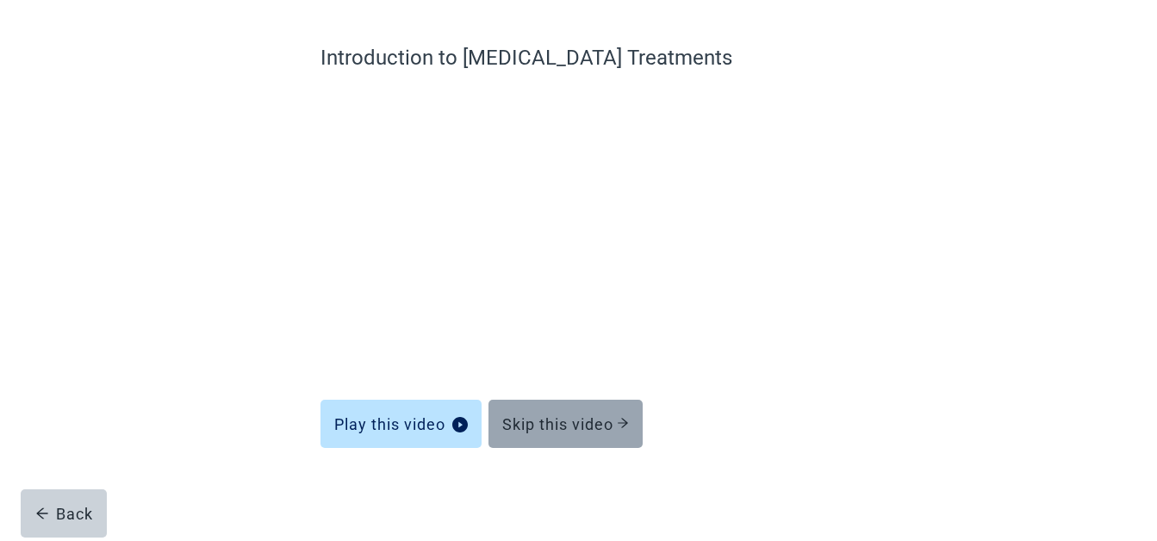
click at [604, 420] on div "Skip this video" at bounding box center [565, 423] width 127 height 17
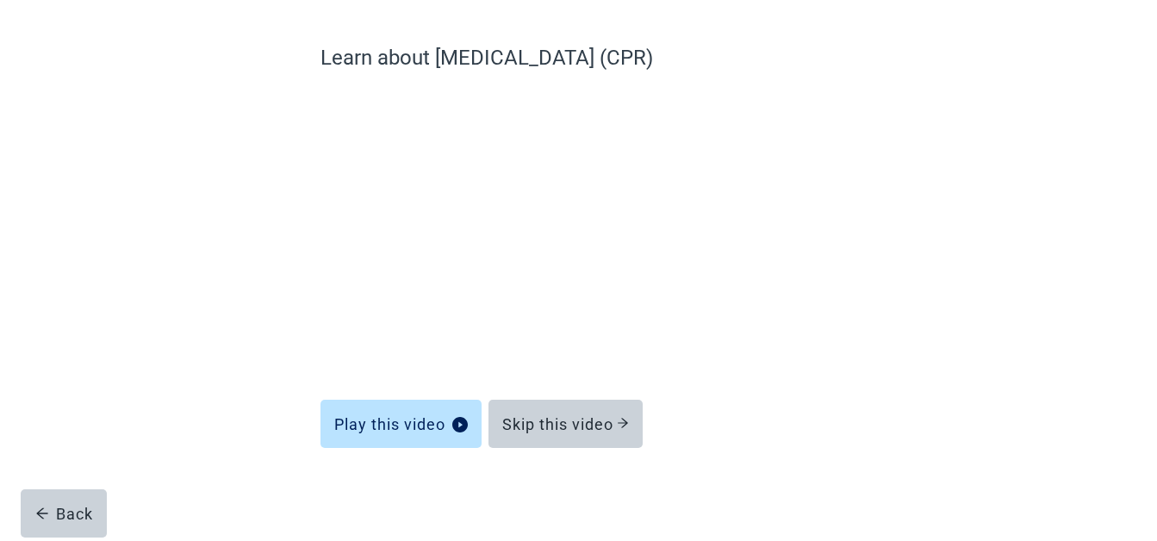
click at [599, 423] on div "Skip this video" at bounding box center [565, 423] width 127 height 17
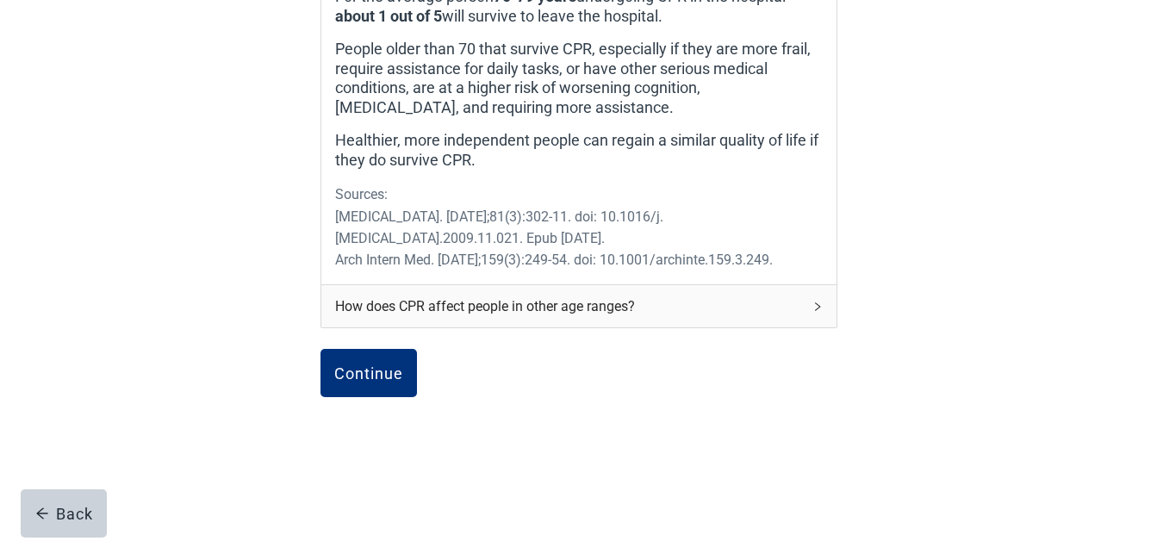
scroll to position [729, 0]
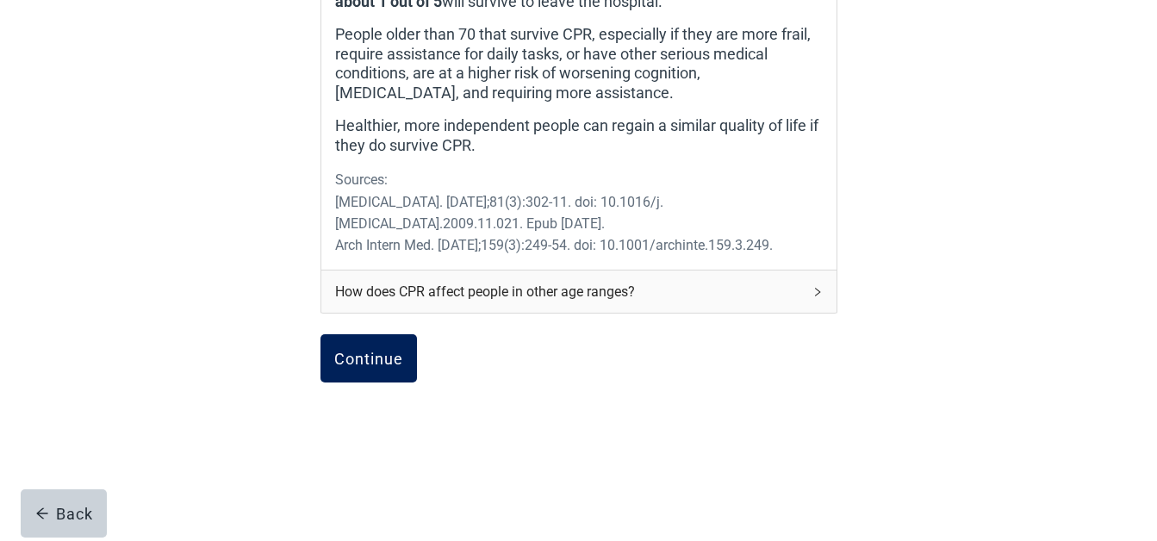
click at [387, 363] on div "Continue" at bounding box center [368, 358] width 69 height 17
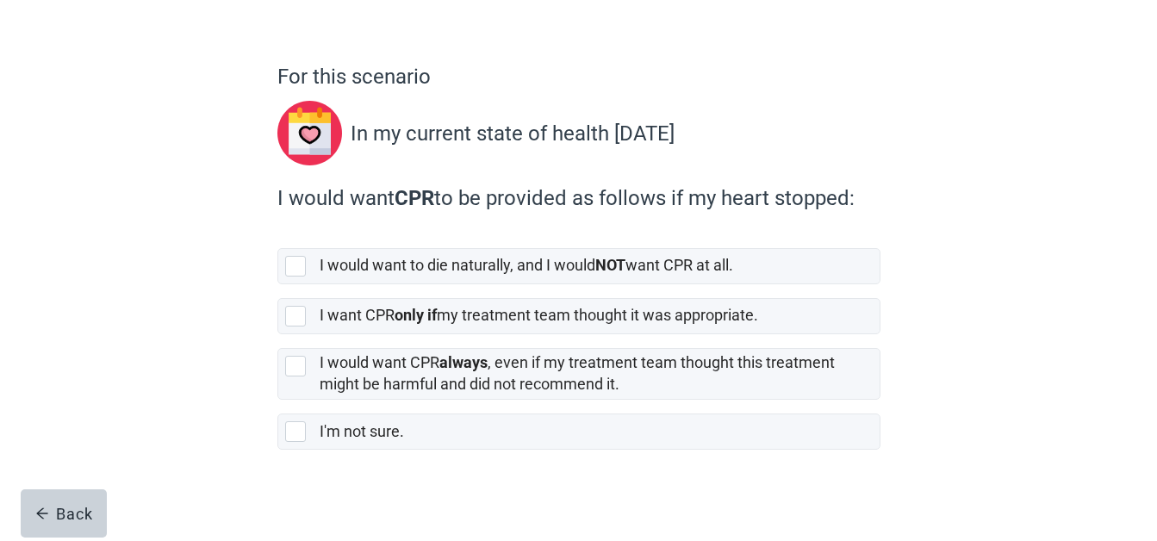
scroll to position [113, 0]
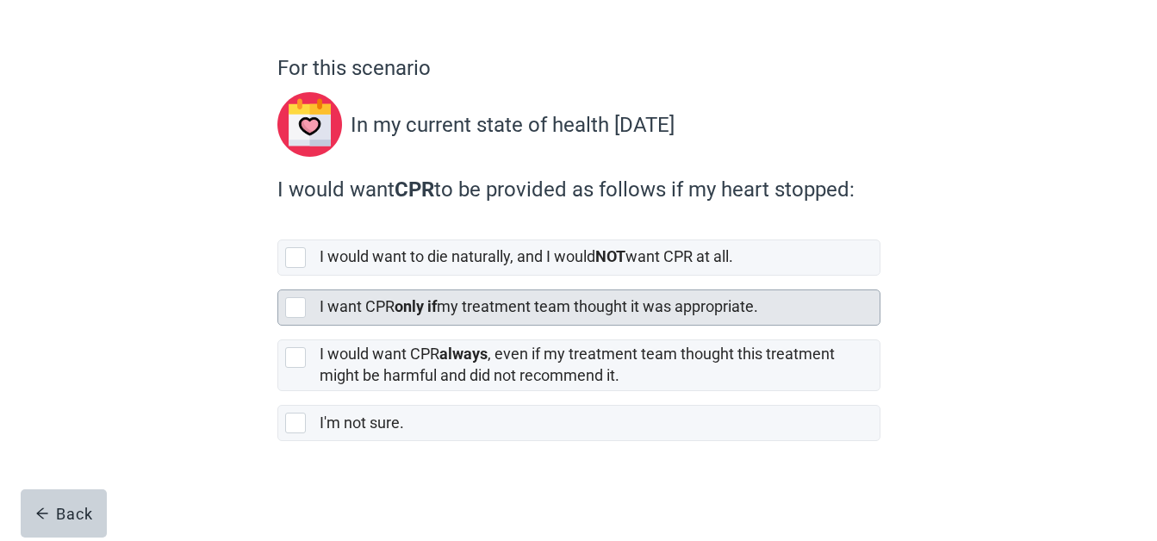
click at [306, 305] on div at bounding box center [299, 307] width 28 height 21
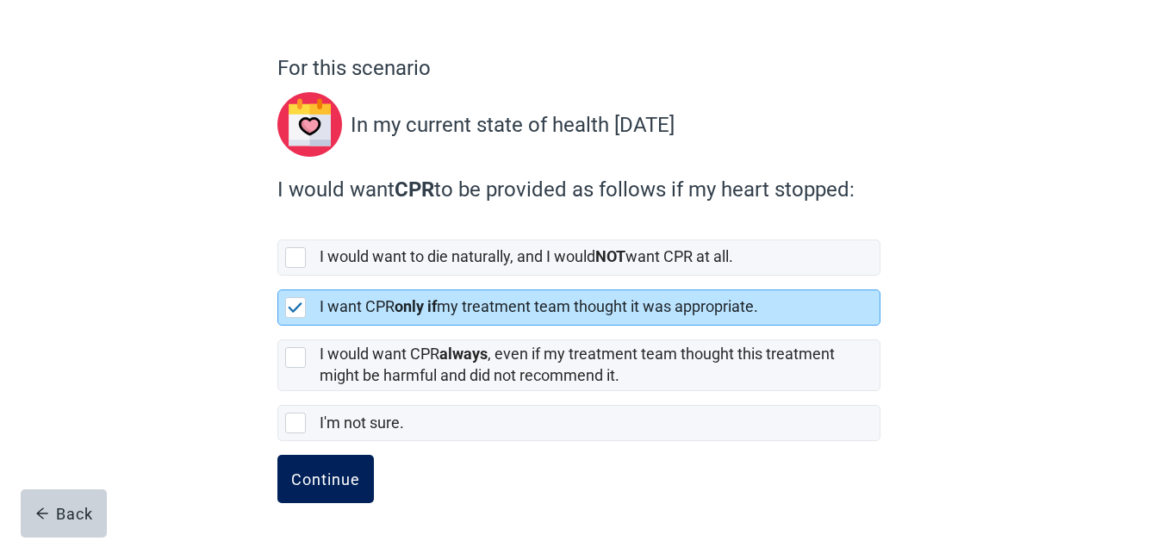
click at [325, 478] on div "Continue" at bounding box center [325, 478] width 69 height 17
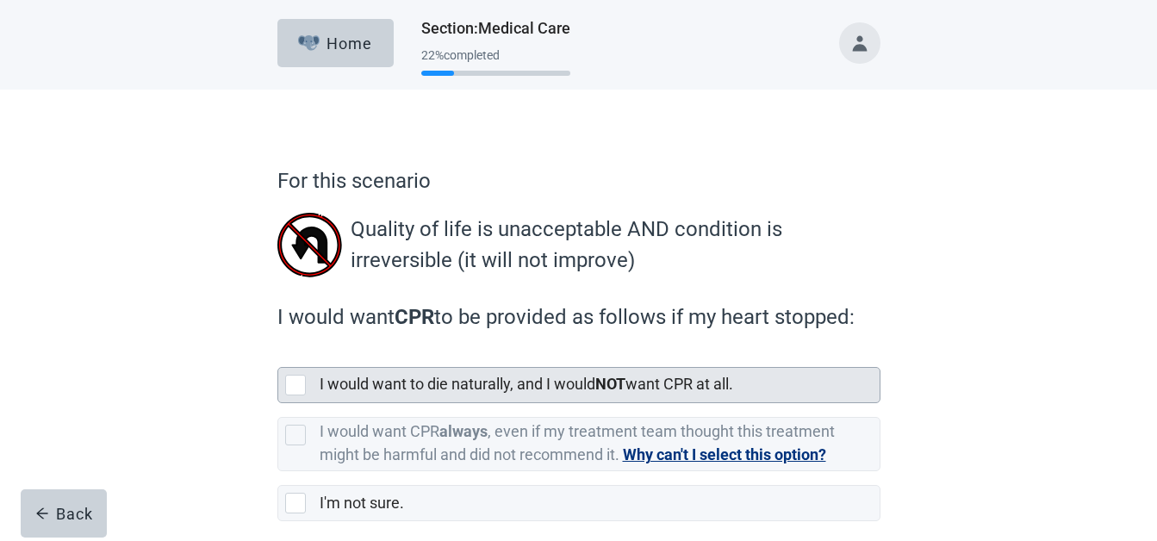
click at [293, 383] on div at bounding box center [295, 385] width 21 height 21
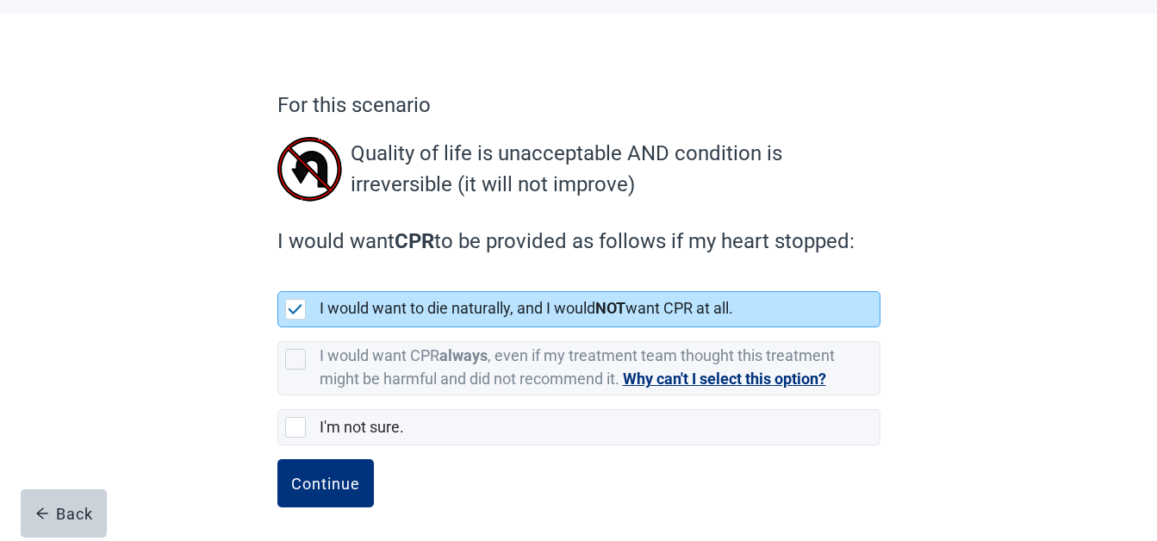
scroll to position [80, 0]
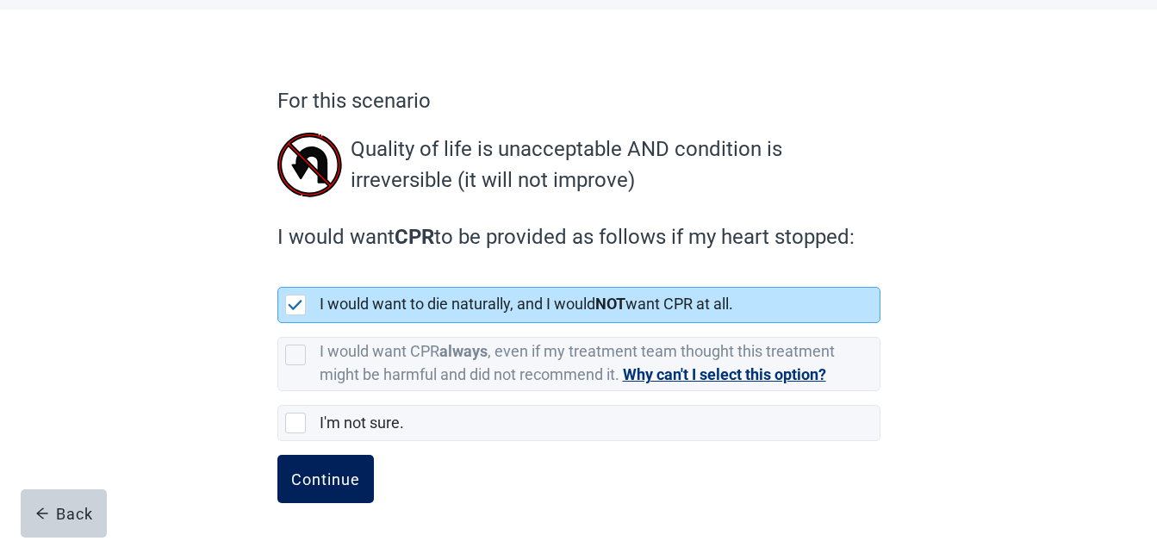
click at [300, 481] on div "Continue" at bounding box center [325, 478] width 69 height 17
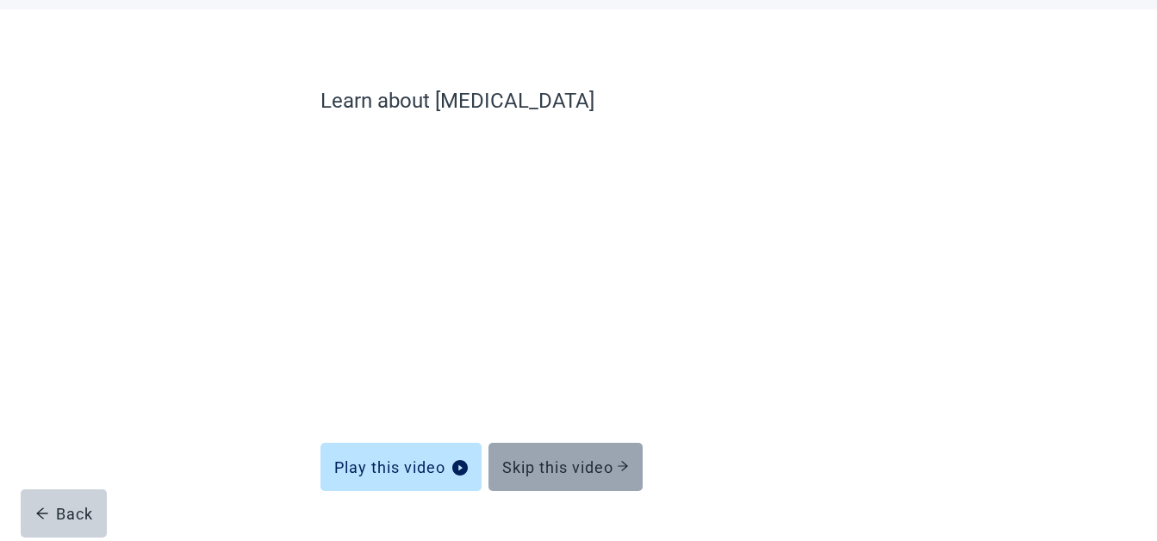
click at [603, 465] on div "Skip this video" at bounding box center [565, 466] width 127 height 17
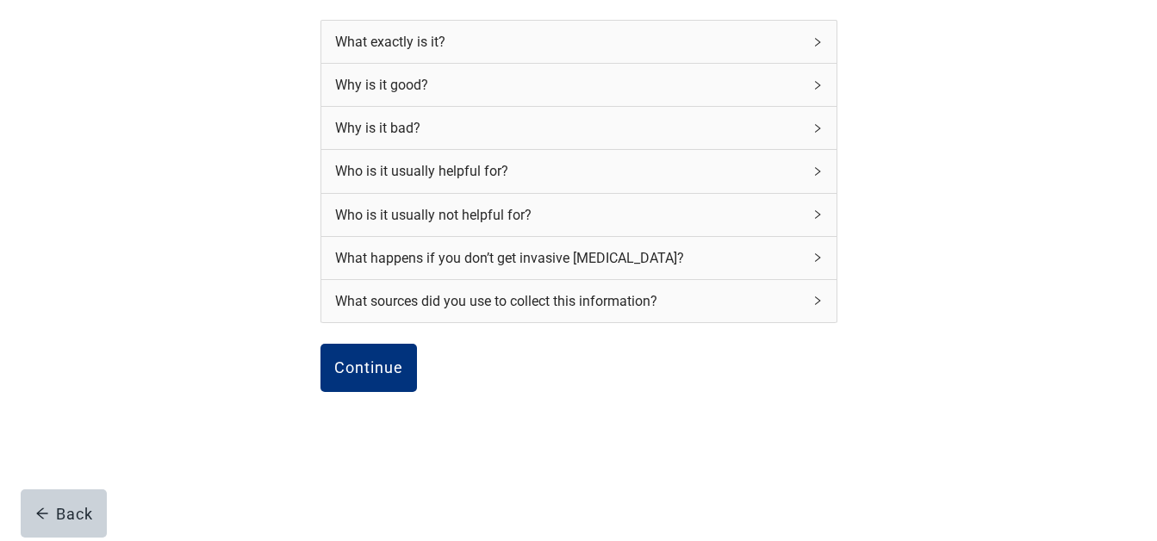
scroll to position [238, 0]
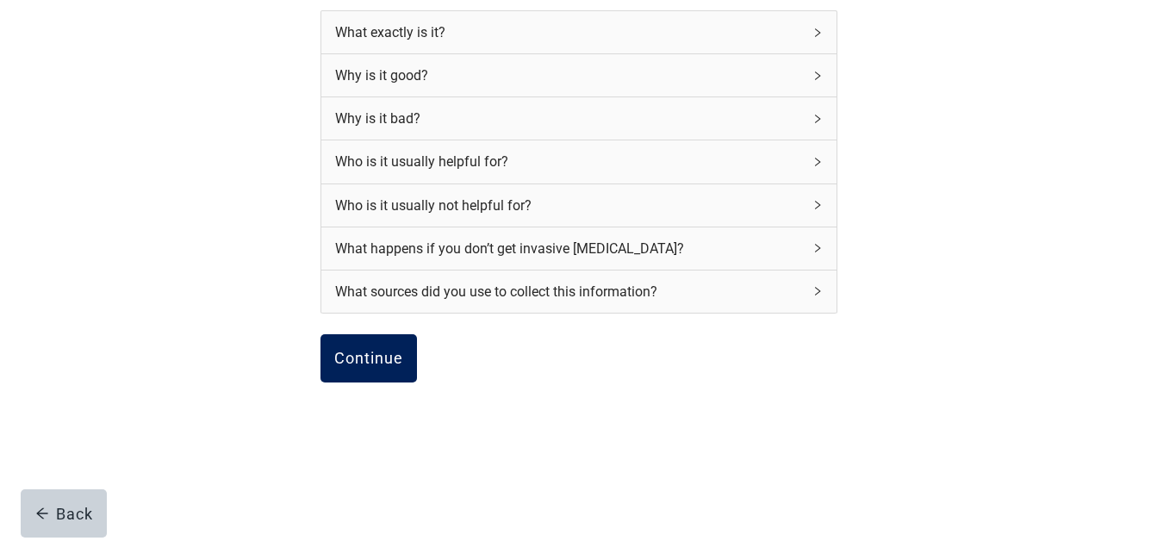
click at [375, 350] on div "Continue" at bounding box center [368, 358] width 69 height 17
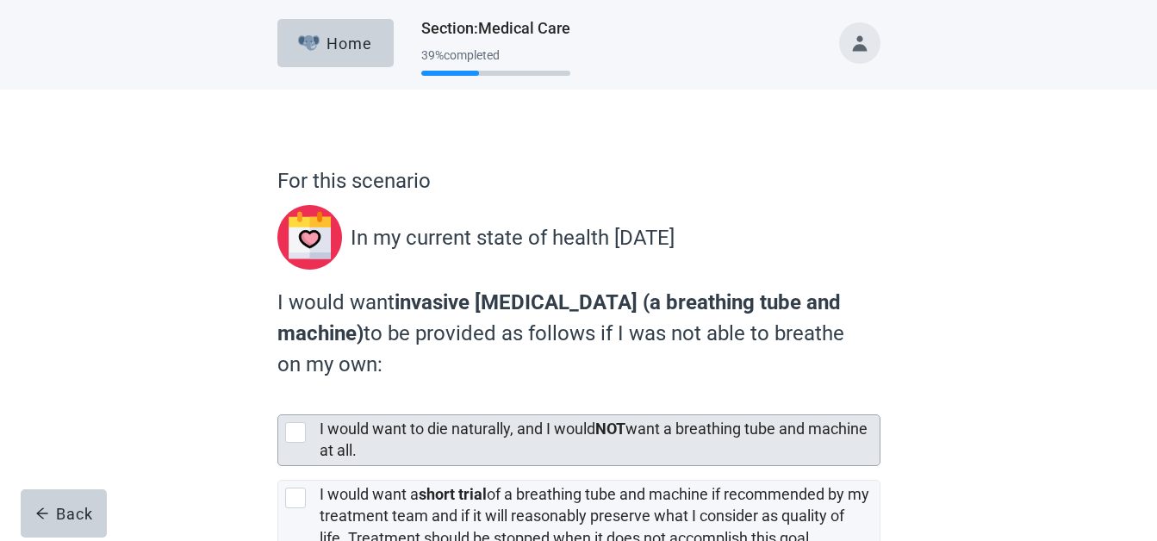
click at [301, 427] on div at bounding box center [295, 432] width 21 height 21
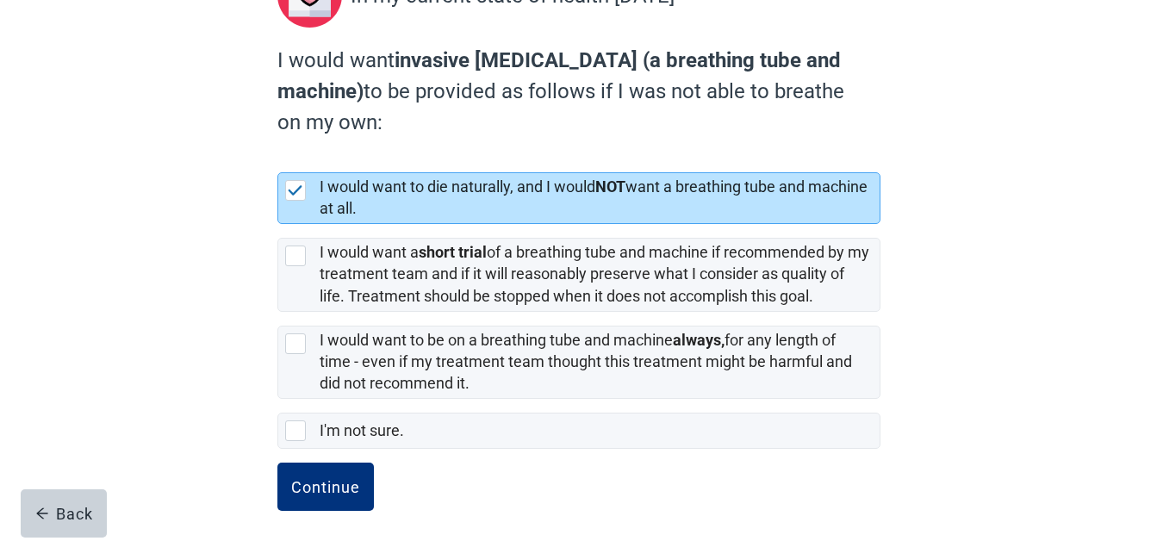
scroll to position [245, 0]
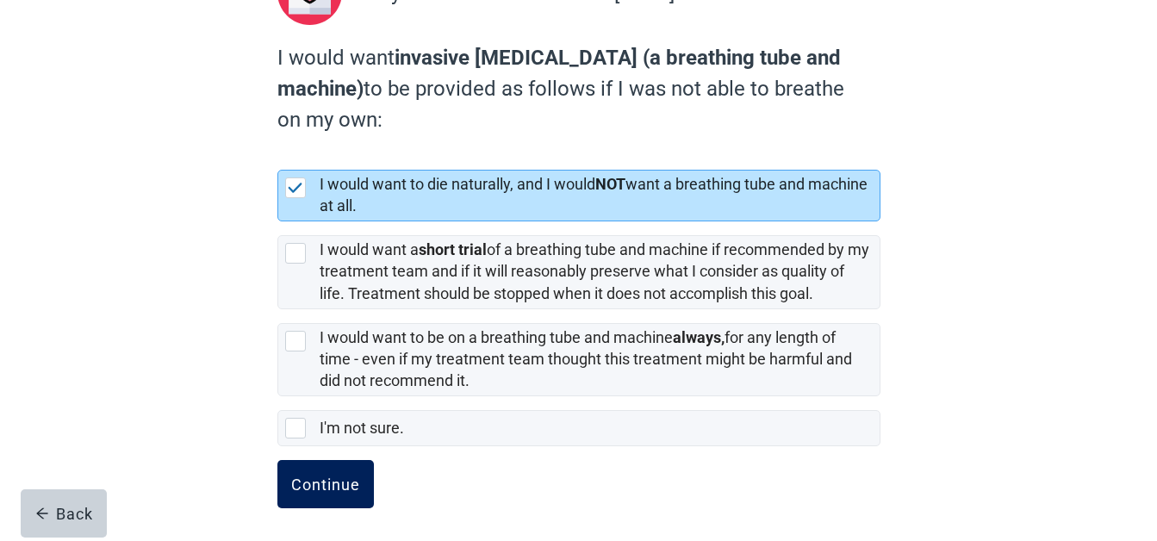
click at [324, 475] on div "Continue" at bounding box center [325, 483] width 69 height 17
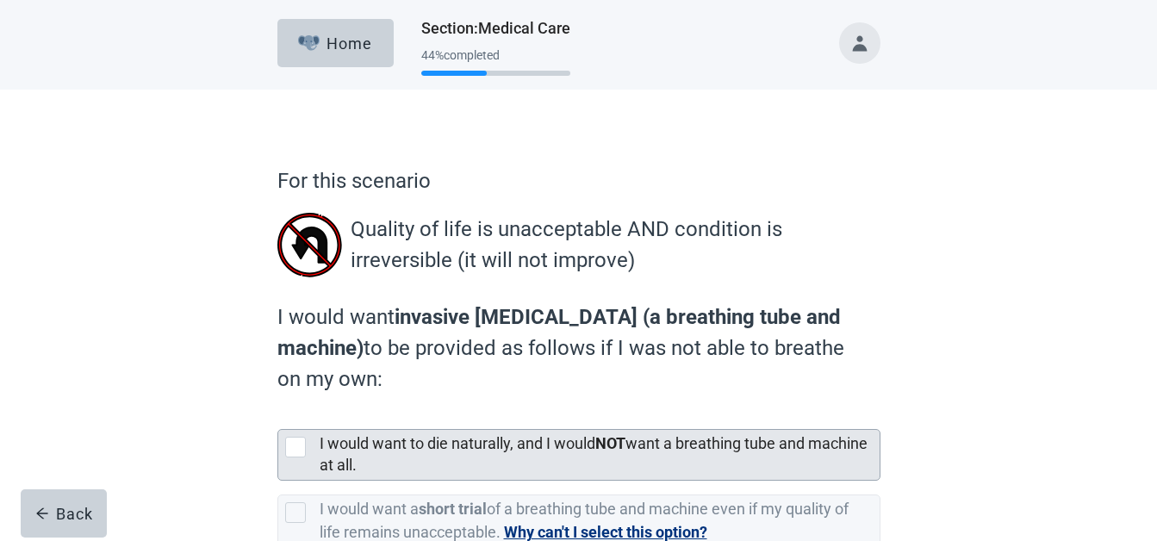
click at [305, 444] on div at bounding box center [295, 447] width 21 height 21
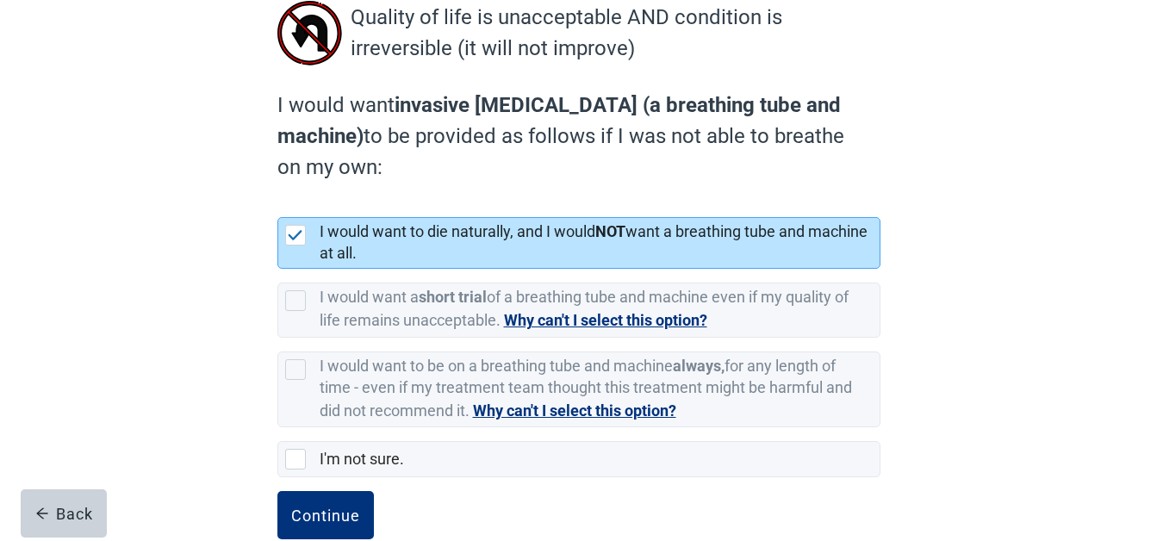
scroll to position [248, 0]
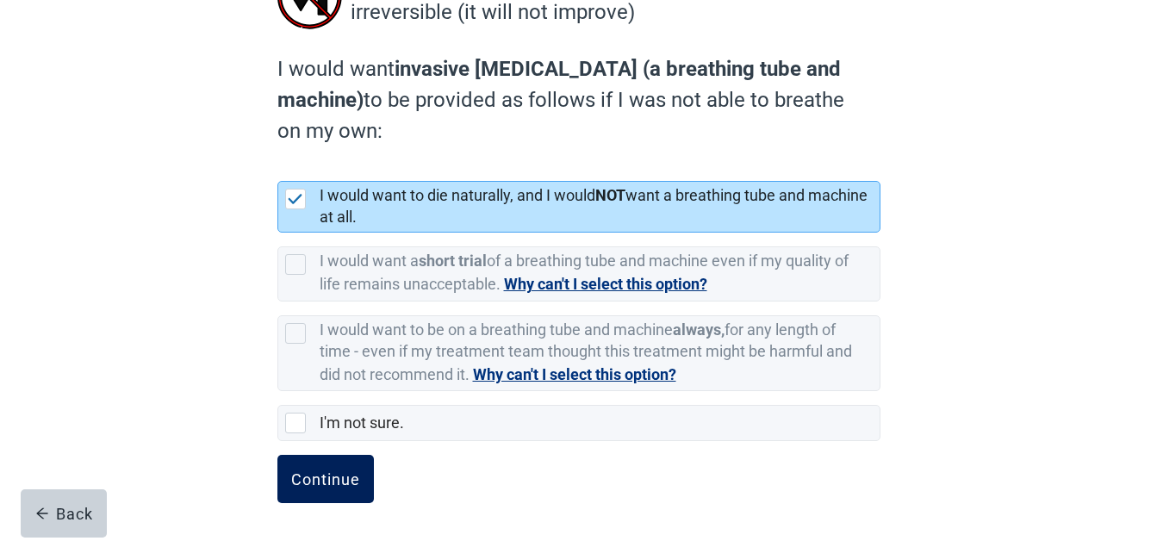
click at [309, 472] on div "Continue" at bounding box center [325, 478] width 69 height 17
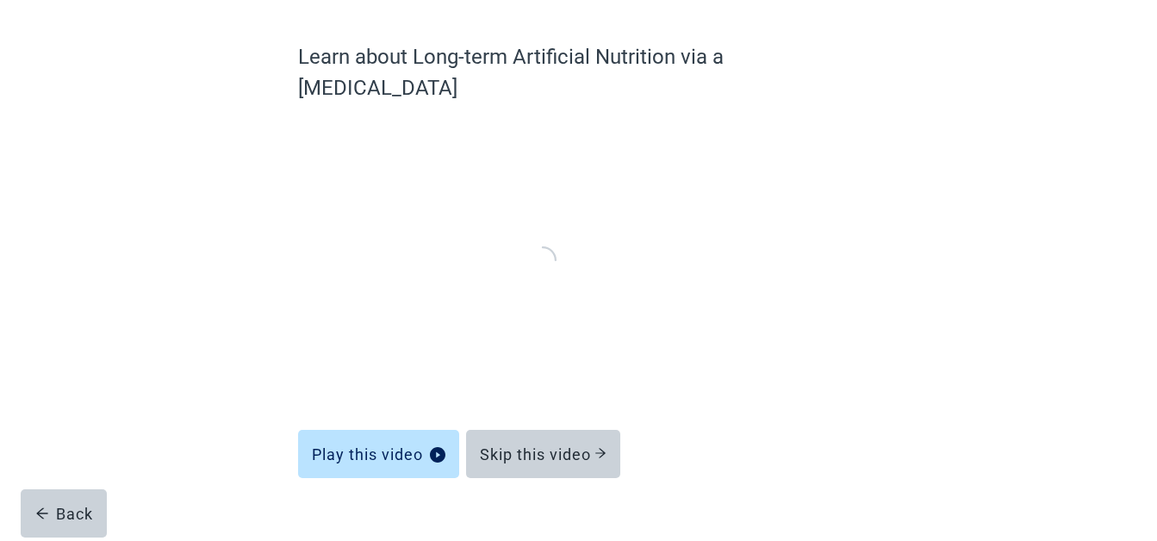
scroll to position [123, 0]
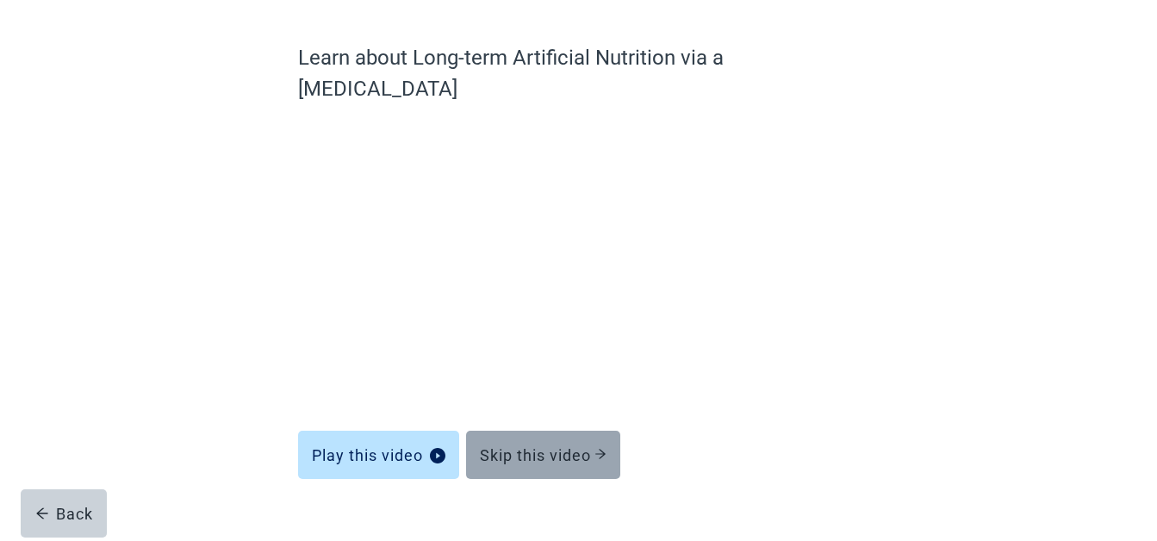
click at [578, 446] on div "Skip this video" at bounding box center [543, 454] width 127 height 17
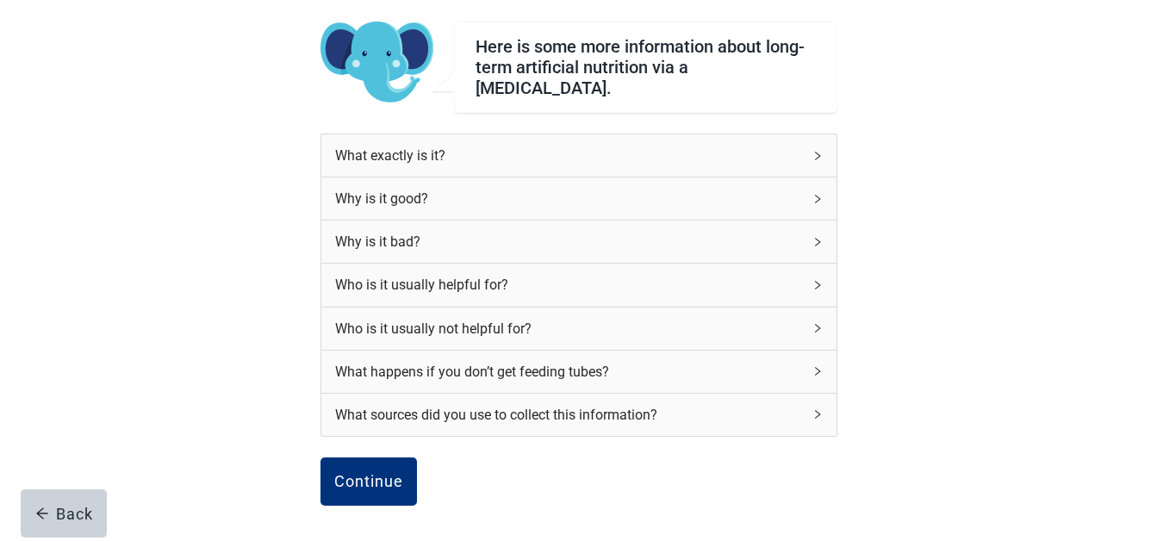
scroll to position [238, 0]
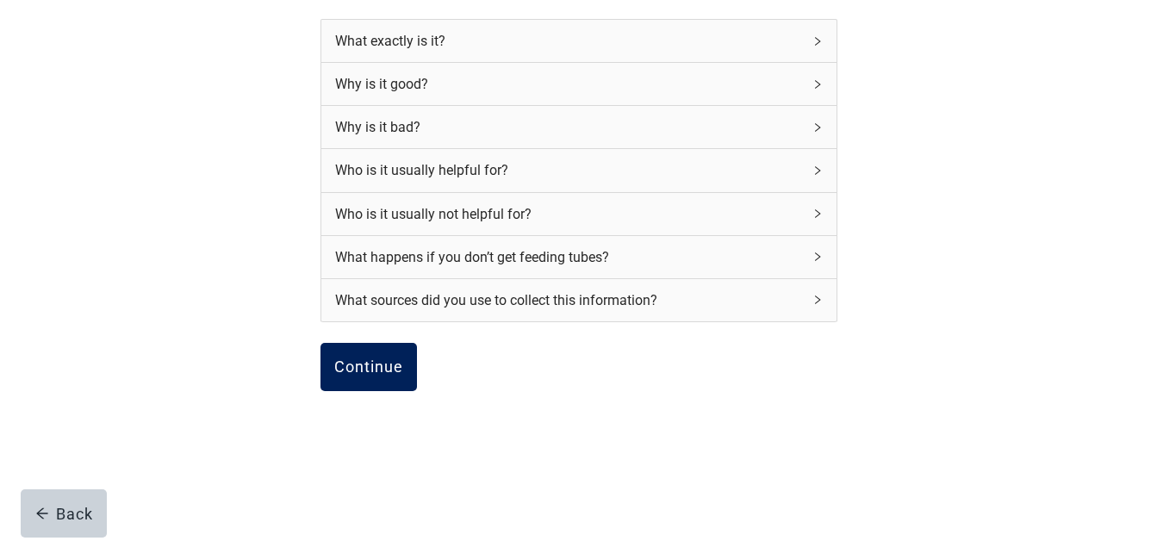
click at [351, 345] on button "Continue" at bounding box center [368, 367] width 96 height 48
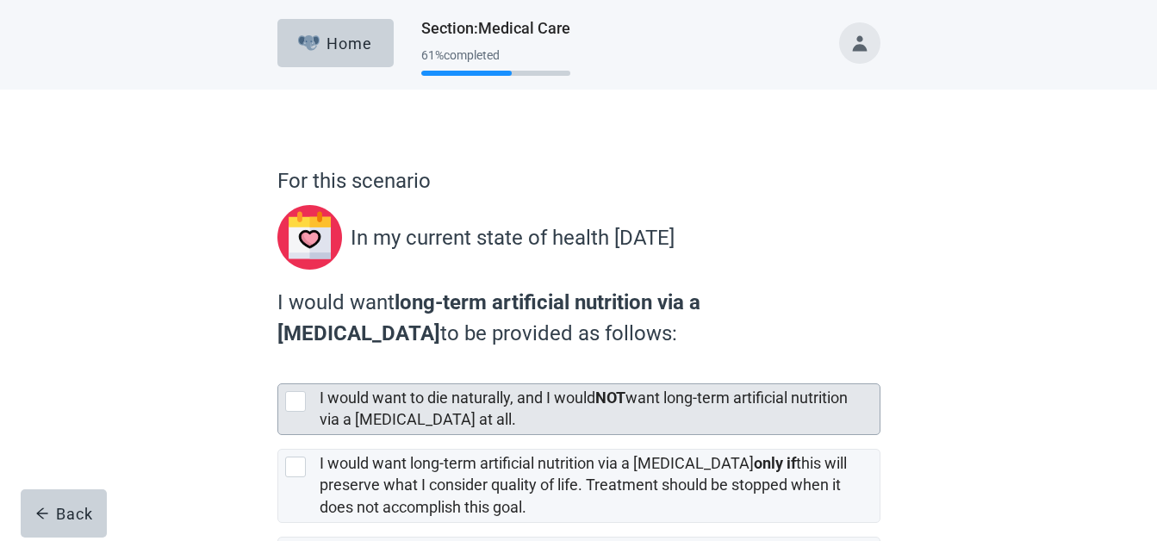
click at [293, 400] on div at bounding box center [295, 401] width 21 height 21
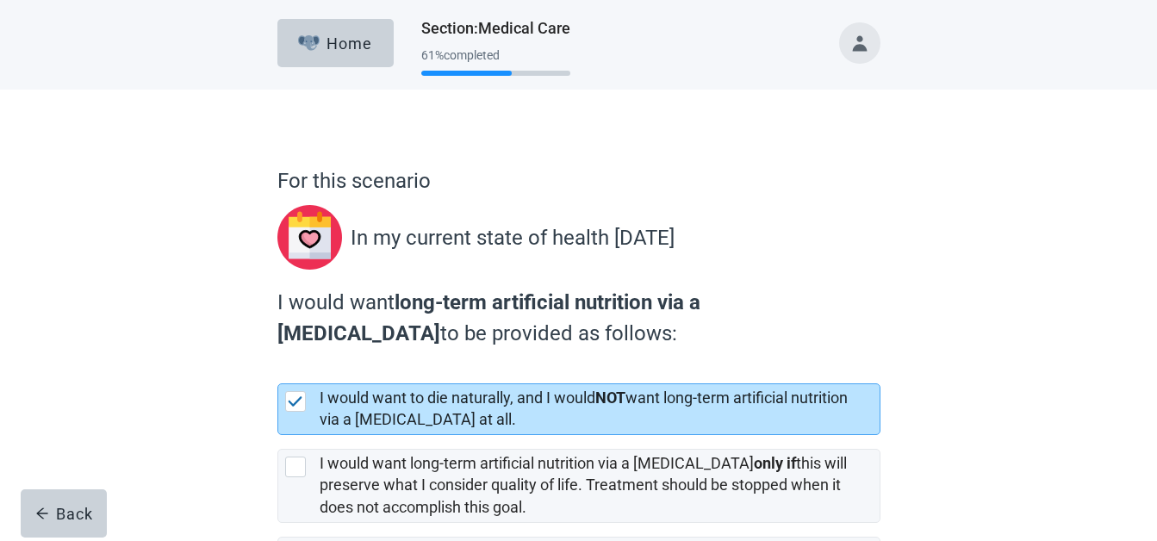
scroll to position [219, 0]
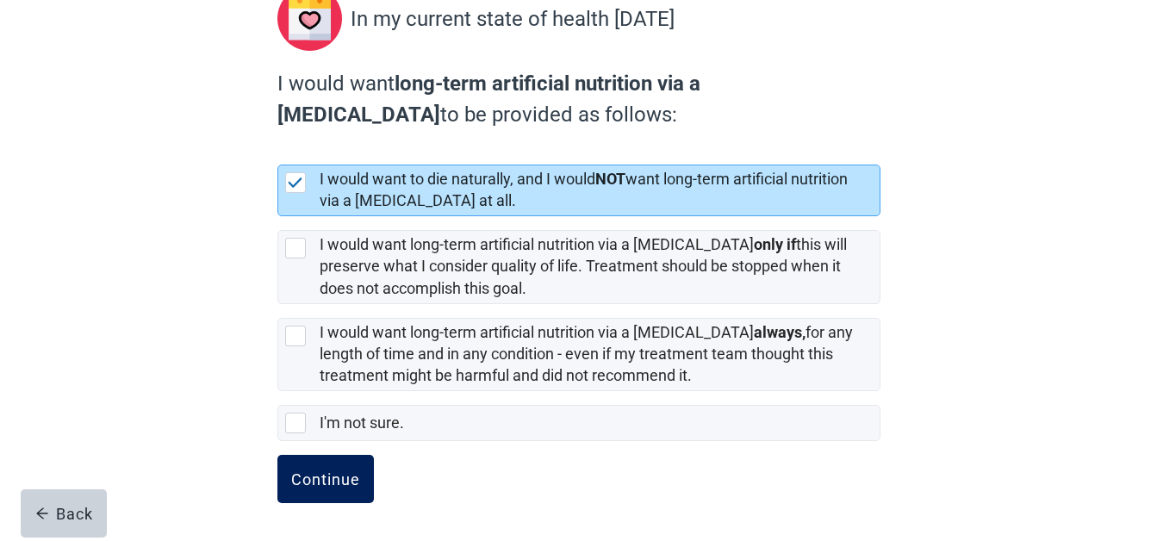
click at [307, 478] on div "Continue" at bounding box center [325, 478] width 69 height 17
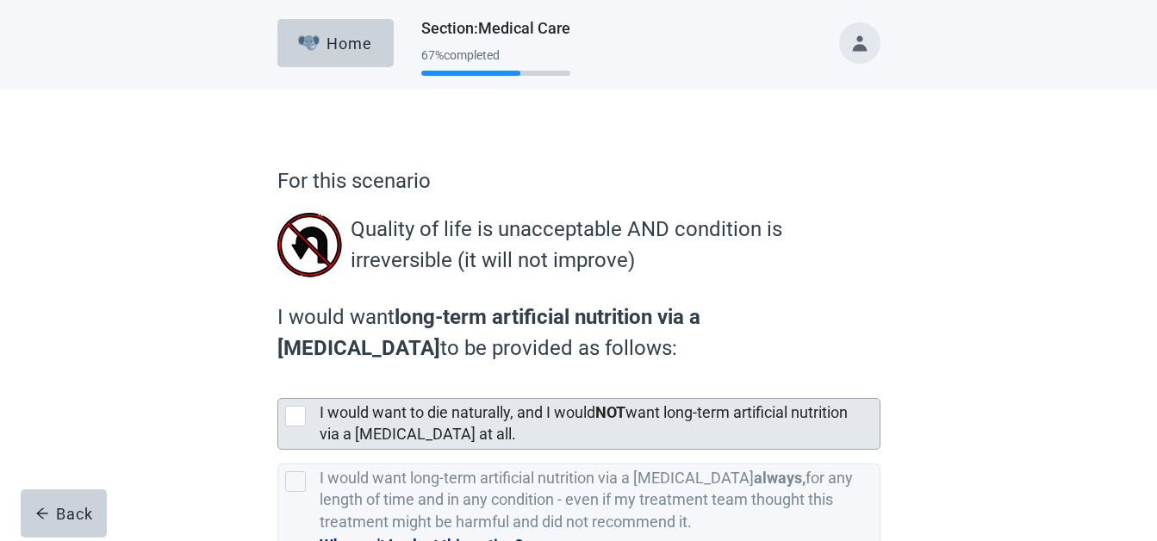
click at [299, 415] on div at bounding box center [295, 416] width 21 height 21
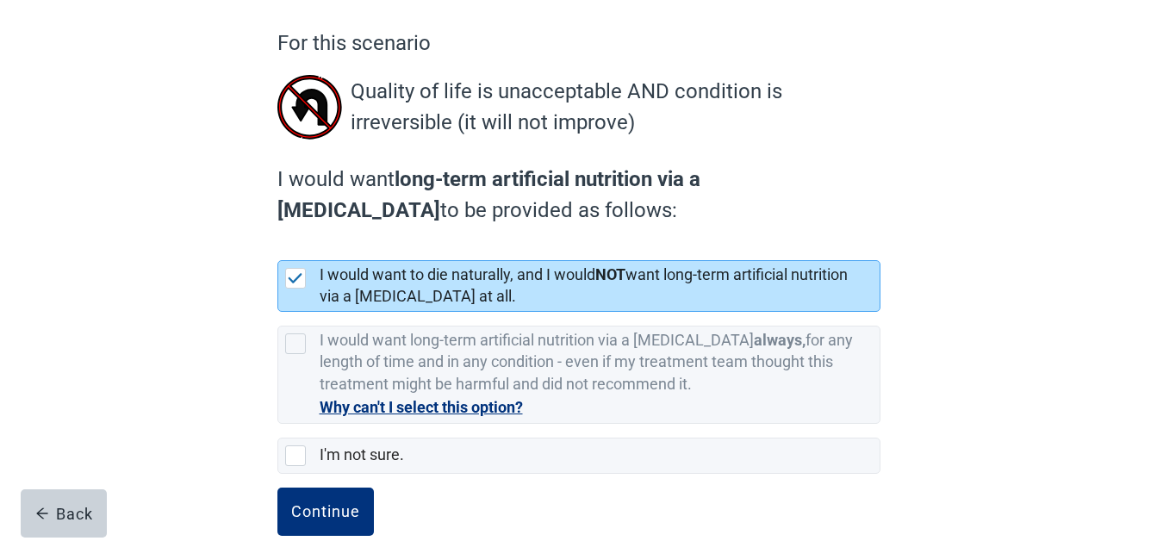
scroll to position [171, 0]
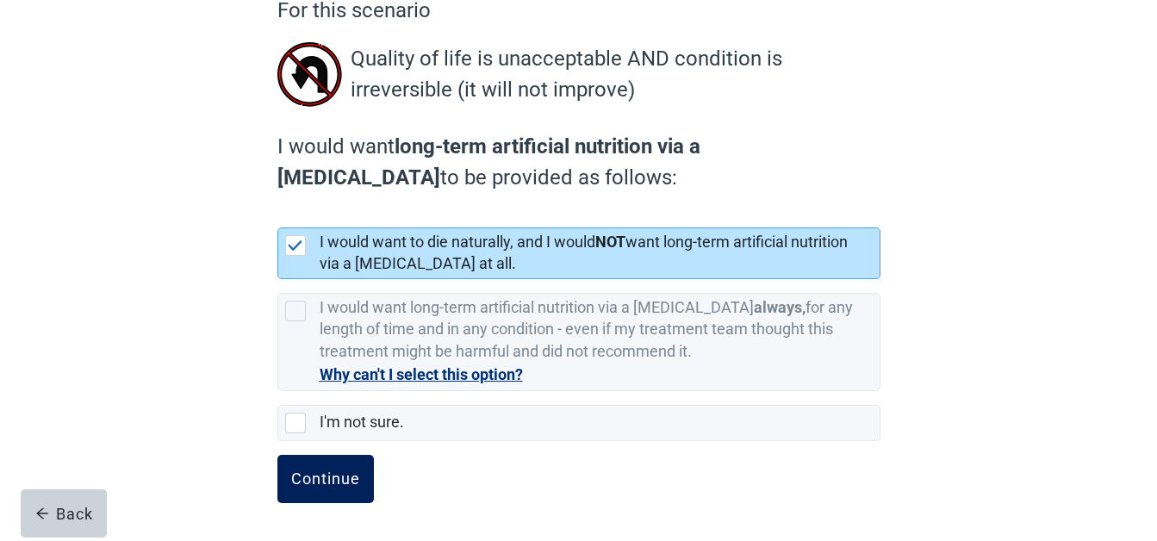
click at [314, 470] on div "Continue" at bounding box center [325, 478] width 69 height 17
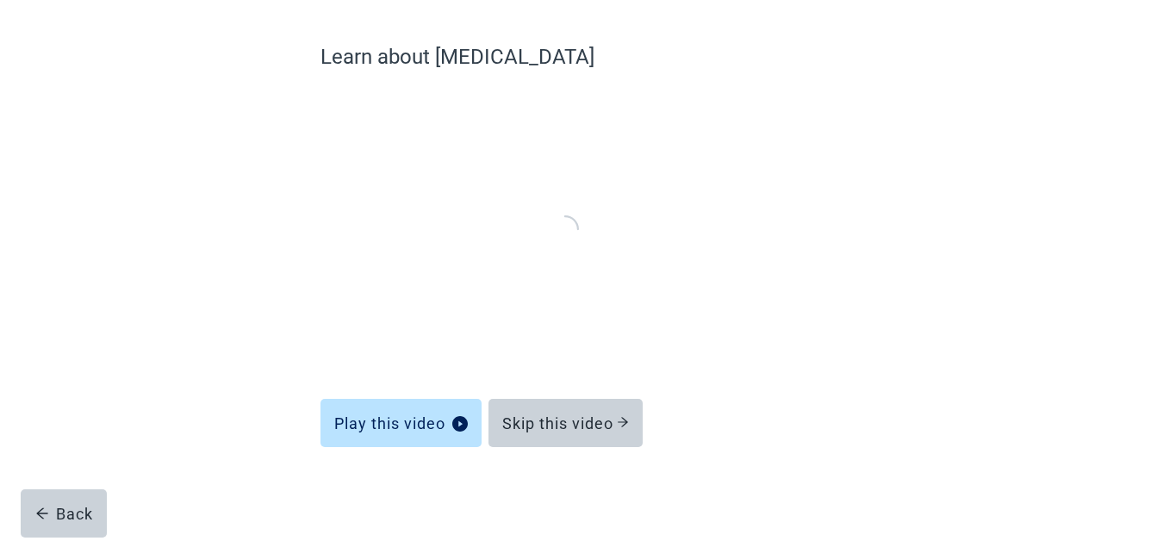
scroll to position [123, 0]
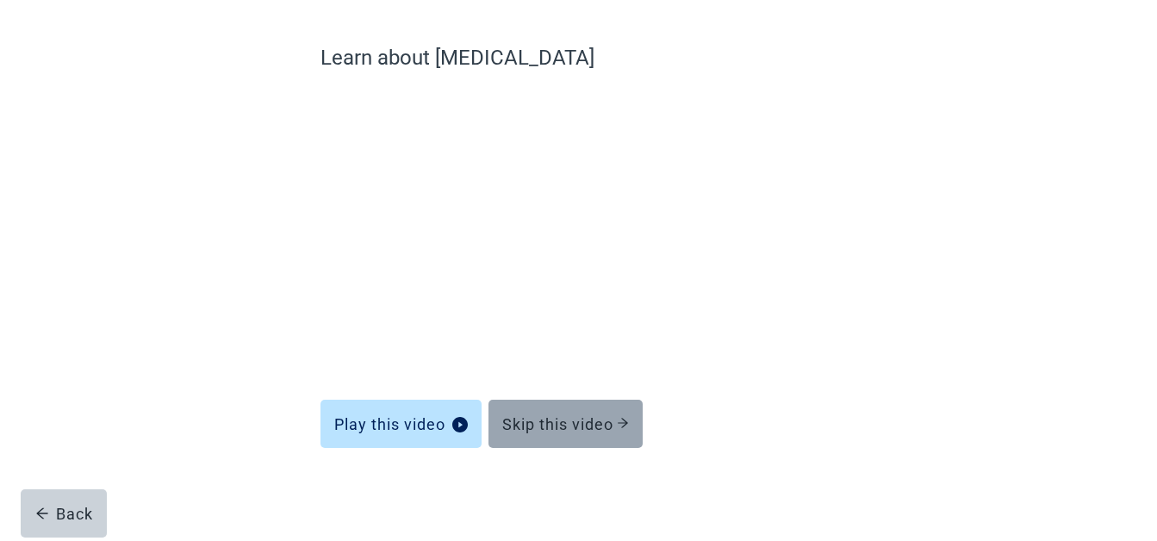
click at [598, 425] on div "Skip this video" at bounding box center [565, 423] width 127 height 17
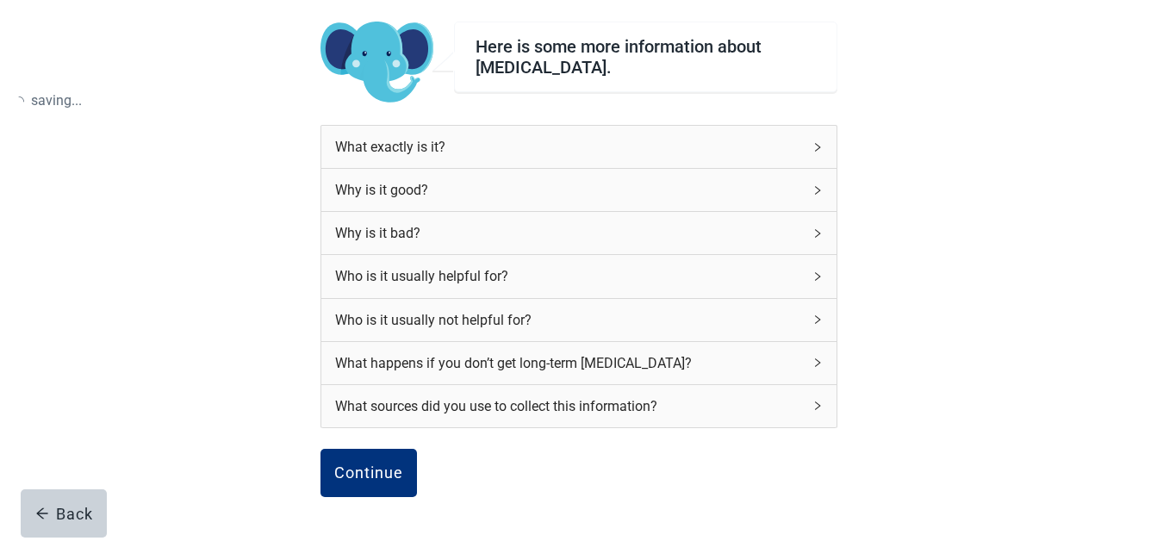
click at [623, 419] on div "What sources did you use to collect this information?" at bounding box center [578, 406] width 515 height 42
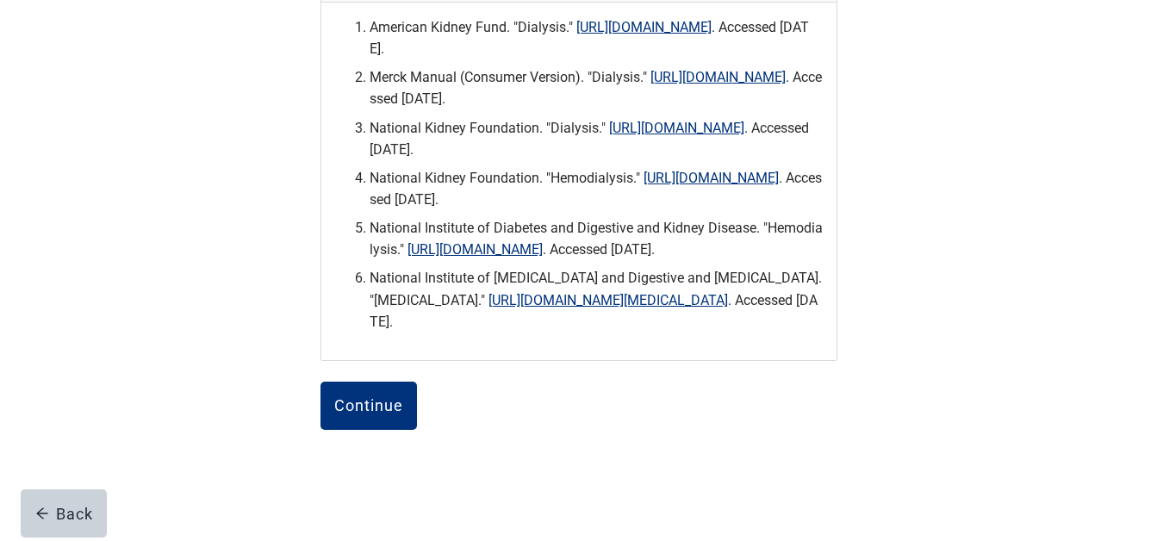
scroll to position [661, 0]
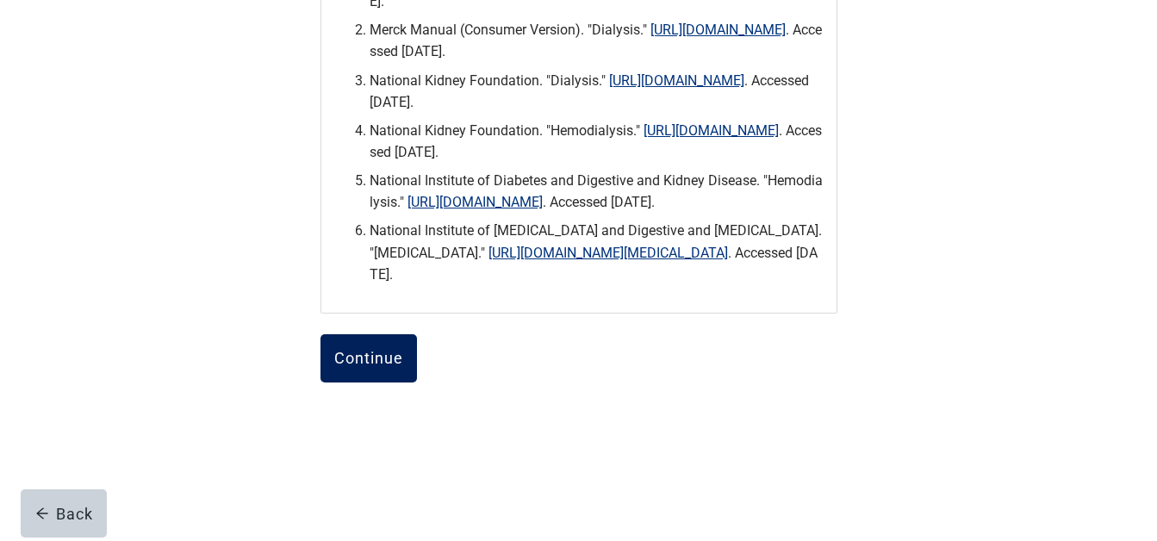
click at [364, 351] on div "Continue" at bounding box center [368, 358] width 69 height 17
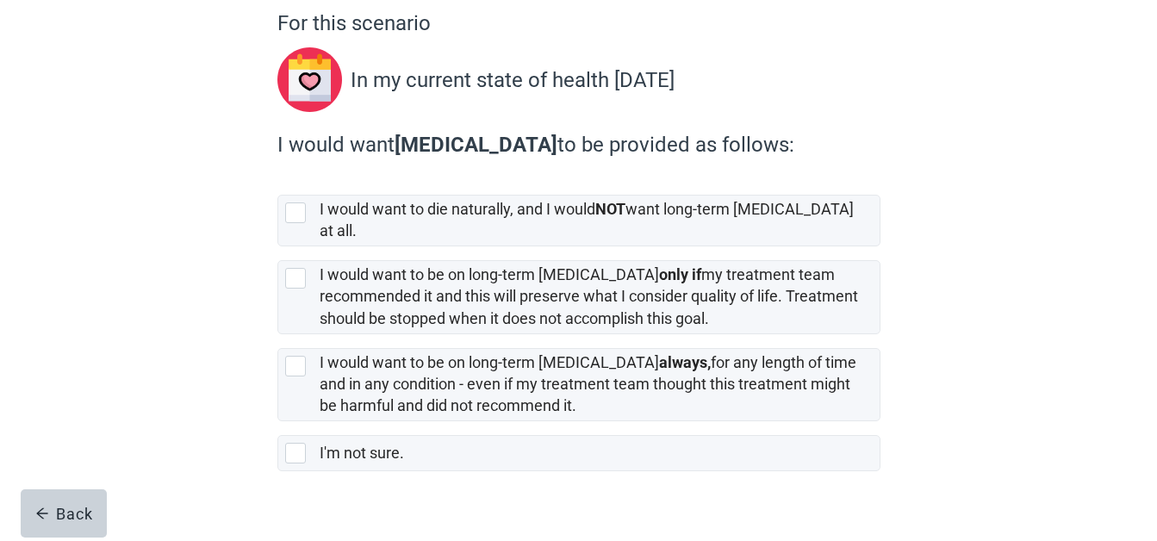
scroll to position [172, 0]
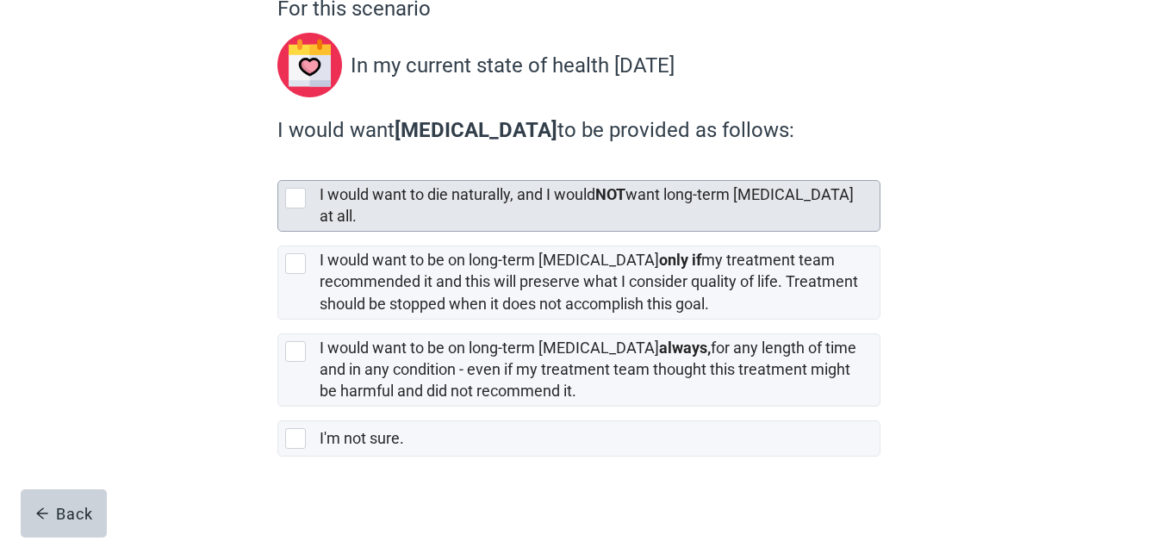
click at [295, 195] on div at bounding box center [295, 198] width 21 height 21
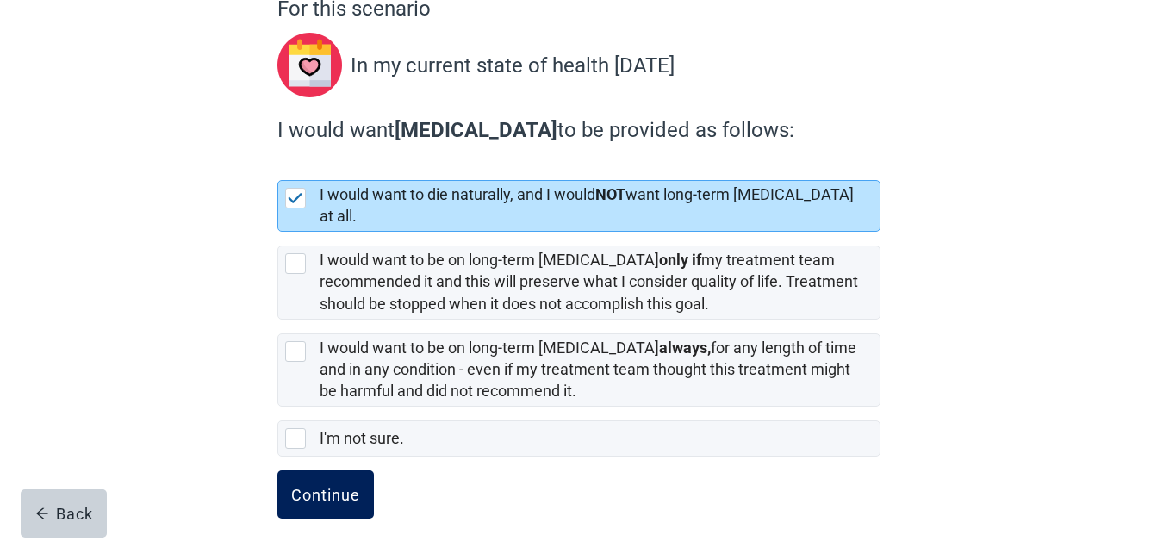
drag, startPoint x: 316, startPoint y: 475, endPoint x: 330, endPoint y: 498, distance: 27.0
click at [316, 486] on div "Continue" at bounding box center [325, 494] width 69 height 17
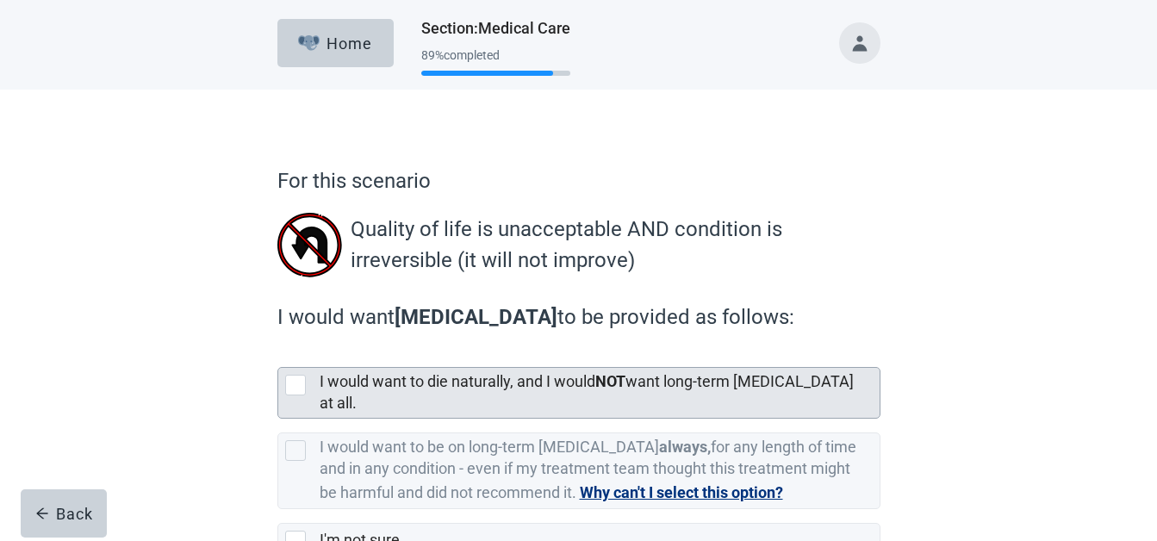
click at [292, 386] on div at bounding box center [295, 385] width 21 height 21
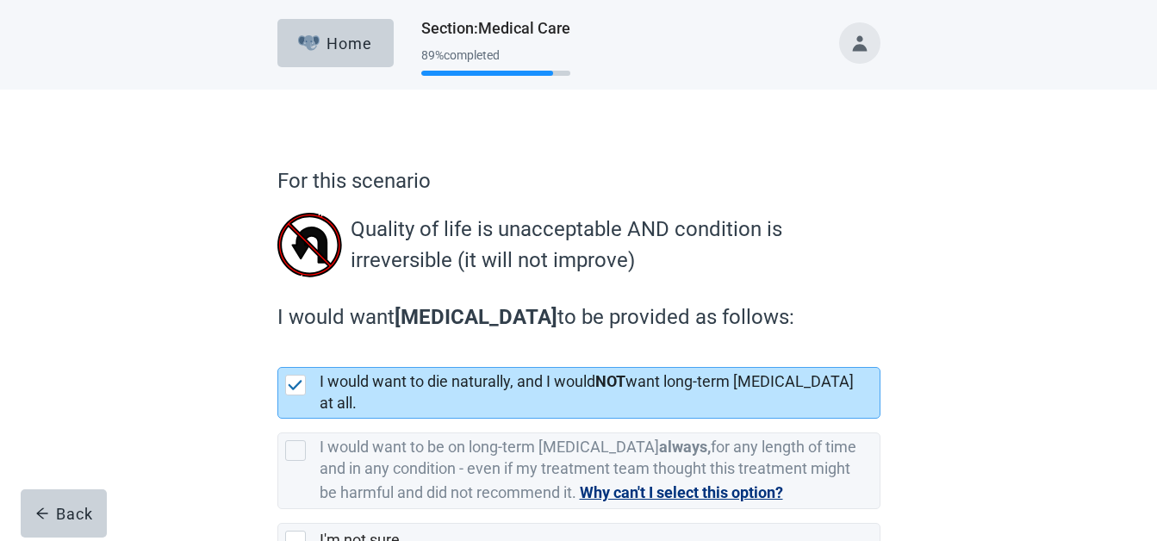
scroll to position [102, 0]
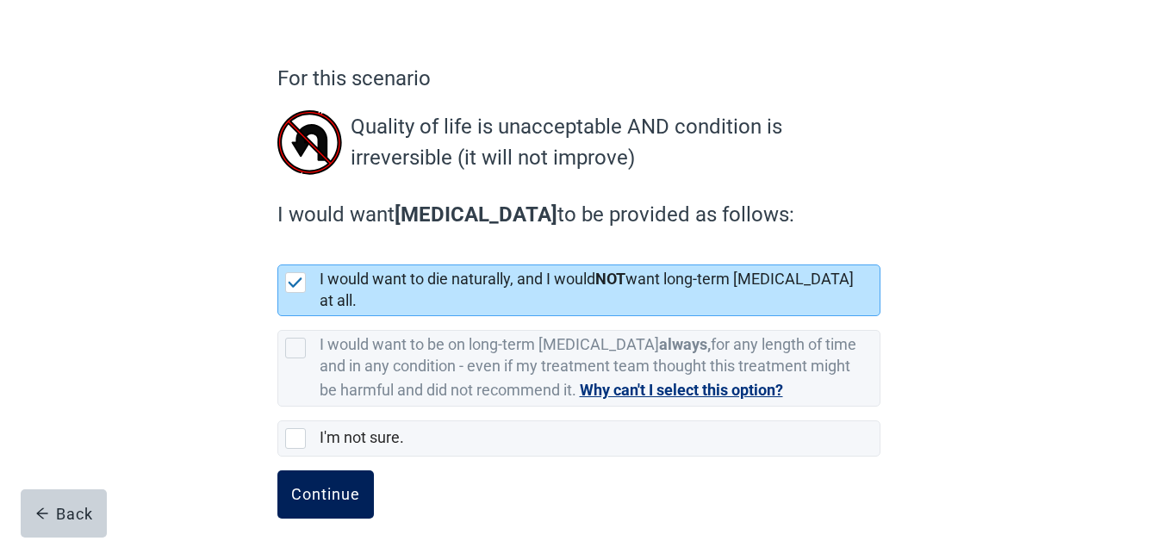
click at [312, 486] on div "Continue" at bounding box center [325, 494] width 69 height 17
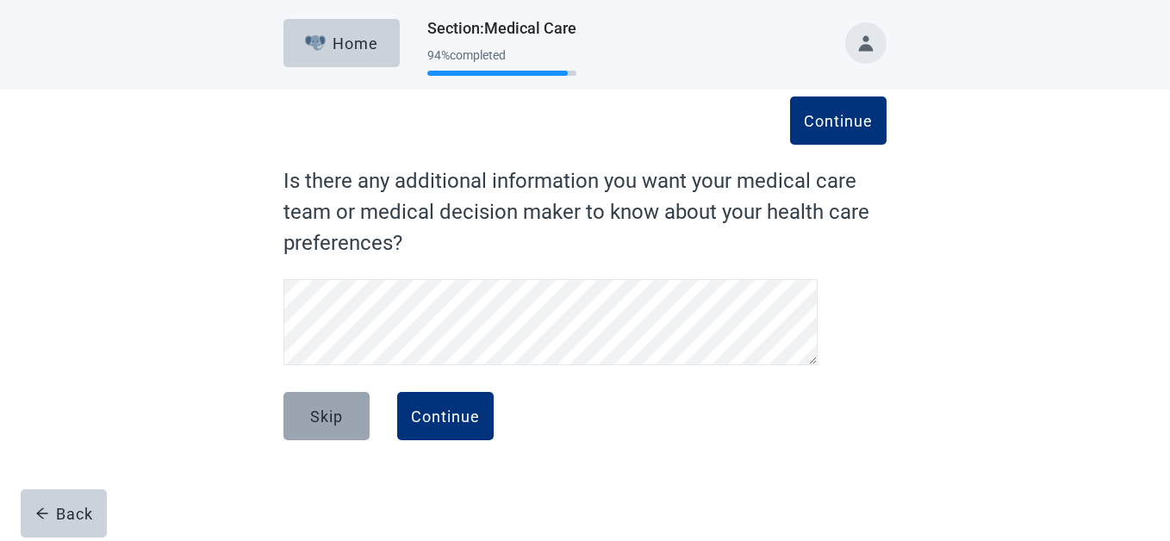
click at [326, 411] on div "Skip" at bounding box center [326, 415] width 33 height 17
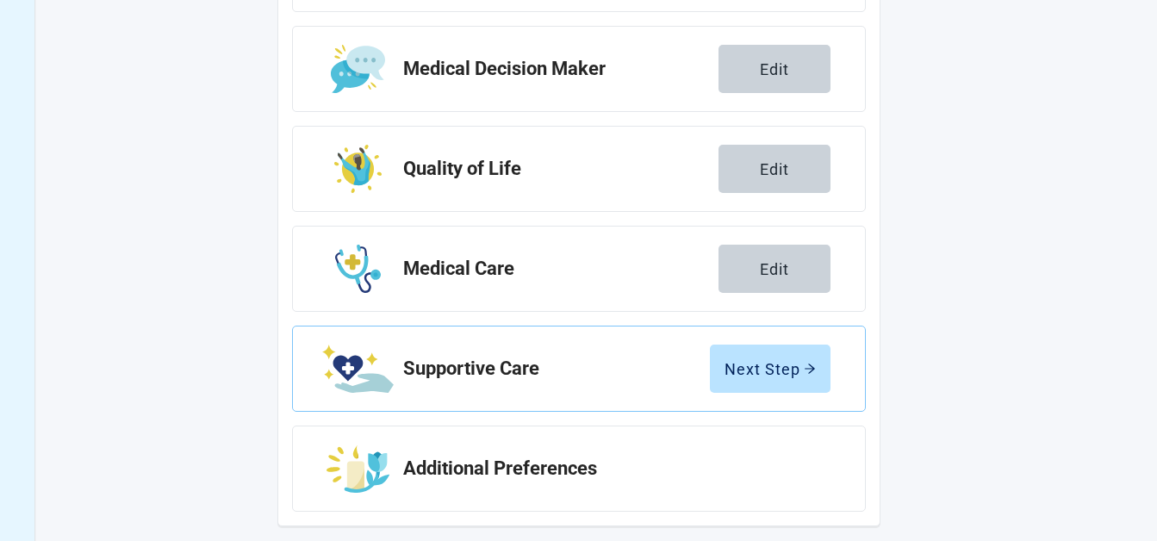
scroll to position [375, 0]
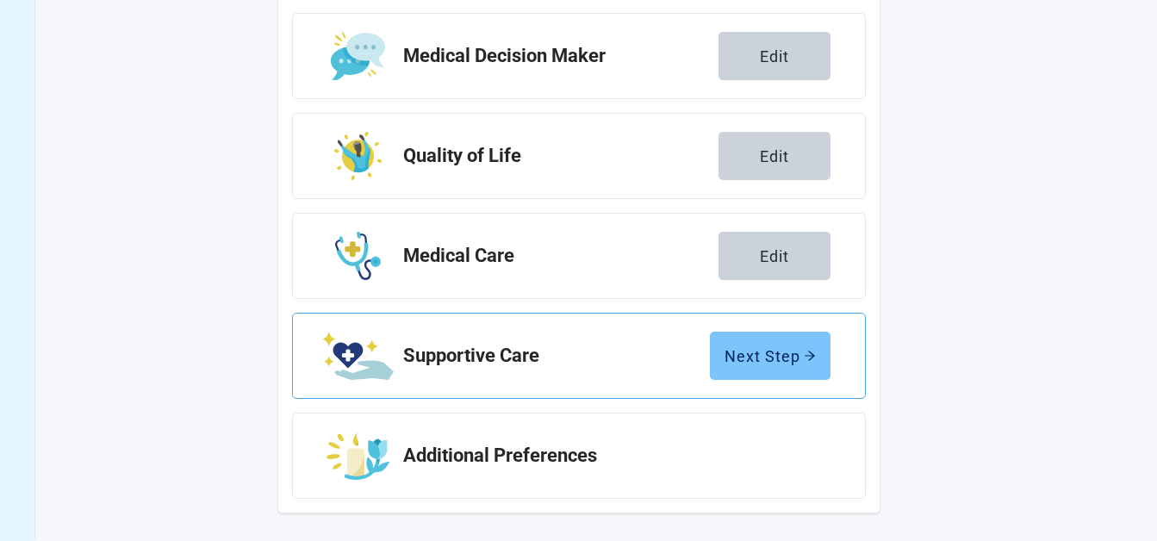
click at [766, 353] on div "Next Step" at bounding box center [769, 355] width 91 height 17
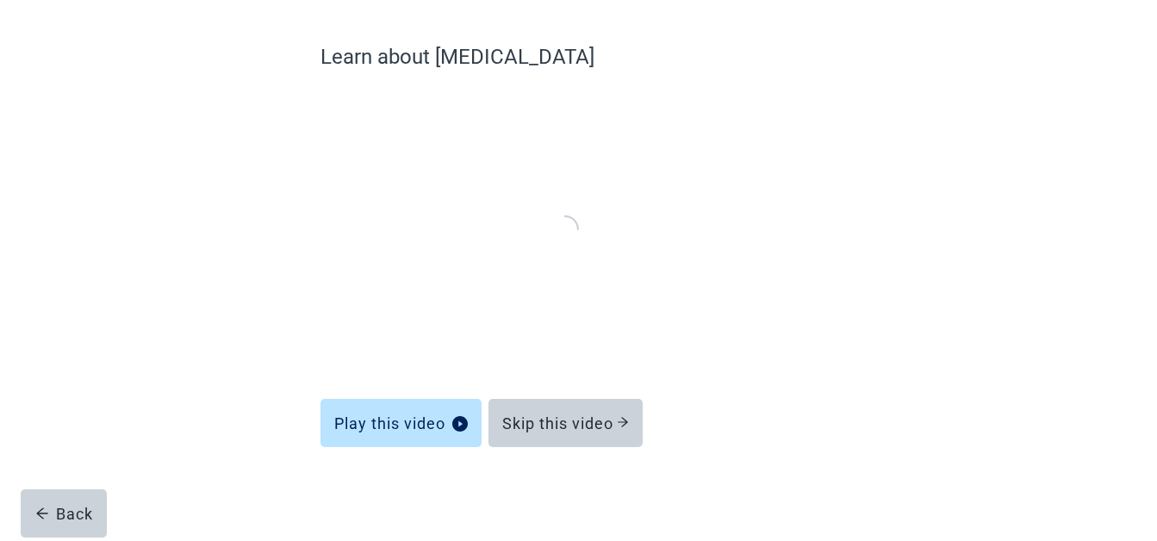
scroll to position [123, 0]
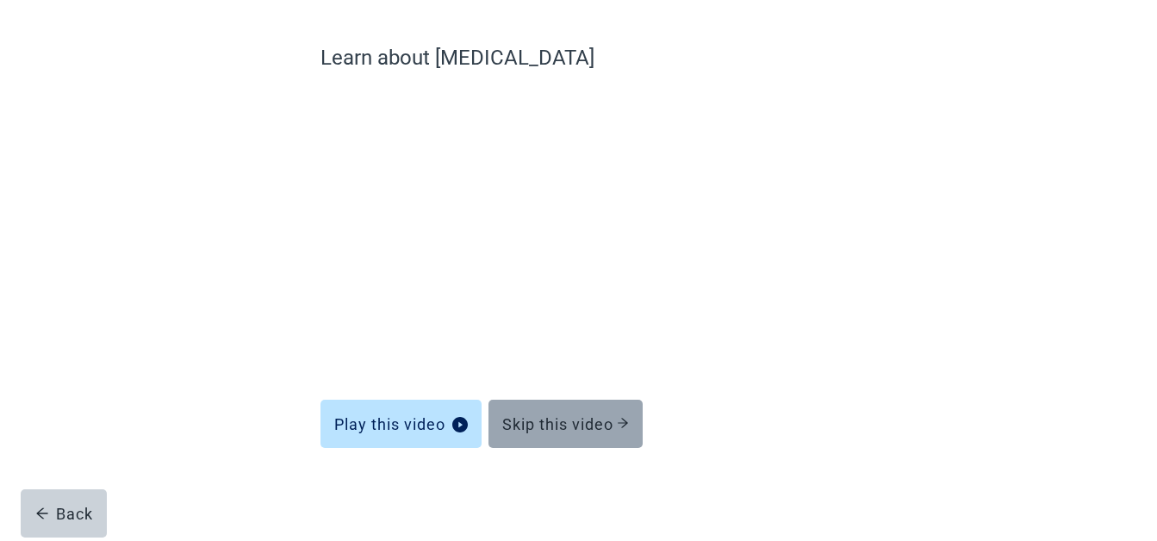
click at [590, 420] on div "Skip this video" at bounding box center [565, 423] width 127 height 17
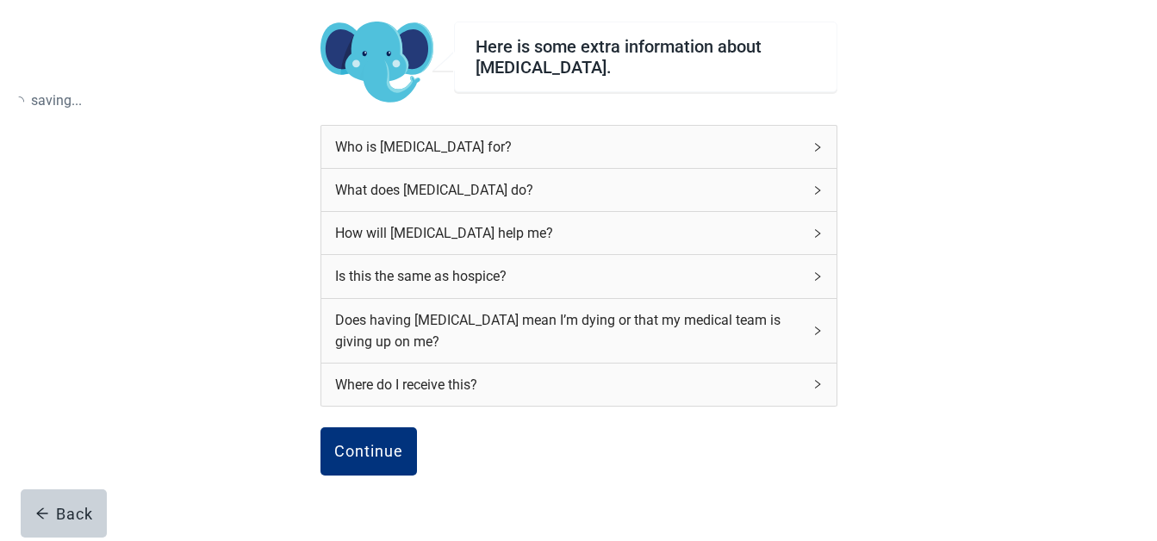
click at [609, 427] on div "Who is [MEDICAL_DATA] for? What does [MEDICAL_DATA] do? How will [MEDICAL_DATA]…" at bounding box center [578, 276] width 517 height 302
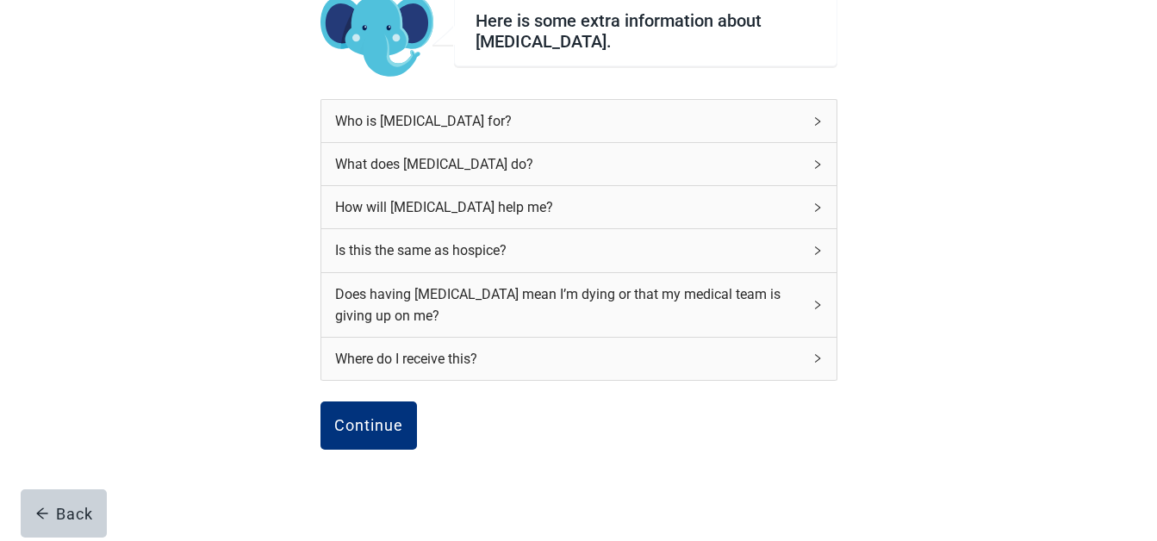
scroll to position [216, 0]
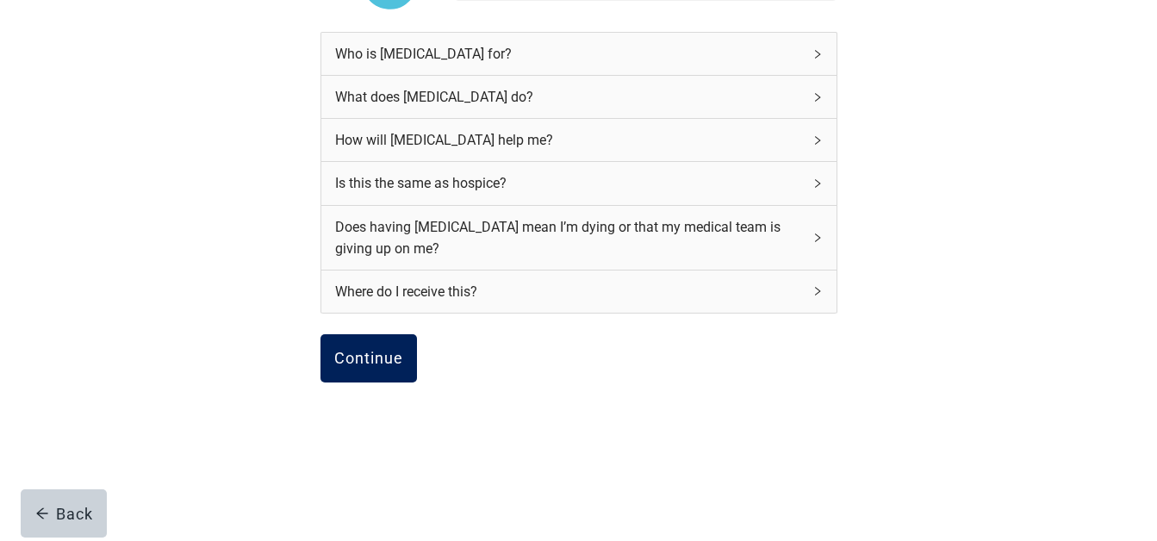
click at [377, 361] on div "Continue" at bounding box center [368, 358] width 69 height 17
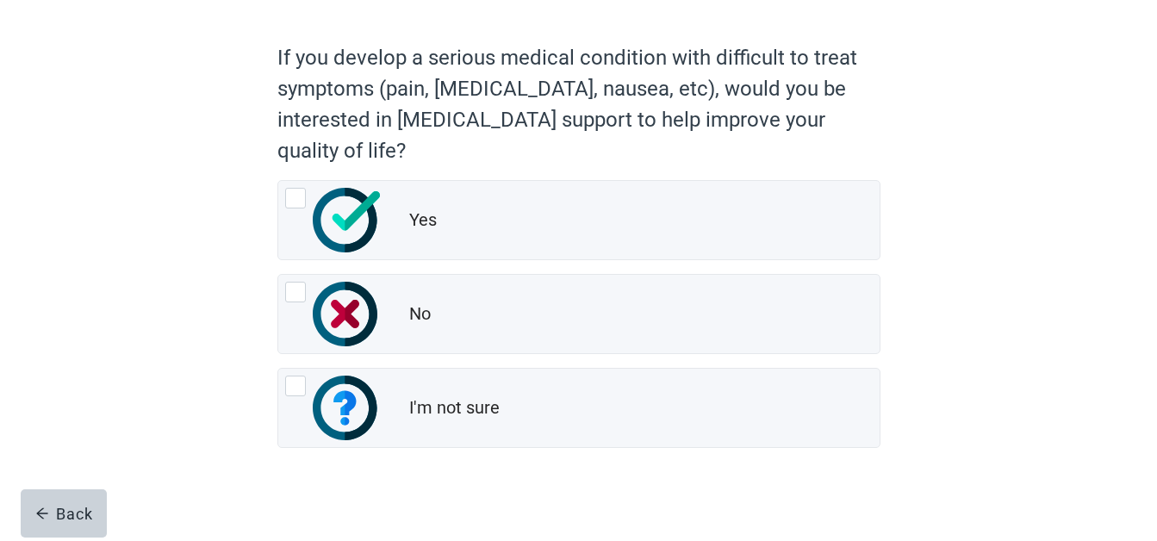
scroll to position [146, 0]
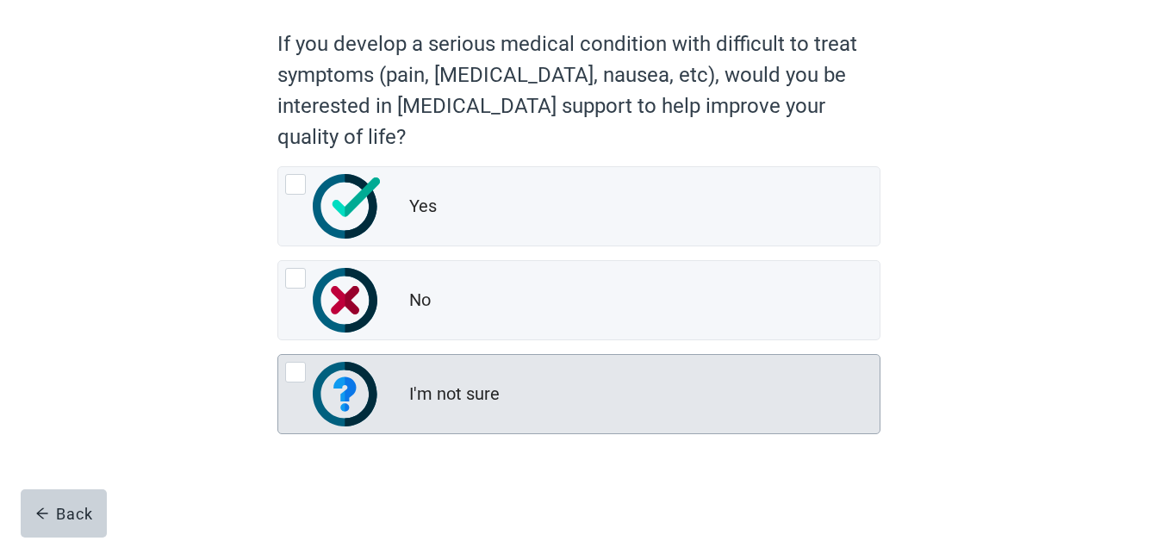
click at [304, 378] on div at bounding box center [295, 372] width 21 height 21
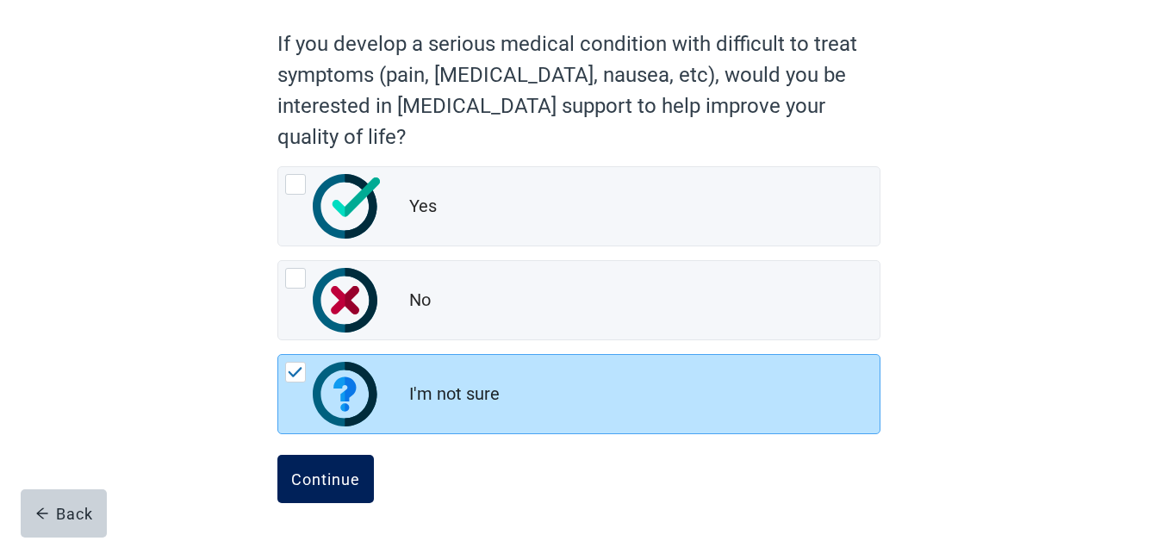
click at [334, 487] on div "Continue" at bounding box center [325, 478] width 69 height 17
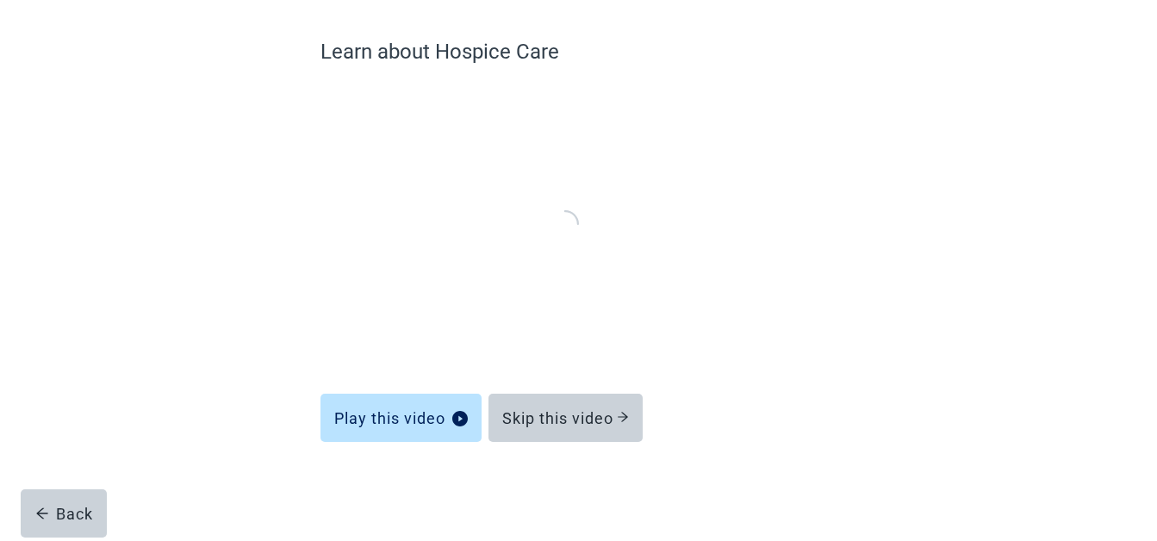
scroll to position [123, 0]
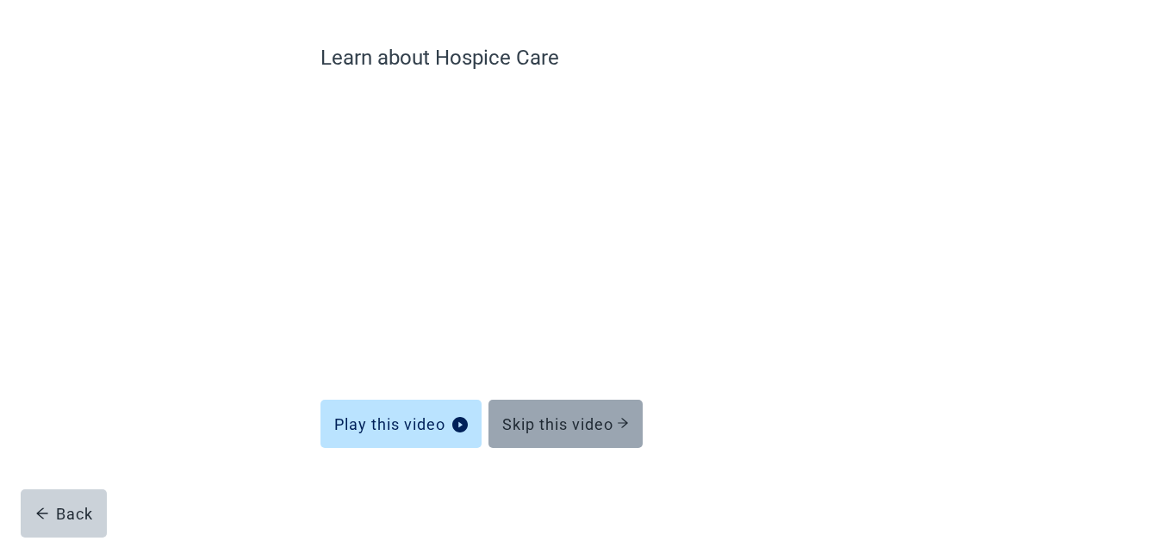
click at [605, 422] on div "Skip this video" at bounding box center [565, 423] width 127 height 17
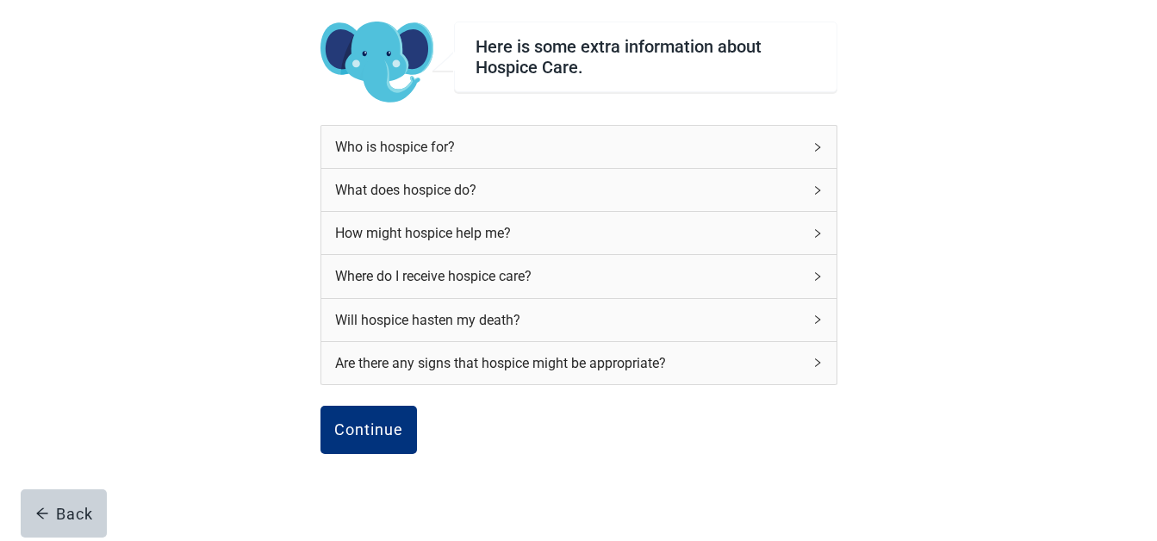
scroll to position [195, 0]
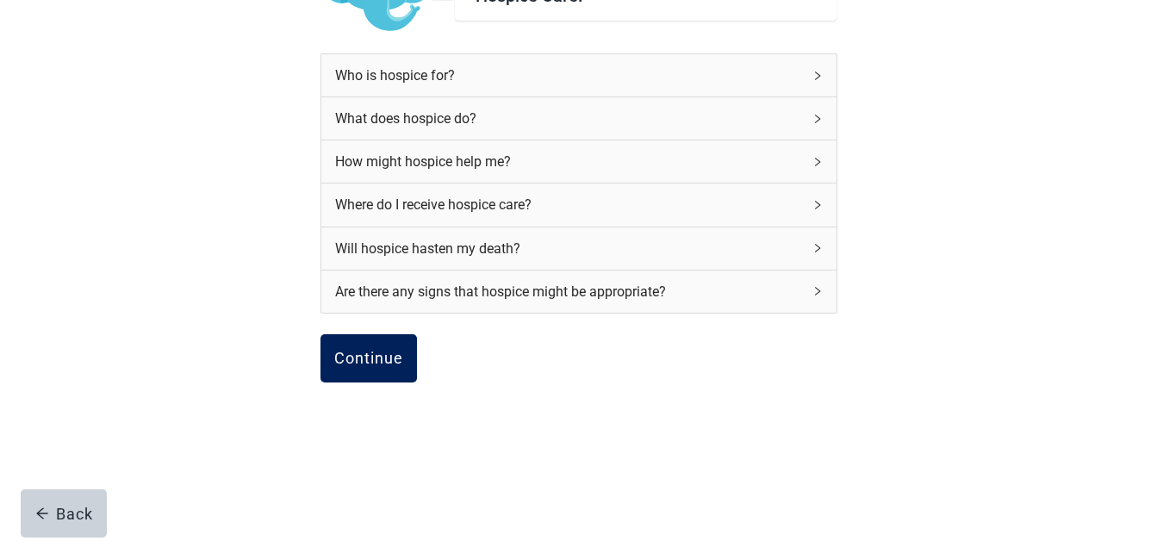
click at [366, 357] on div "Continue" at bounding box center [368, 358] width 69 height 17
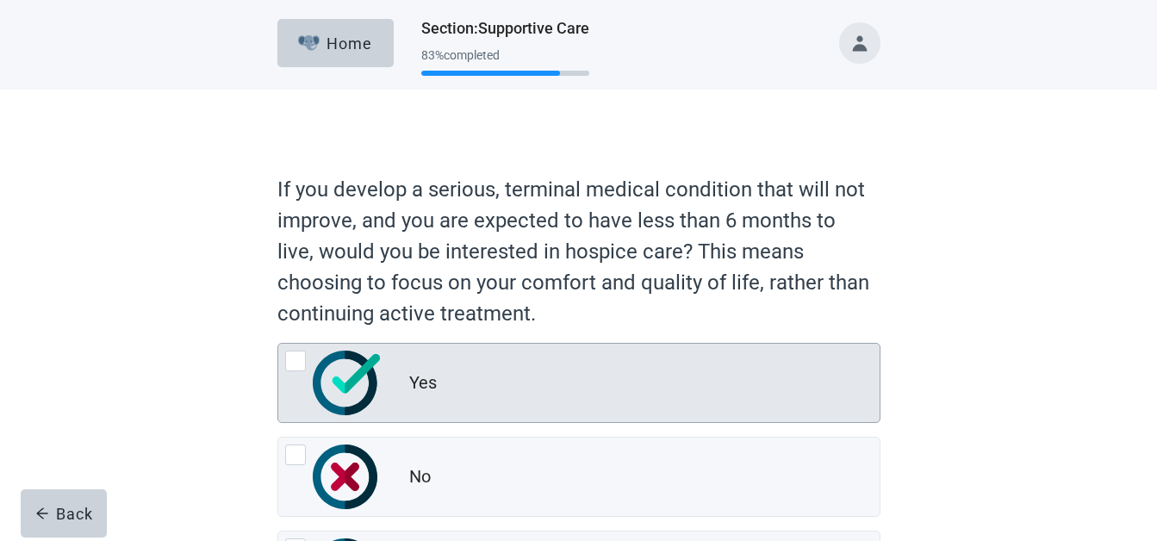
click at [291, 358] on div at bounding box center [295, 361] width 21 height 21
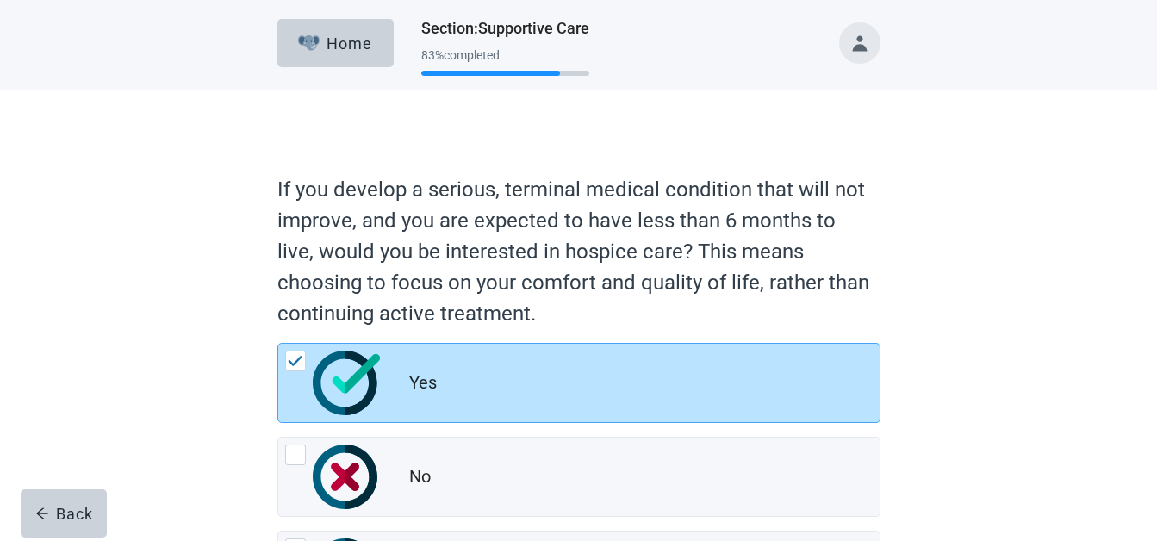
scroll to position [177, 0]
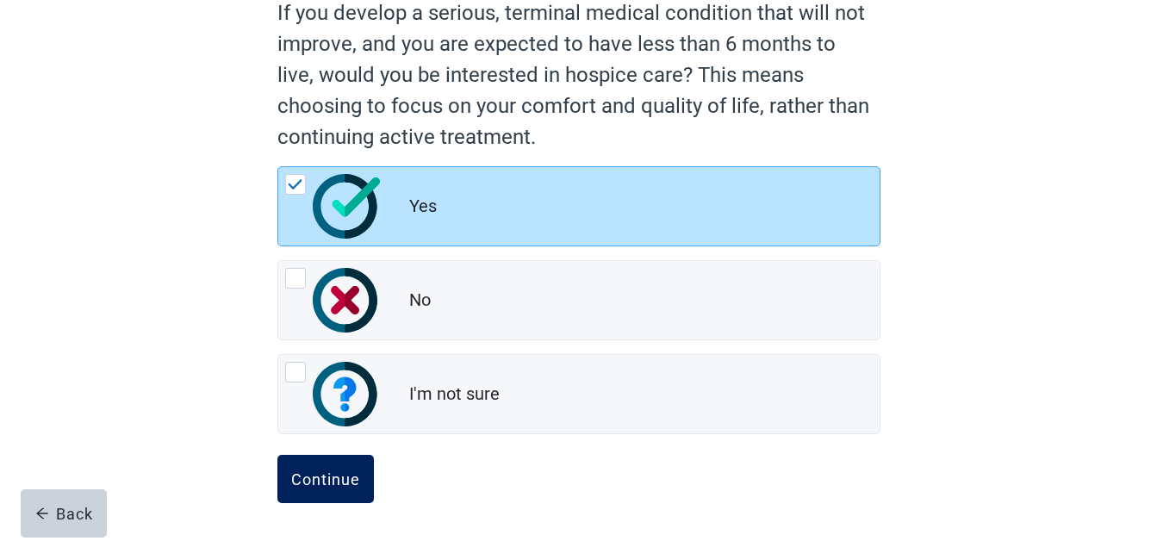
click at [320, 477] on div "Continue" at bounding box center [325, 478] width 69 height 17
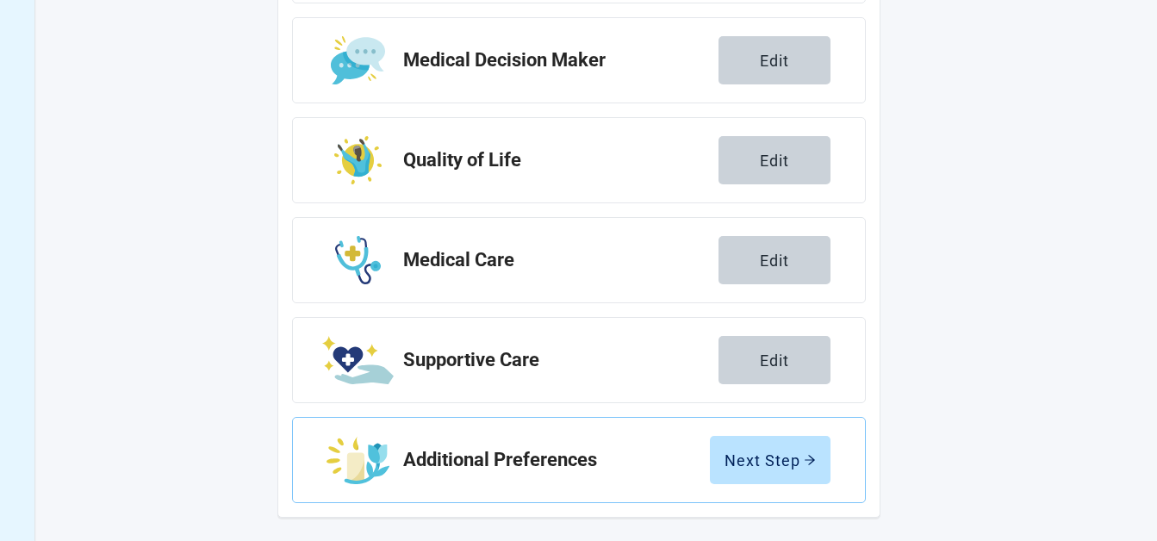
scroll to position [375, 0]
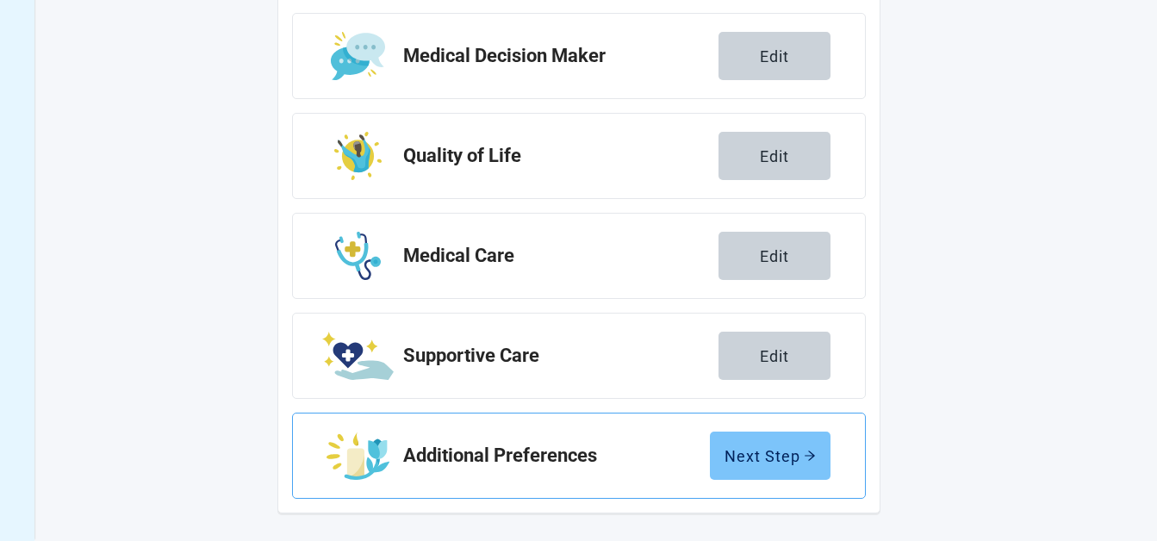
click at [780, 455] on div "Next Step" at bounding box center [769, 455] width 91 height 17
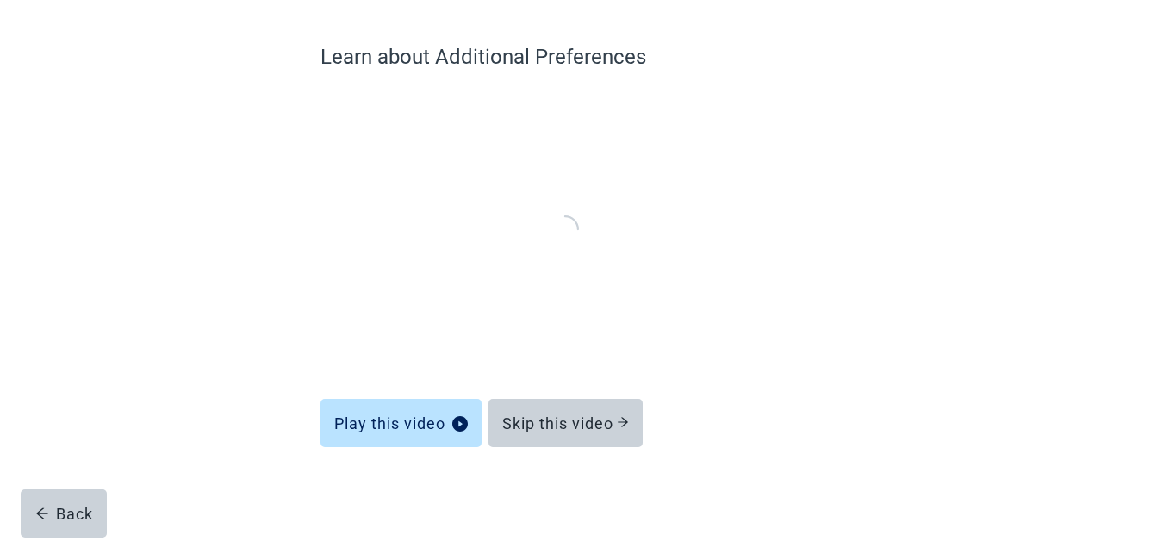
scroll to position [123, 0]
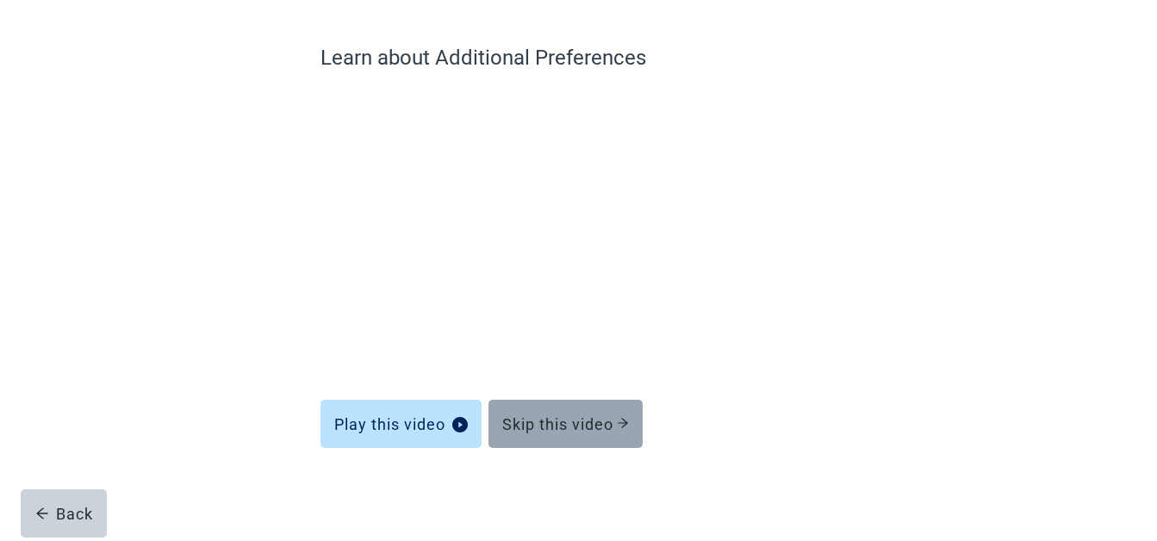
click at [591, 420] on div "Skip this video" at bounding box center [565, 423] width 127 height 17
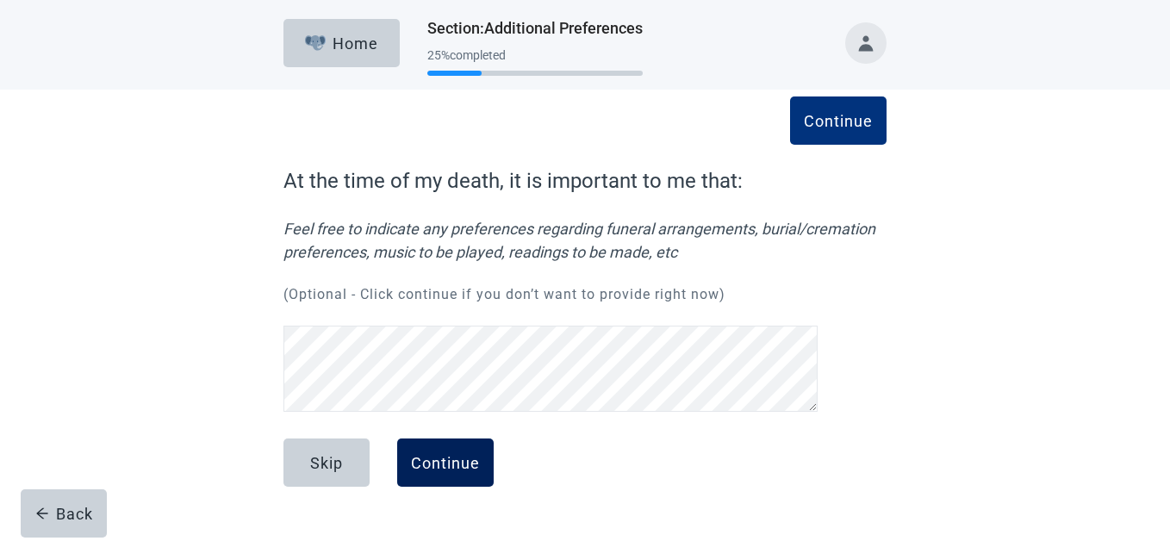
click at [438, 456] on div "Continue" at bounding box center [445, 462] width 69 height 17
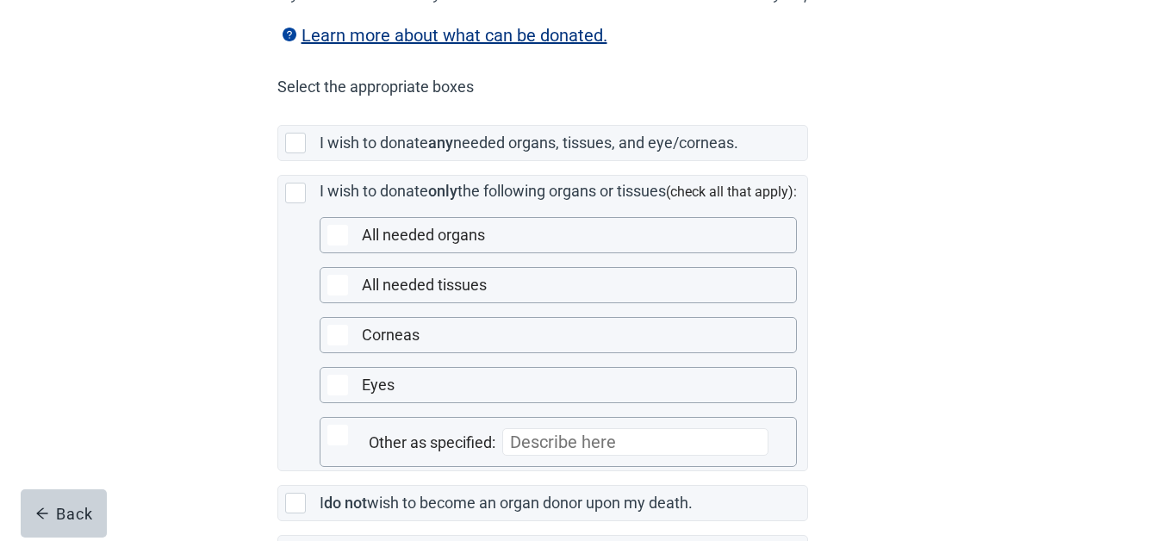
scroll to position [375, 0]
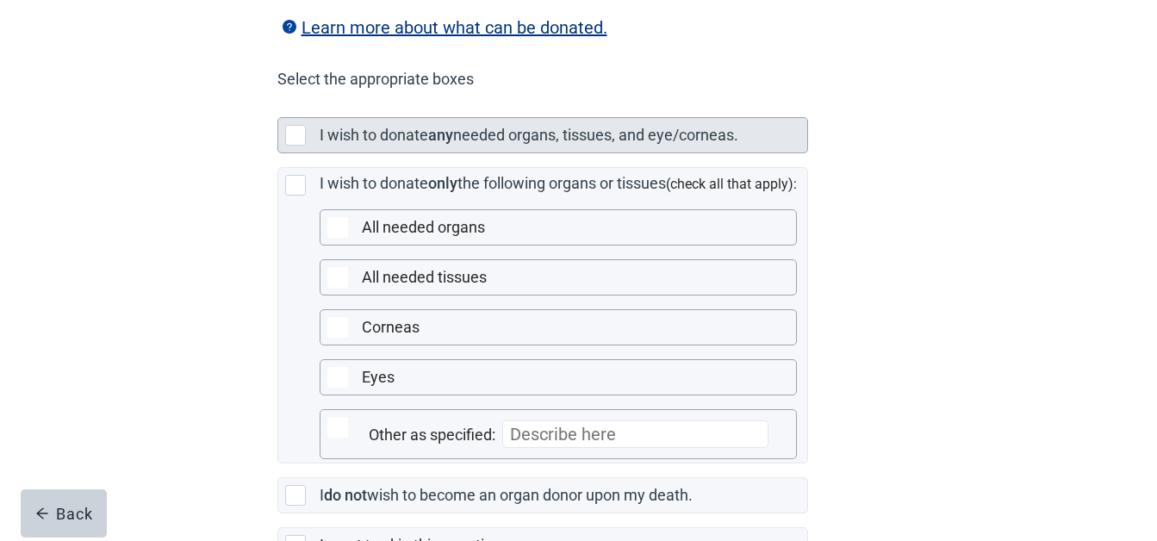
click at [301, 146] on div at bounding box center [295, 135] width 21 height 21
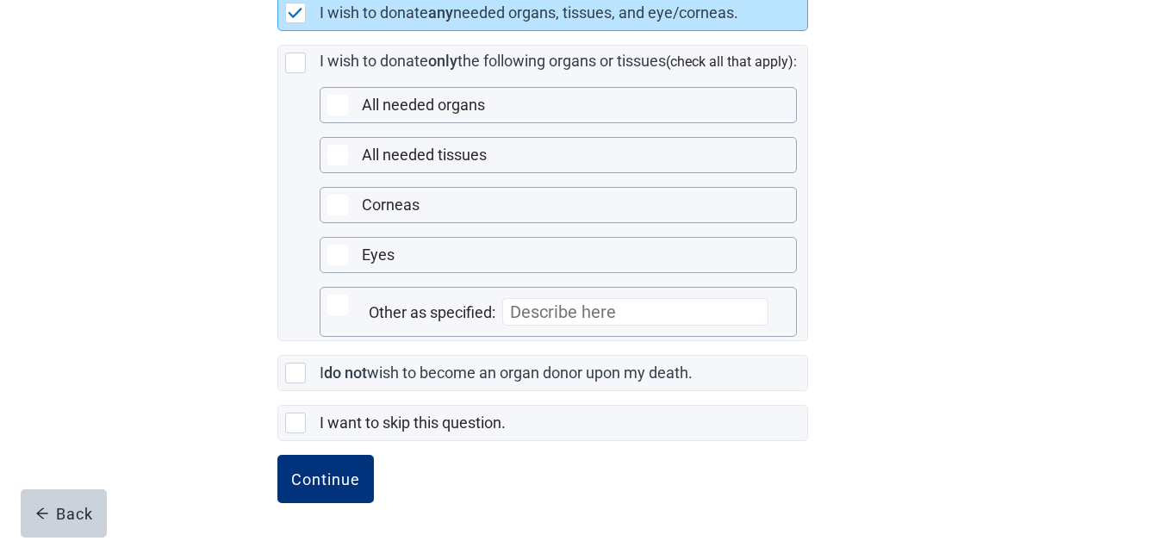
scroll to position [521, 0]
click at [342, 475] on div "Continue" at bounding box center [325, 478] width 69 height 17
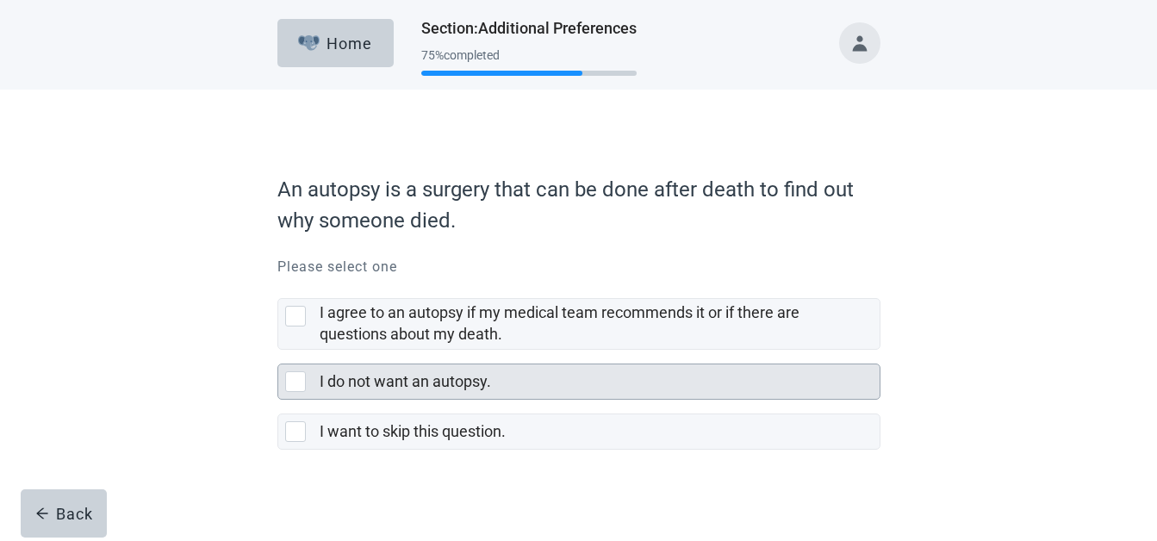
click at [294, 380] on div at bounding box center [295, 381] width 21 height 21
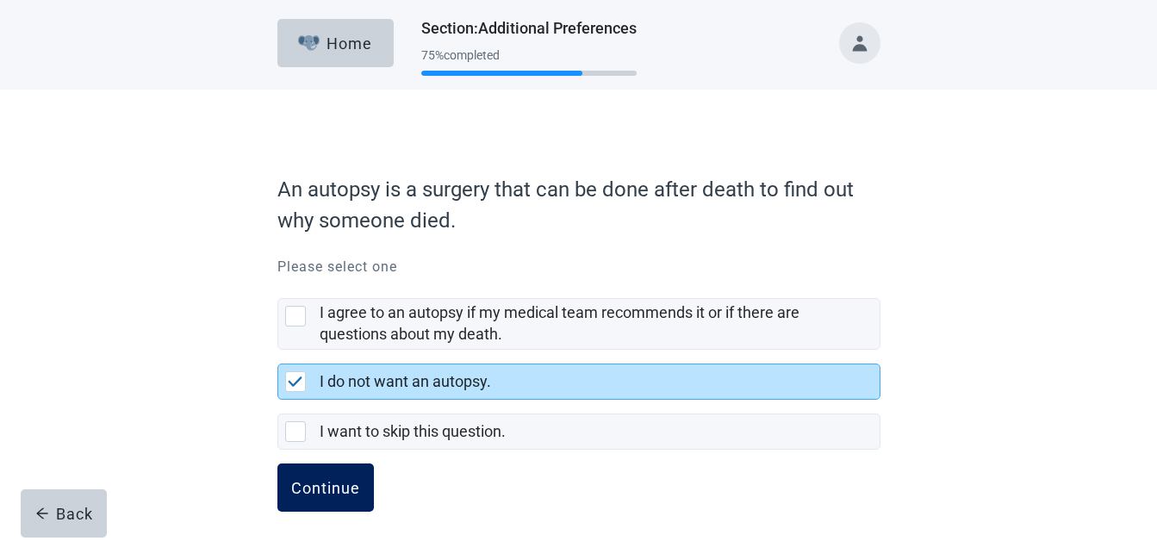
click at [321, 484] on div "Continue" at bounding box center [325, 487] width 69 height 17
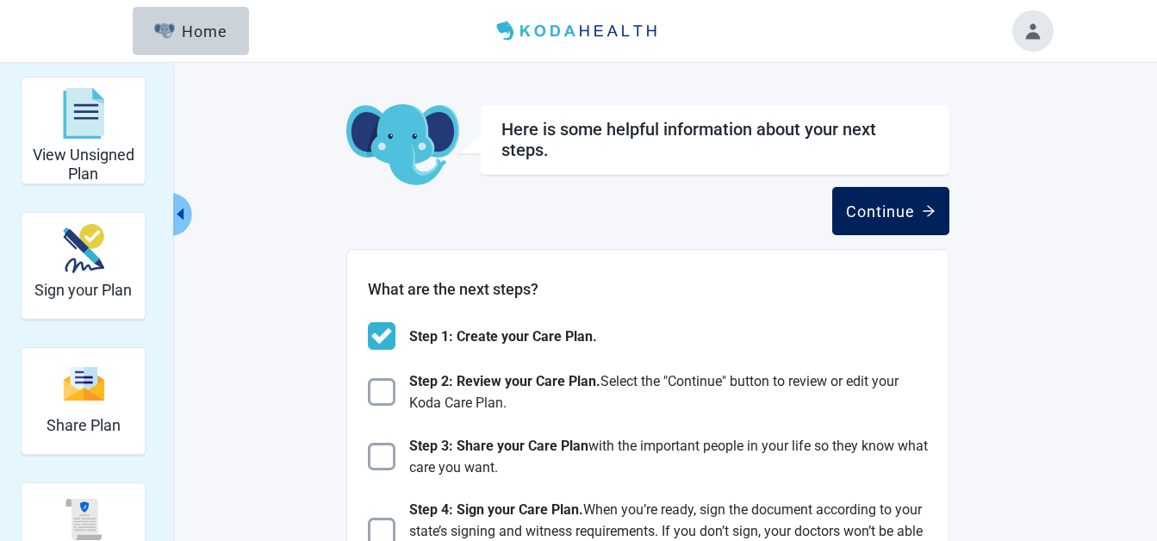
click at [909, 211] on div "Continue" at bounding box center [891, 210] width 90 height 17
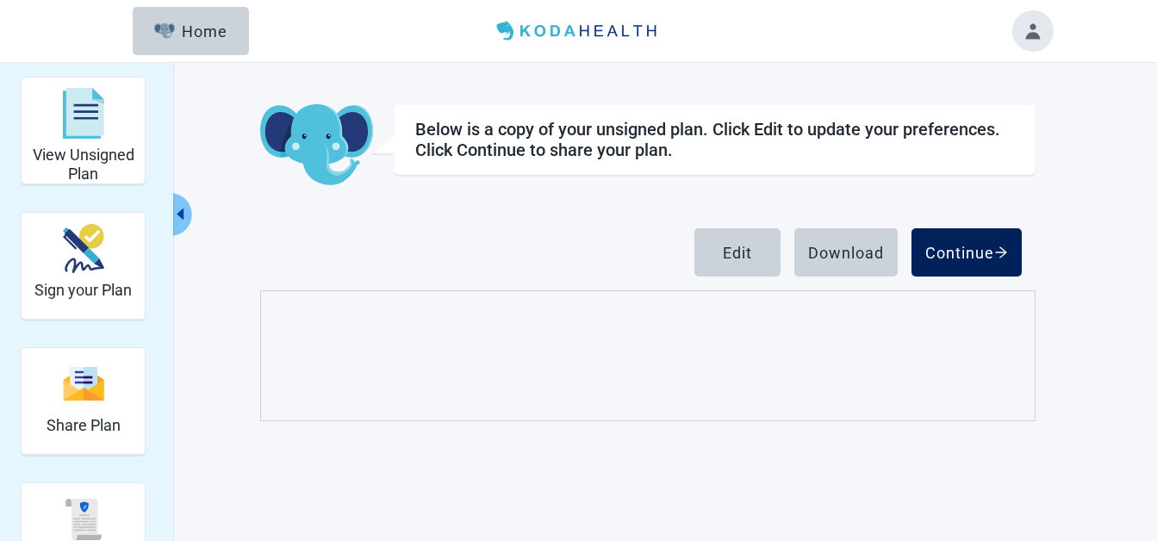
click at [977, 256] on div "Continue" at bounding box center [966, 252] width 83 height 17
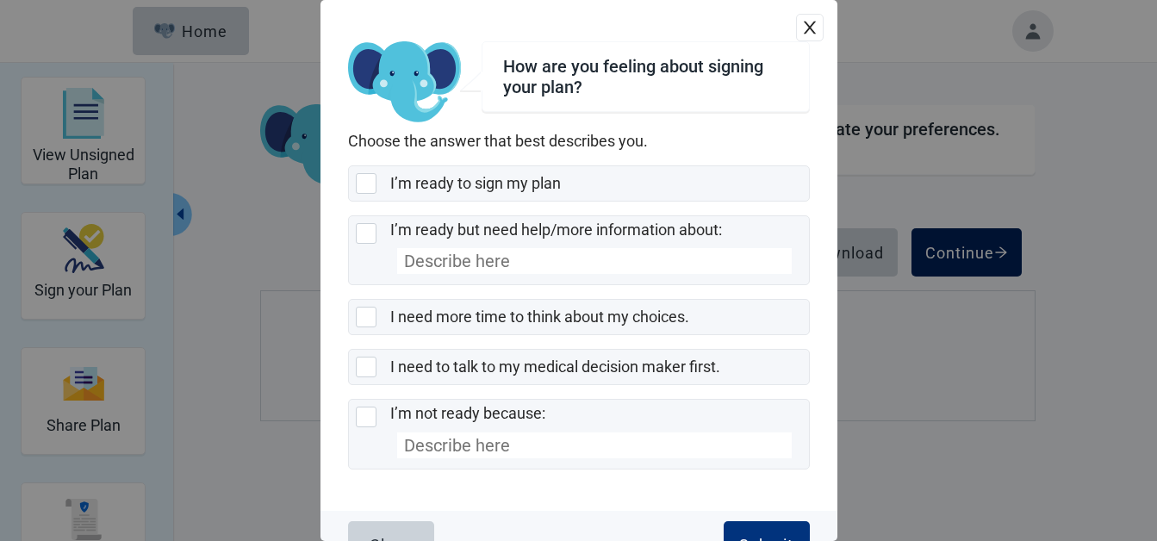
click at [370, 178] on div at bounding box center [366, 183] width 21 height 21
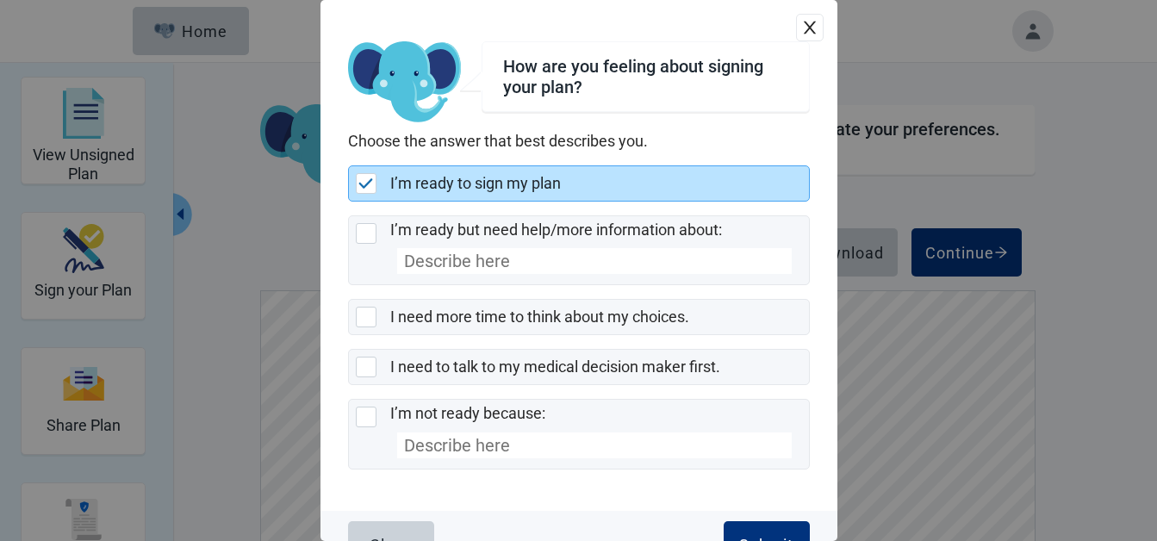
scroll to position [39, 0]
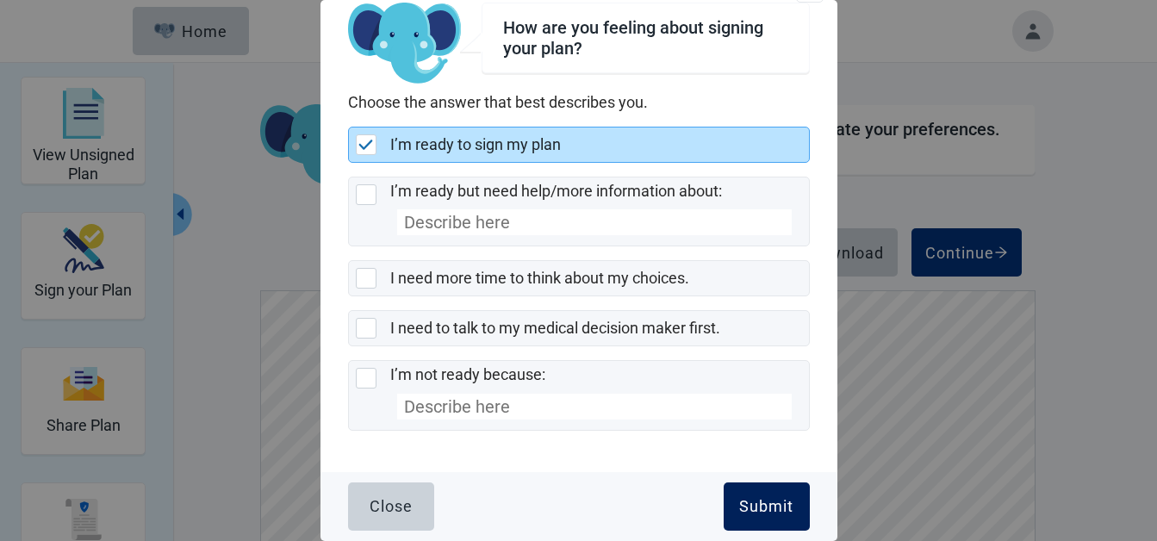
click at [762, 509] on div "Submit" at bounding box center [766, 506] width 54 height 17
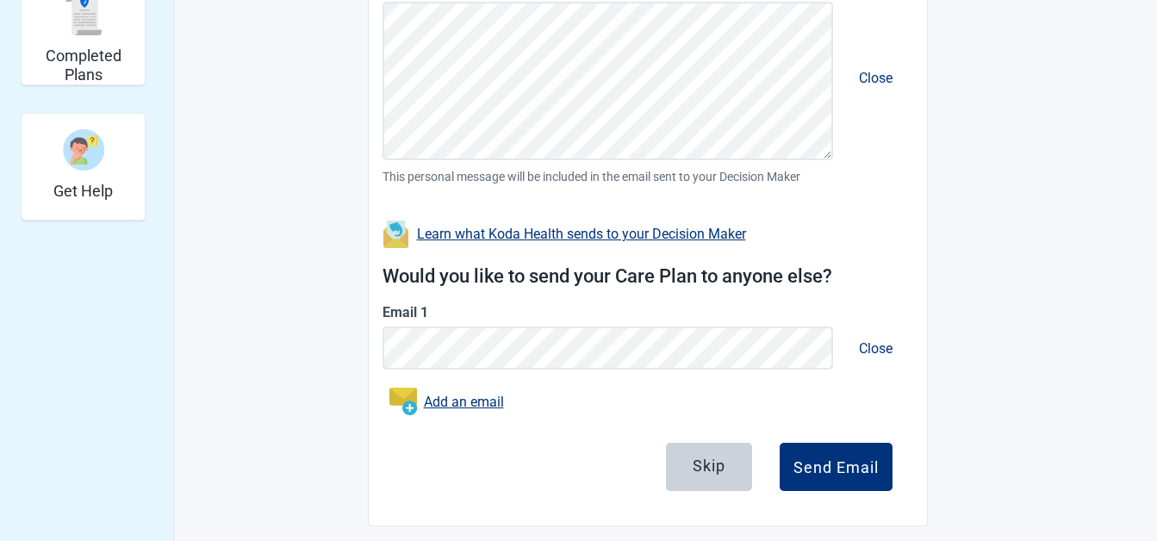
scroll to position [518, 0]
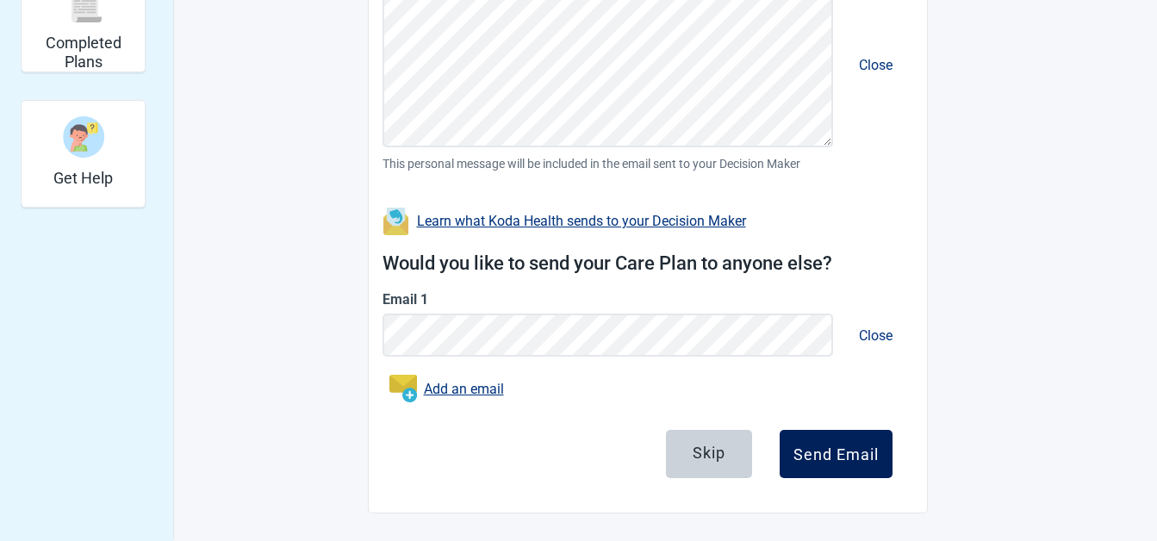
click at [842, 450] on div "Send Email" at bounding box center [835, 453] width 85 height 17
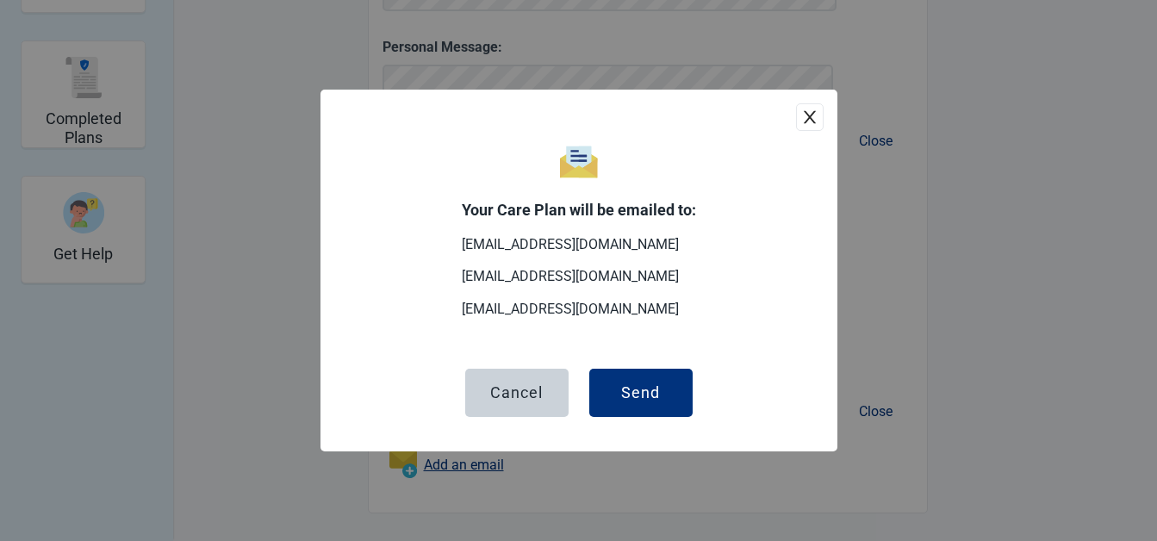
scroll to position [442, 0]
click at [656, 388] on div "Send" at bounding box center [640, 392] width 39 height 17
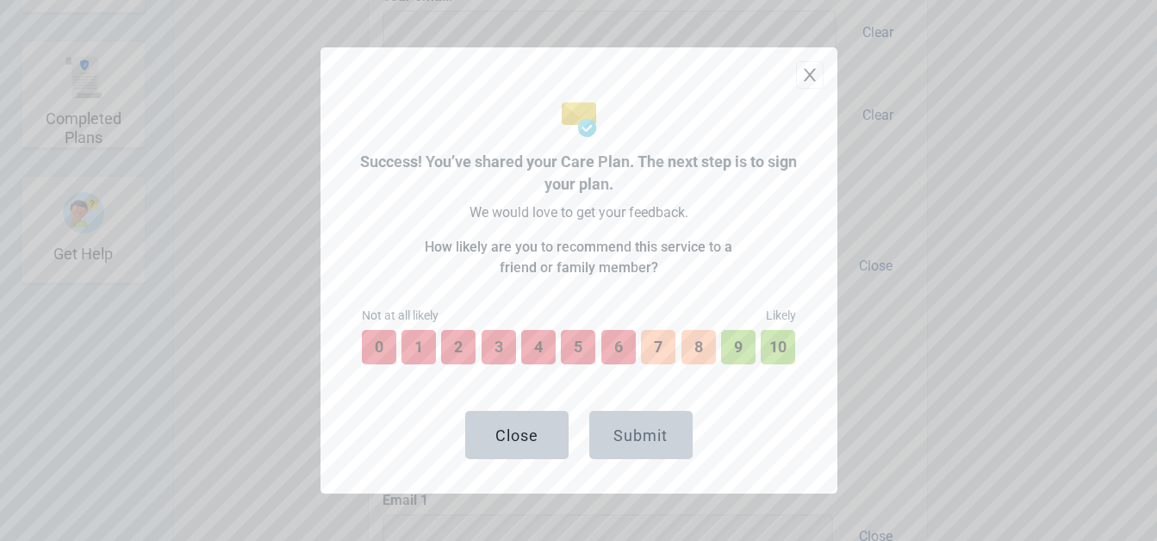
scroll to position [567, 0]
click at [807, 70] on icon "close" at bounding box center [809, 74] width 17 height 17
